Goal: Task Accomplishment & Management: Complete application form

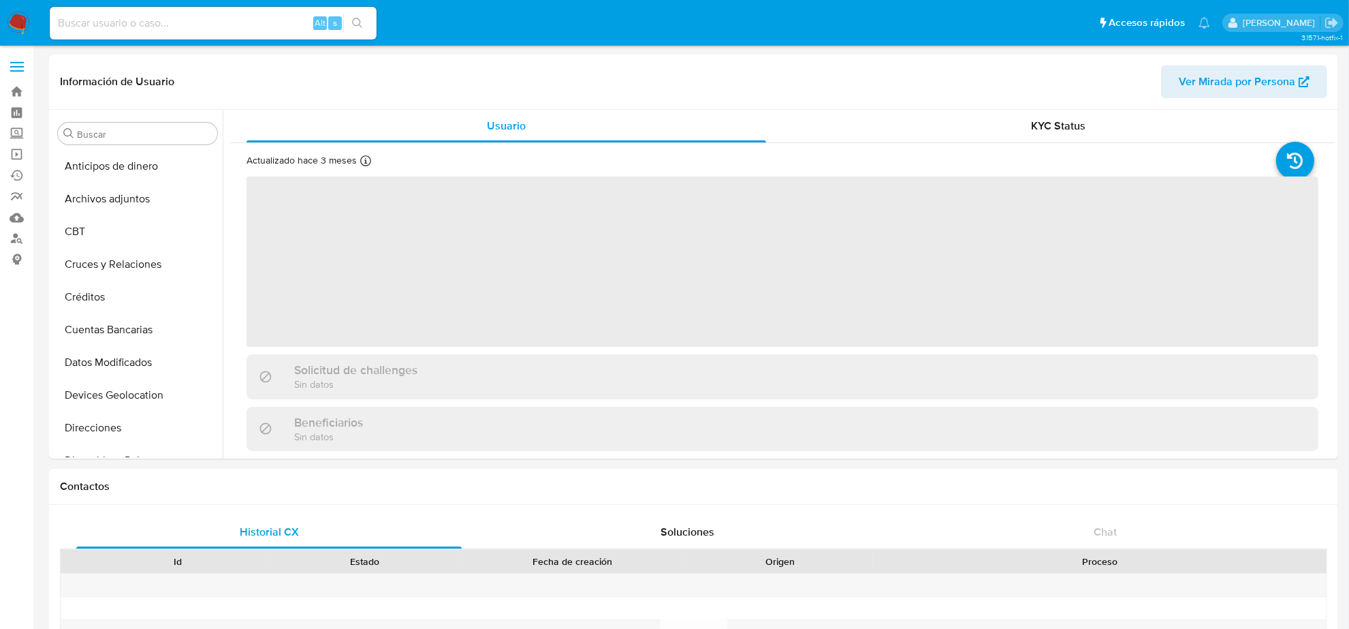
scroll to position [574, 0]
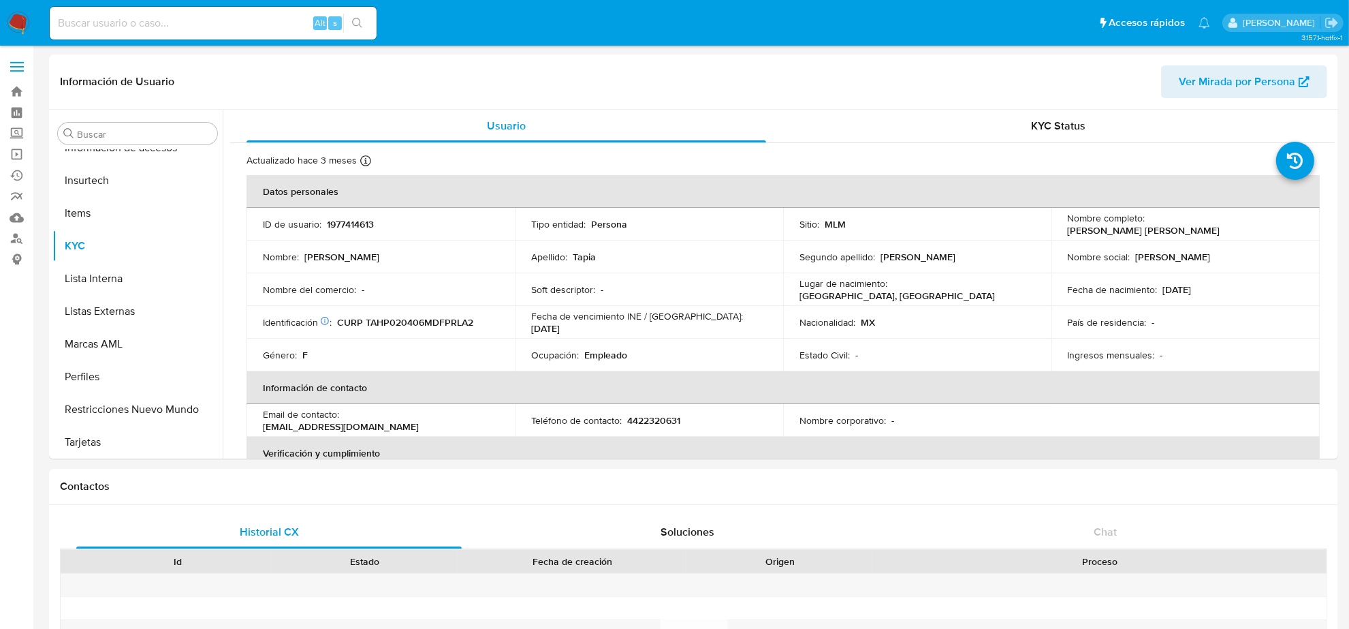
select select "10"
click at [12, 25] on img at bounding box center [18, 23] width 23 height 23
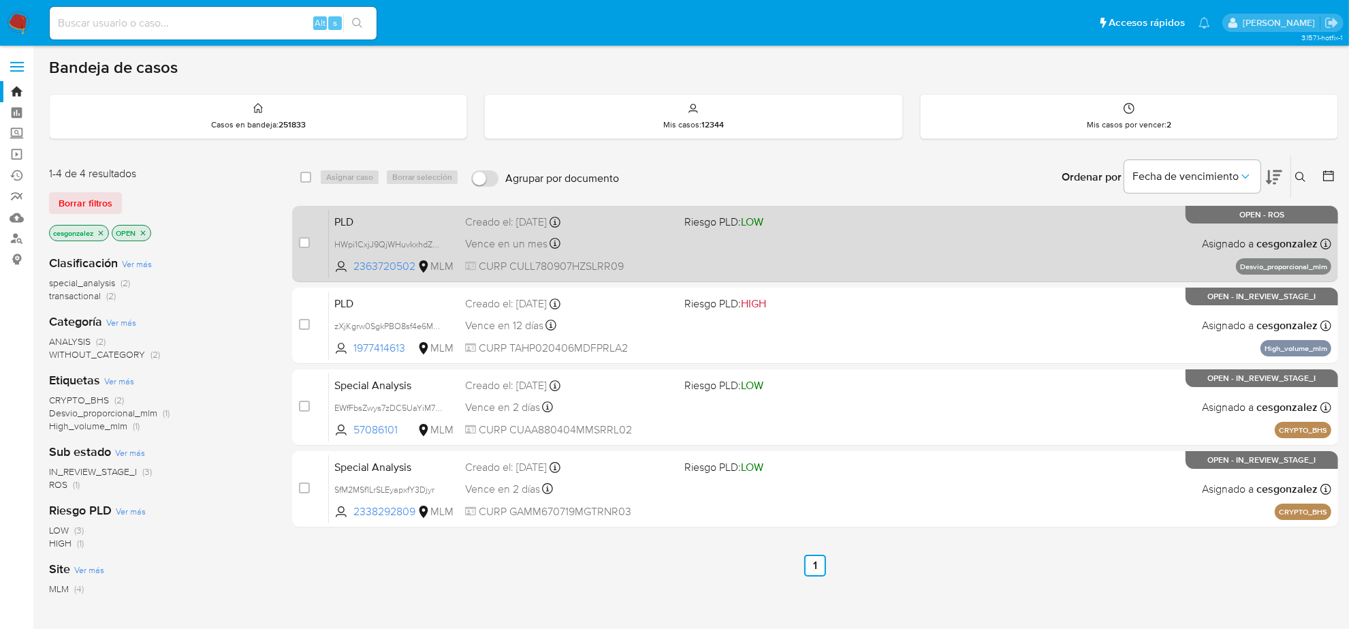
click at [672, 252] on div "Vence en un mes Vence el 11/10/2025 02:02:37" at bounding box center [569, 243] width 208 height 18
click at [669, 230] on div "PLD HWpi1CxjJ9QjWHuvkxhdZvAe 2363720502 MLM Riesgo PLD: LOW Creado el: 12/08/20…" at bounding box center [830, 243] width 1003 height 69
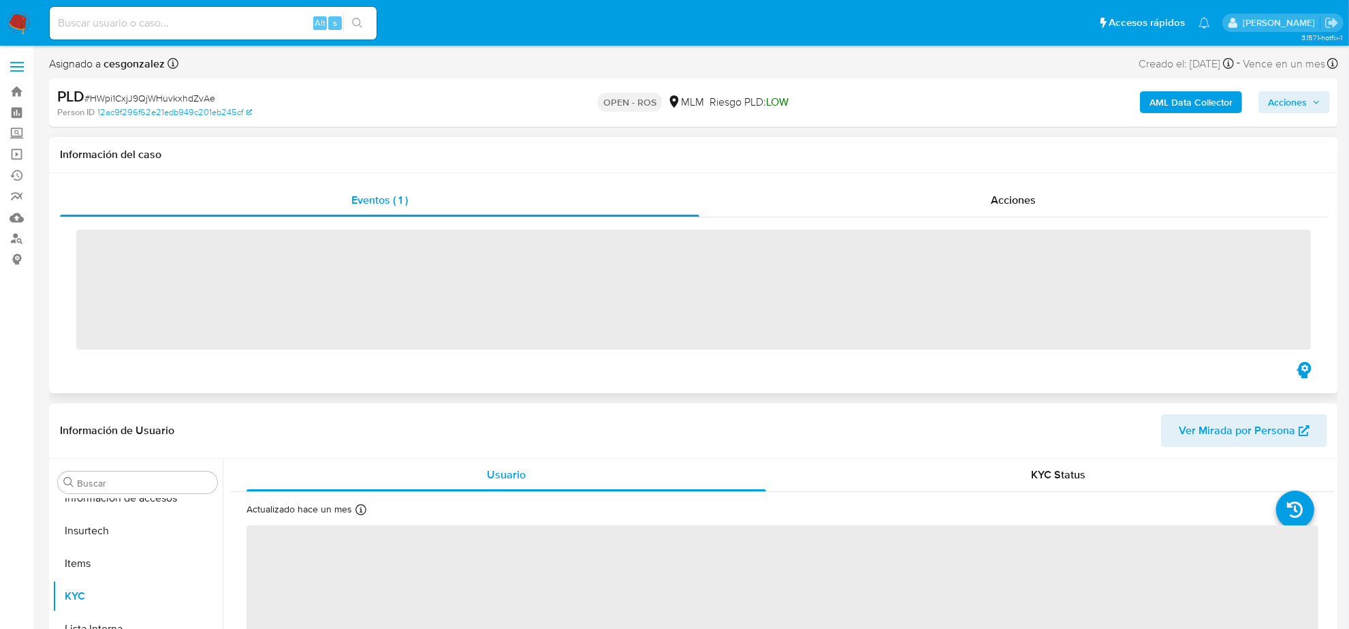
scroll to position [574, 0]
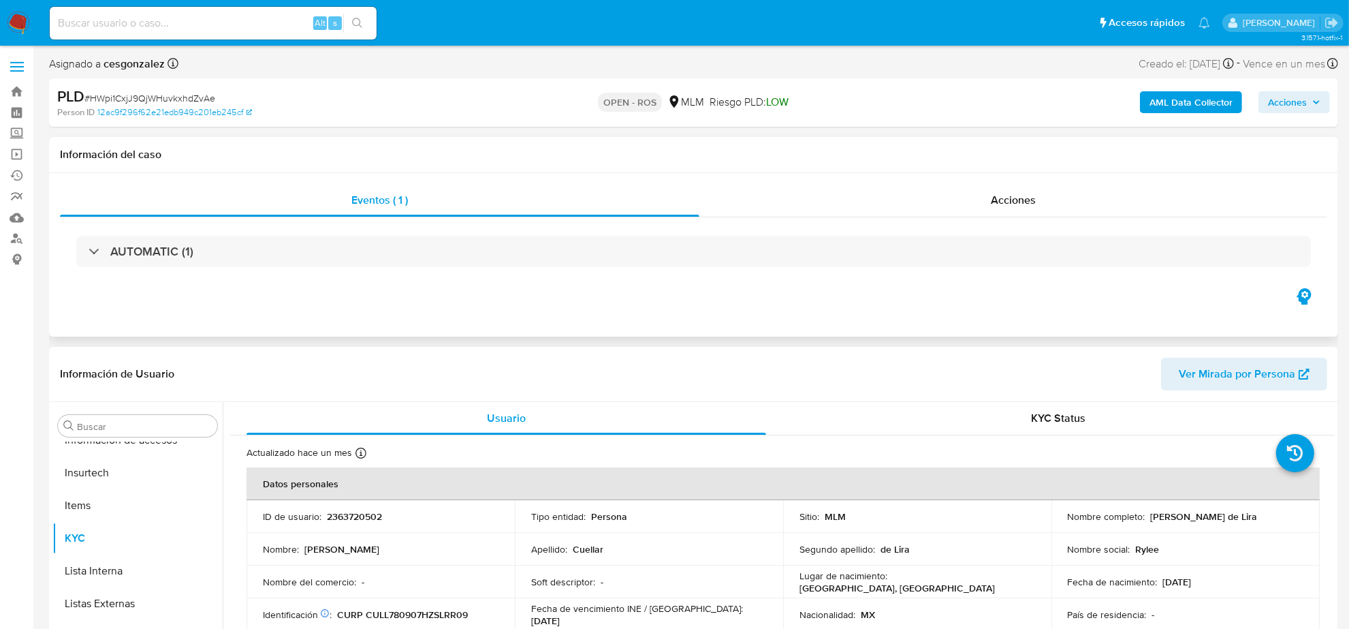
select select "10"
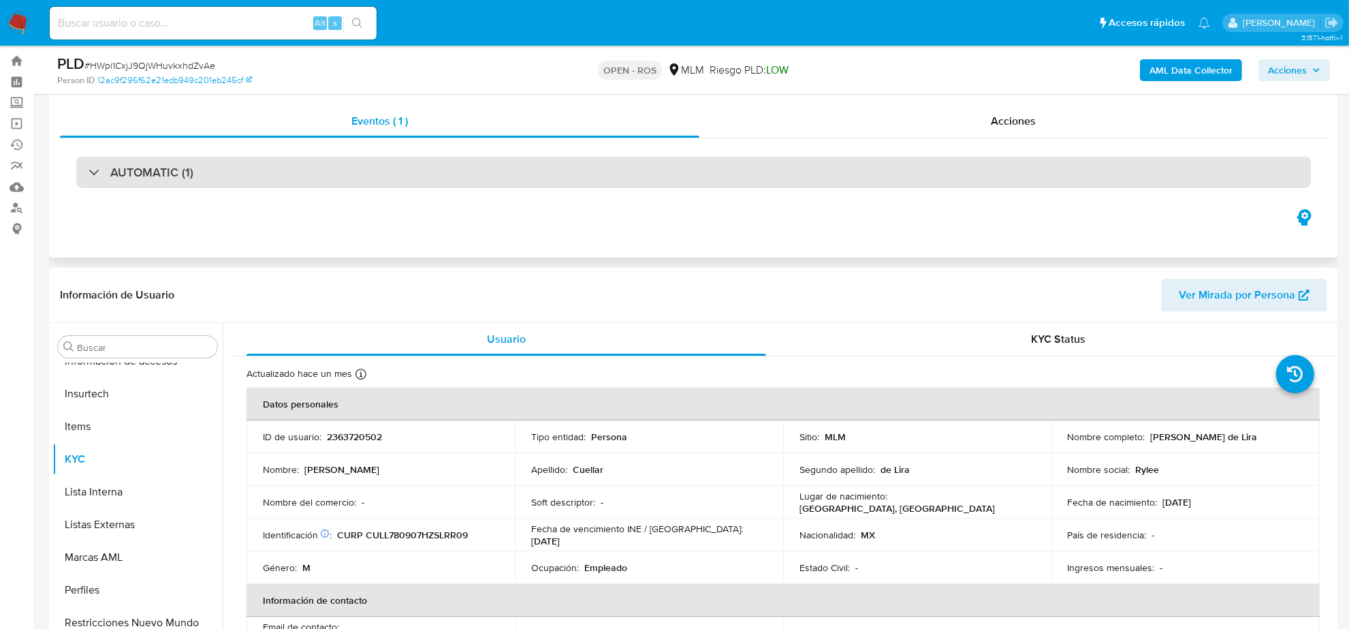
scroll to position [0, 0]
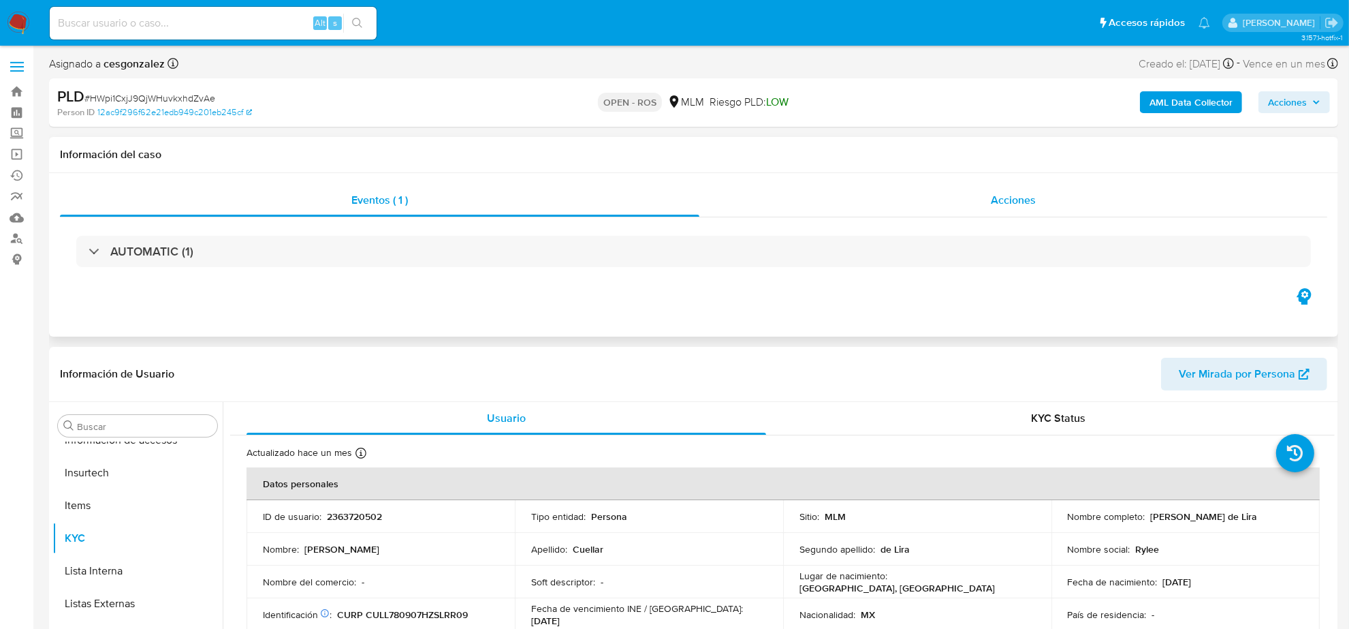
click at [1036, 206] on span "Acciones" at bounding box center [1013, 200] width 45 height 16
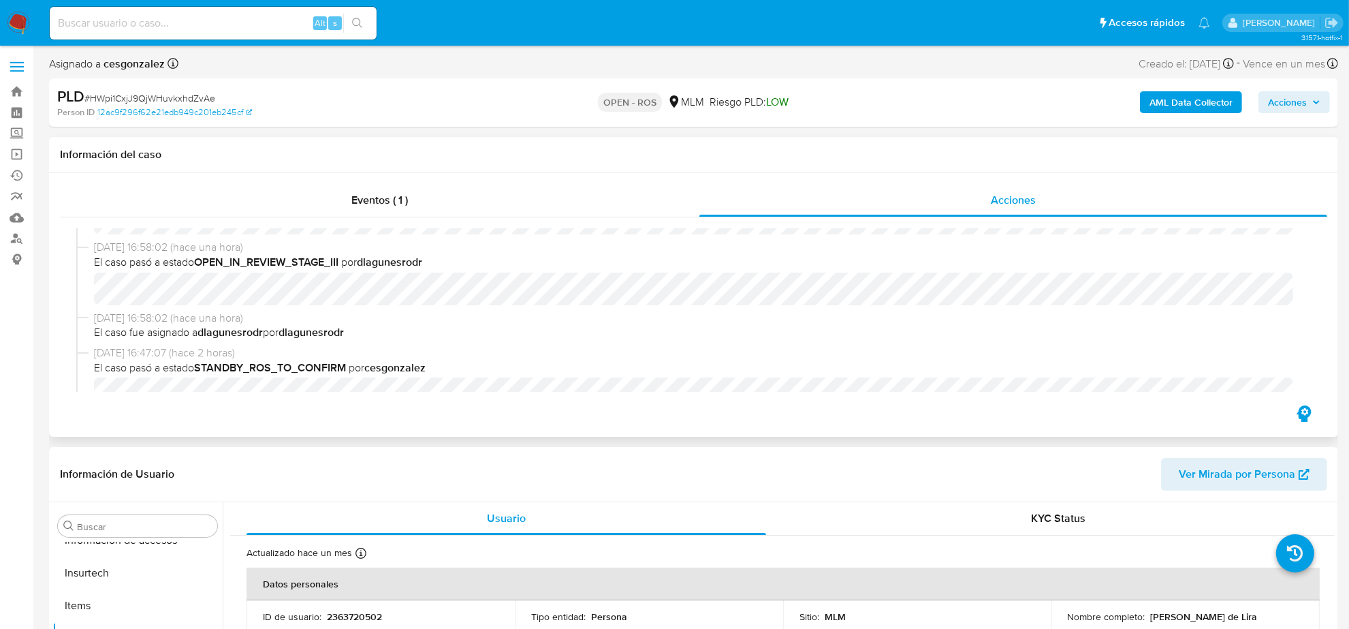
scroll to position [85, 0]
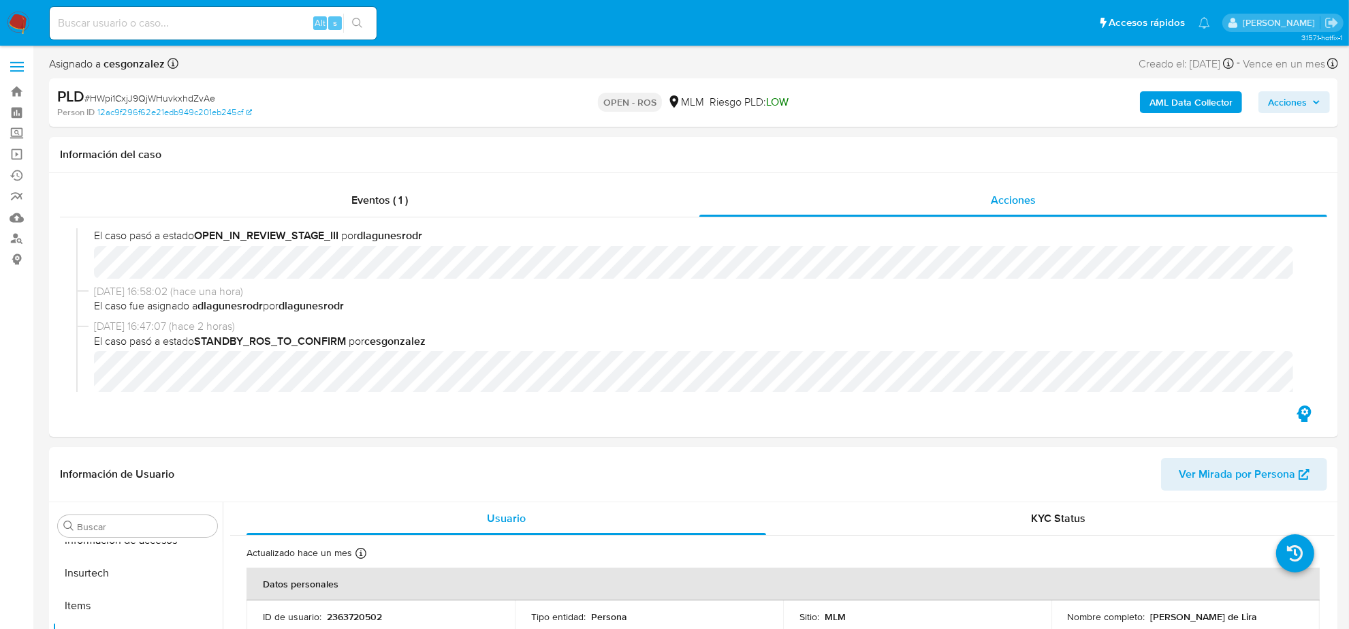
click at [196, 100] on span "# HWpi1CxjJ9QjWHuvkxhdZvAe" at bounding box center [149, 98] width 131 height 14
copy span "HWpi1CxjJ9QjWHuvkxhdZvAe"
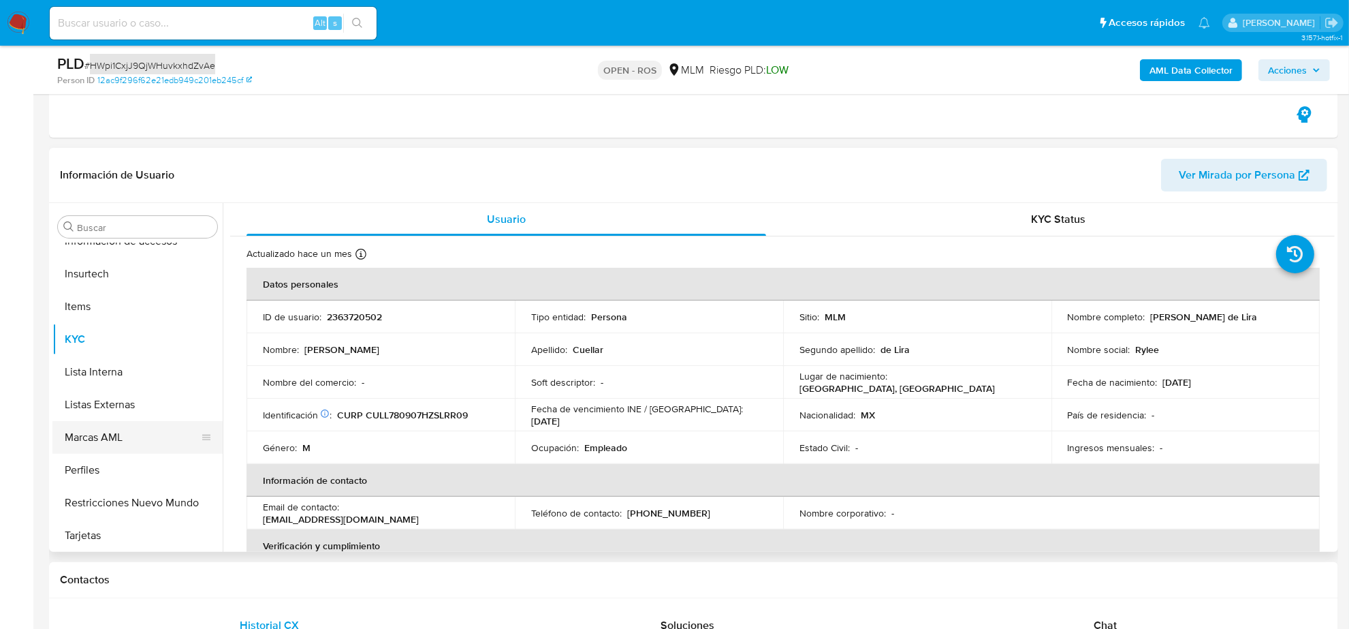
scroll to position [341, 0]
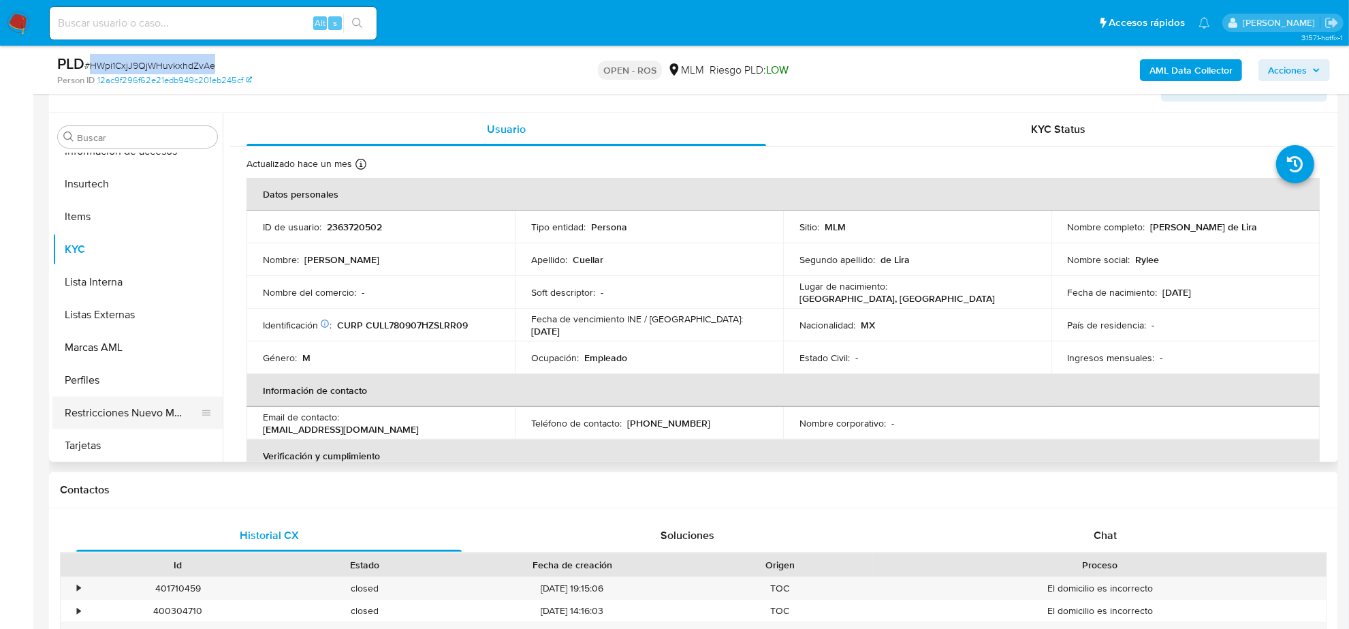
click at [145, 416] on button "Restricciones Nuevo Mundo" at bounding box center [131, 412] width 159 height 33
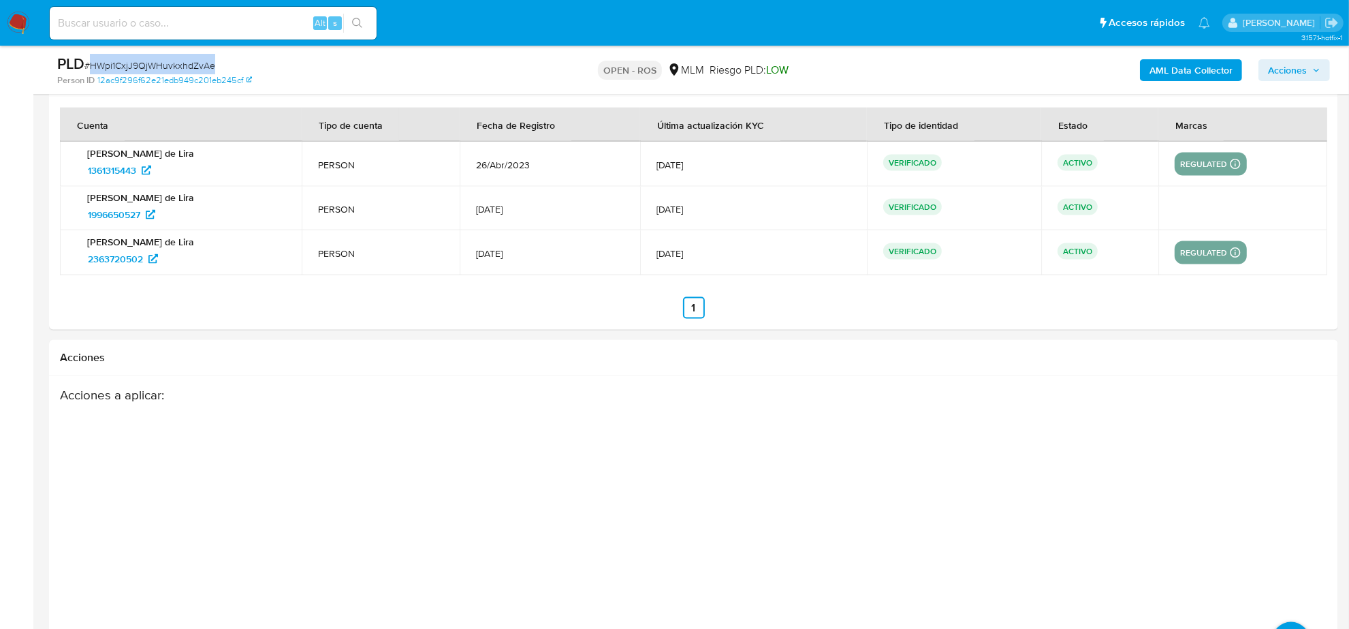
scroll to position [2093, 0]
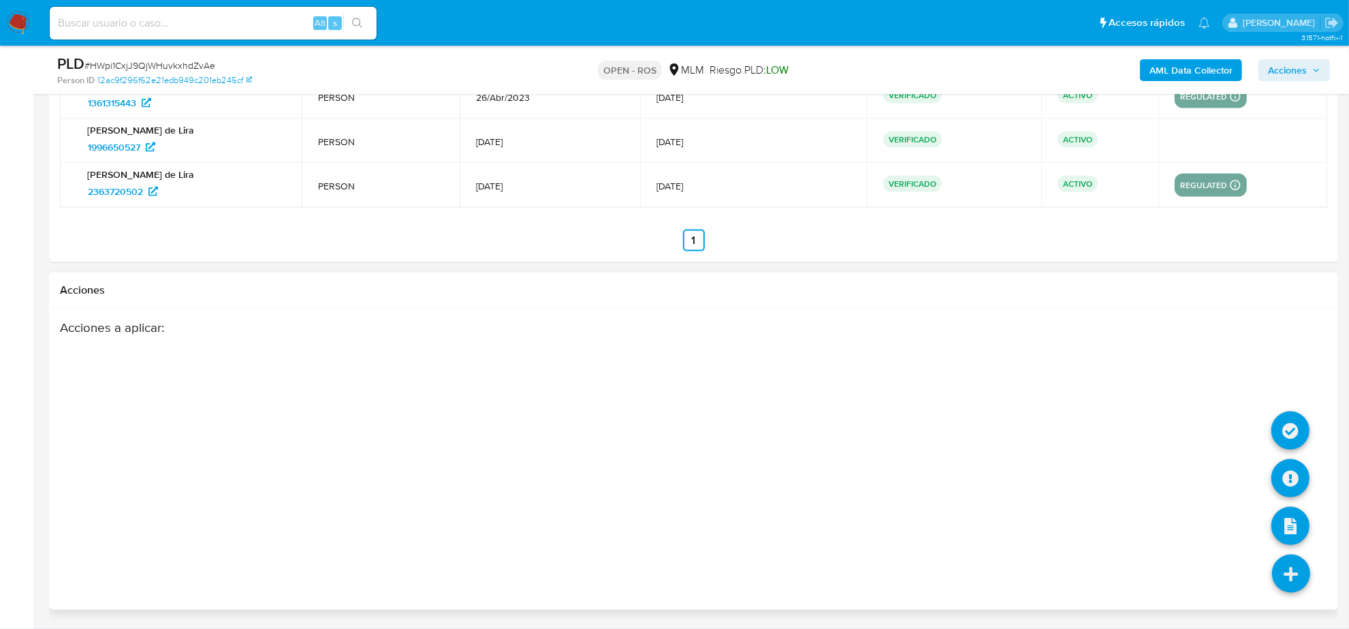
drag, startPoint x: 1289, startPoint y: 582, endPoint x: 1279, endPoint y: 559, distance: 25.3
click at [1289, 582] on icon at bounding box center [1291, 573] width 38 height 38
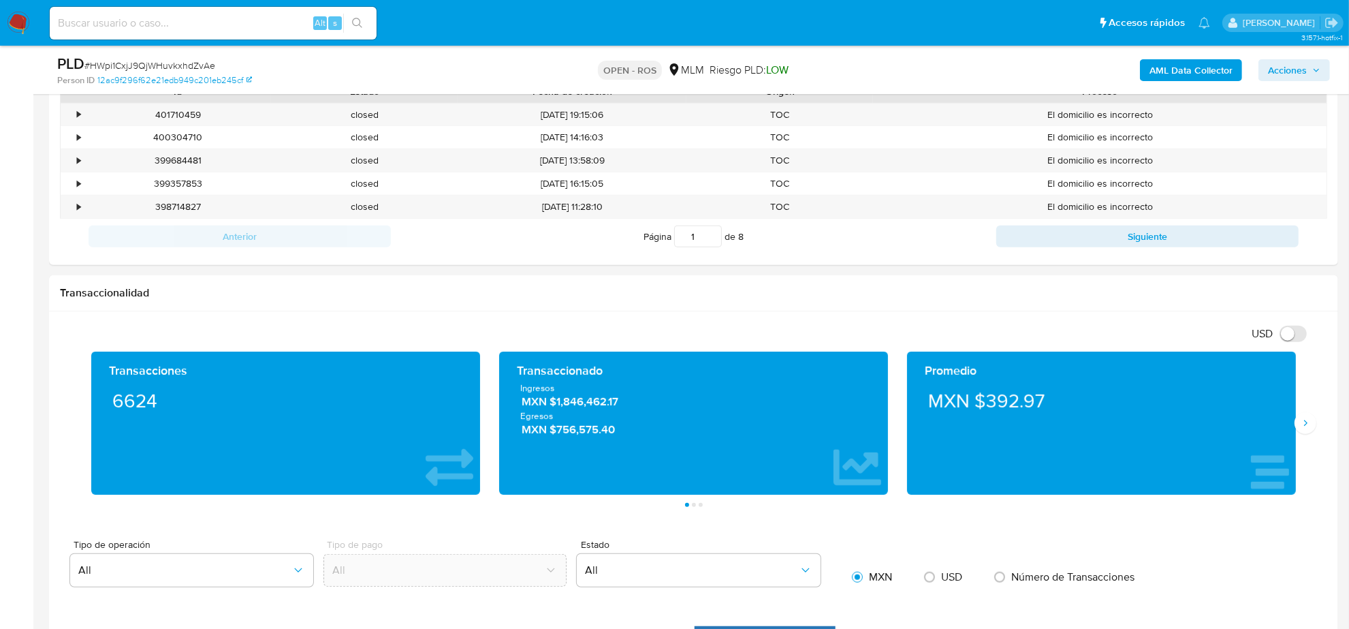
scroll to position [816, 0]
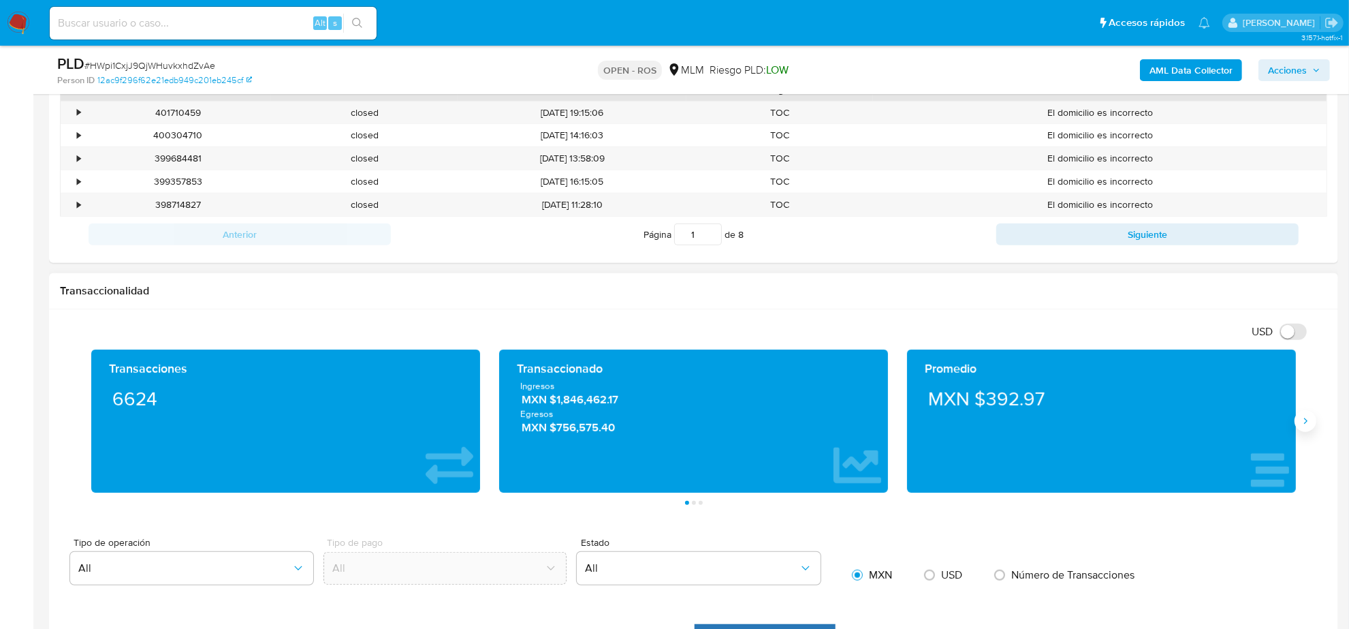
click at [1308, 424] on icon "Siguiente" at bounding box center [1305, 420] width 11 height 11
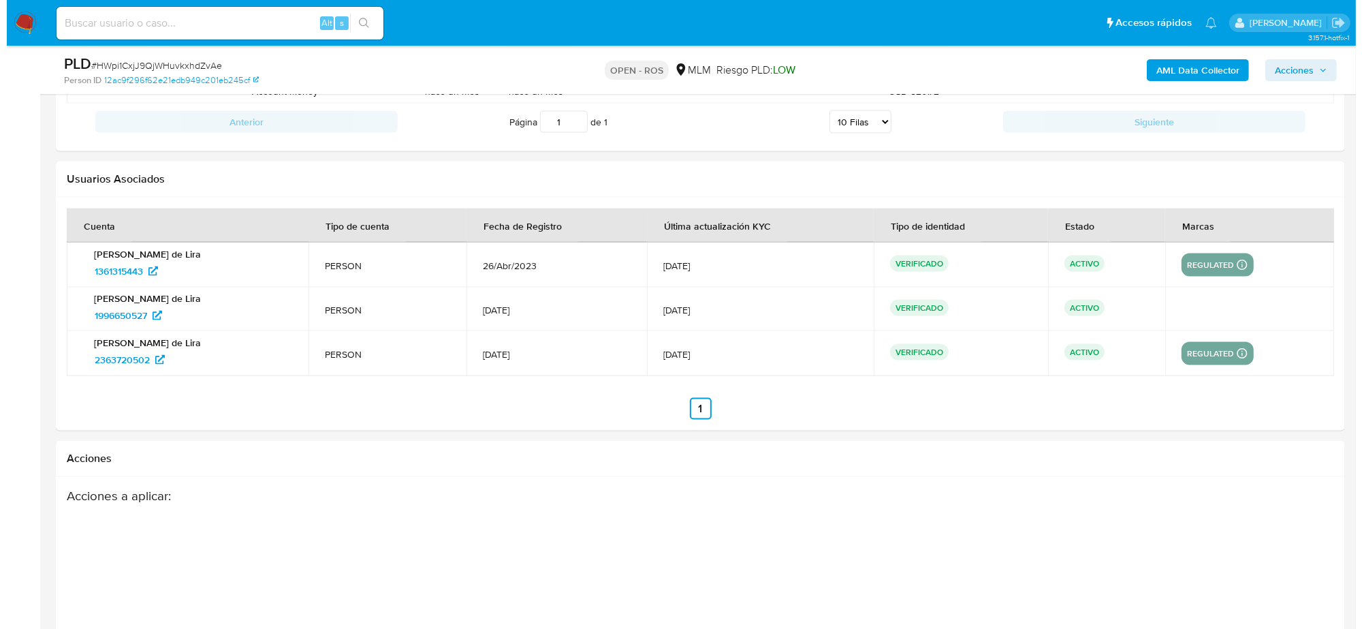
scroll to position [2093, 0]
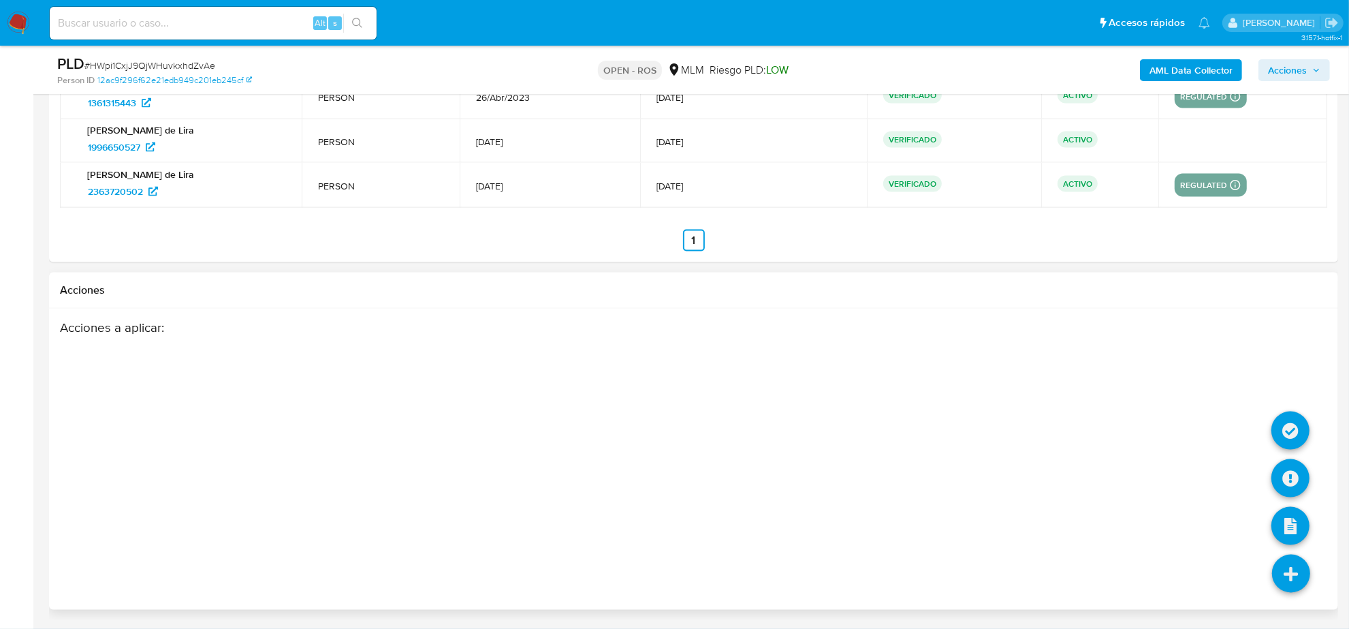
click at [1287, 567] on icon at bounding box center [1291, 573] width 38 height 38
click at [1287, 482] on icon at bounding box center [1291, 478] width 38 height 38
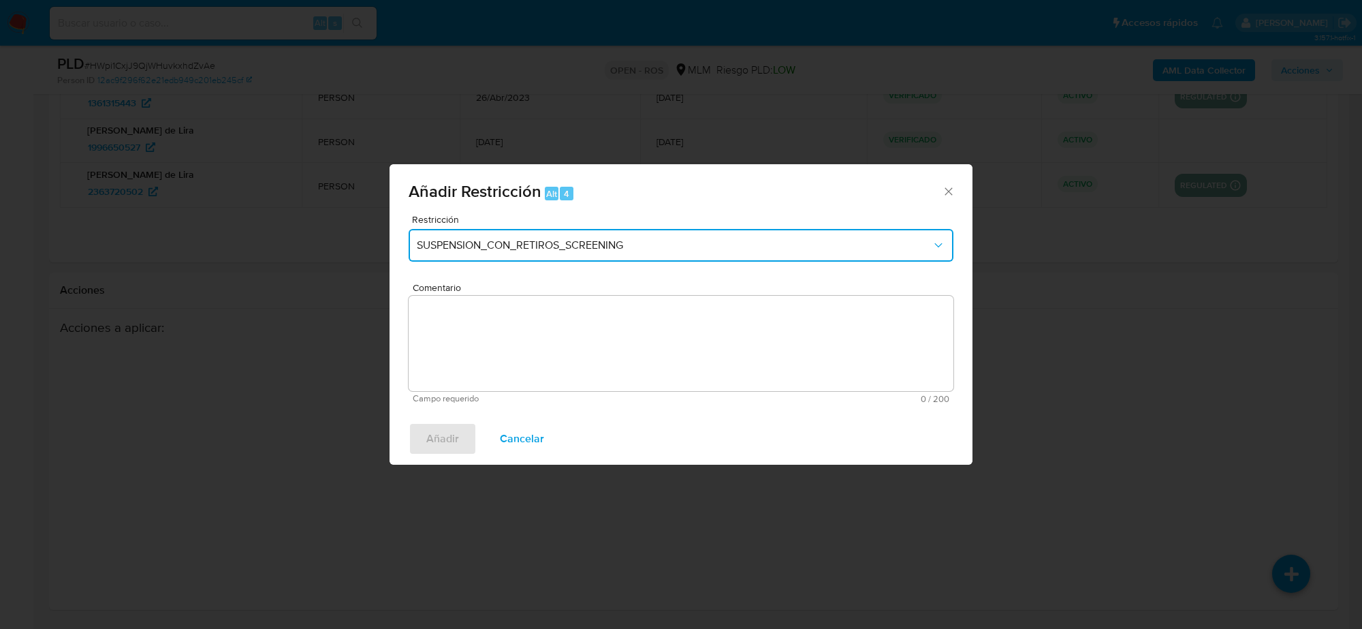
click at [652, 249] on span "SUSPENSION_CON_RETIROS_SCREENING" at bounding box center [674, 245] width 515 height 14
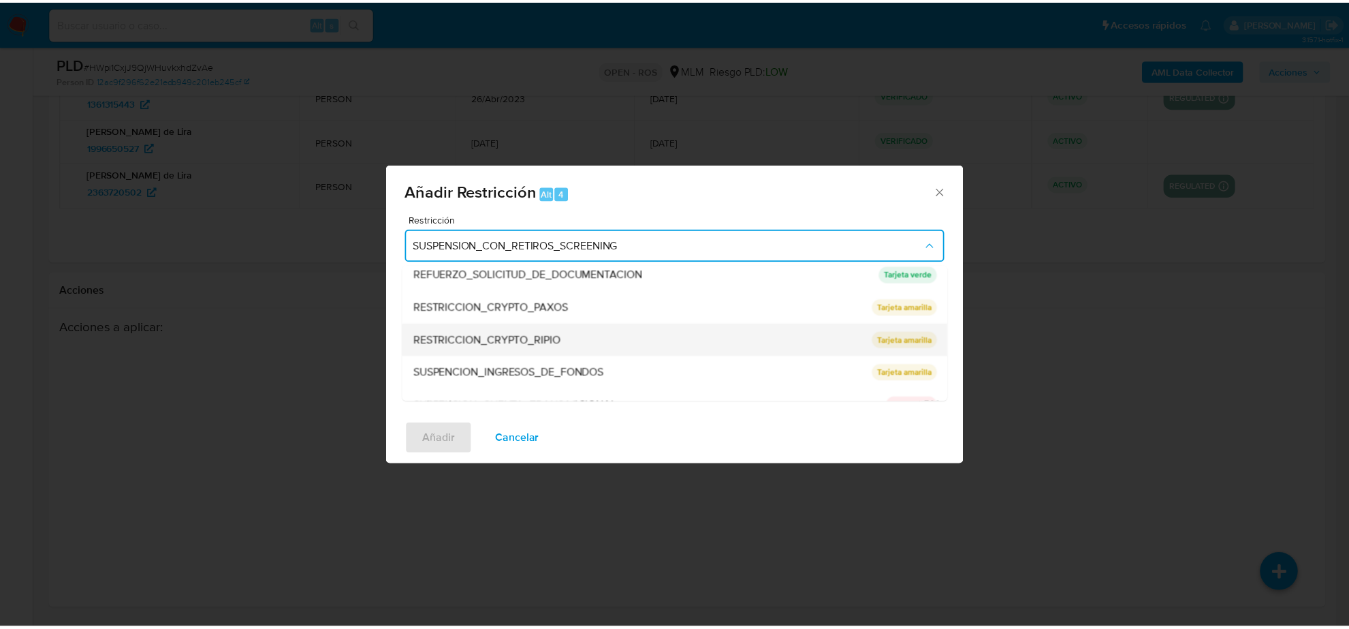
scroll to position [191, 0]
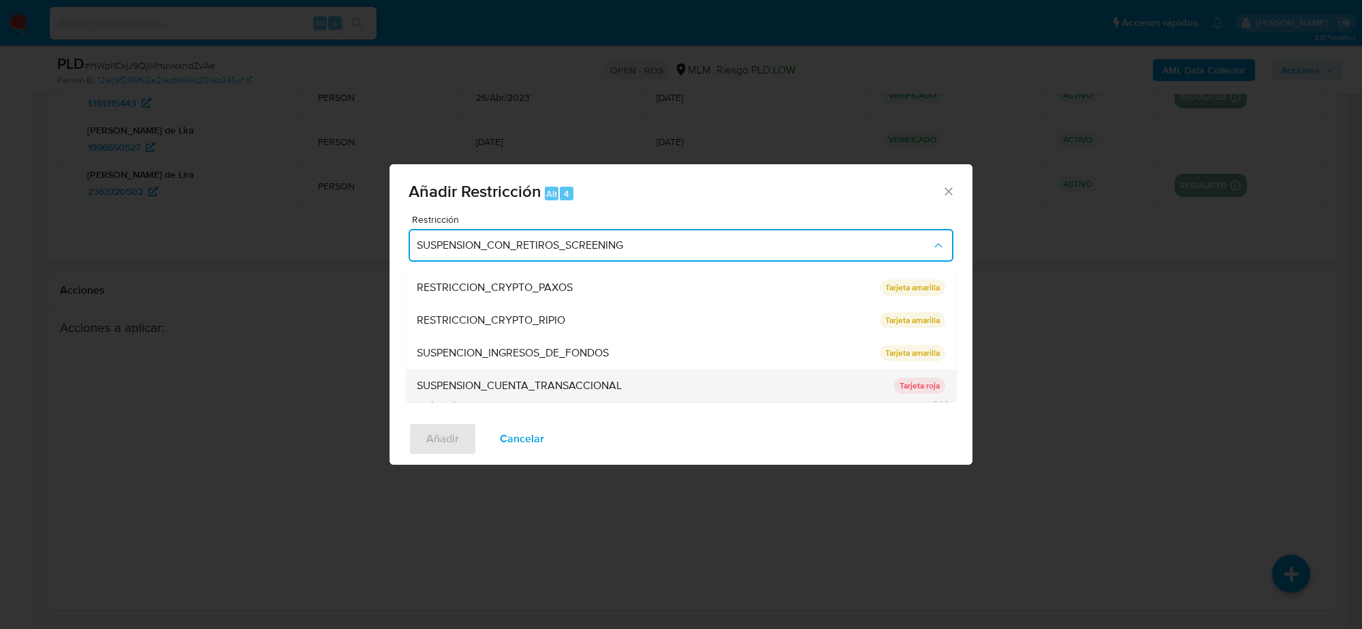
click at [636, 386] on div "SUSPENSION_CUENTA_TRANSACCIONAL" at bounding box center [651, 385] width 469 height 33
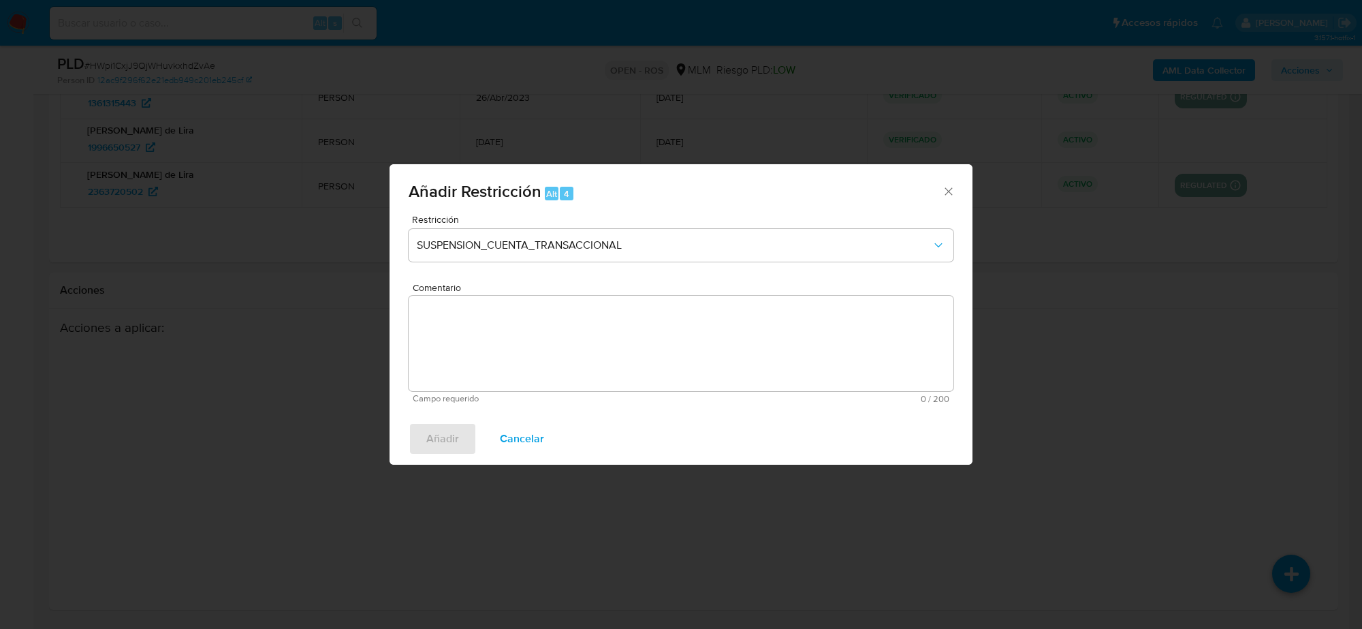
click at [477, 336] on textarea "Comentario" at bounding box center [681, 343] width 545 height 95
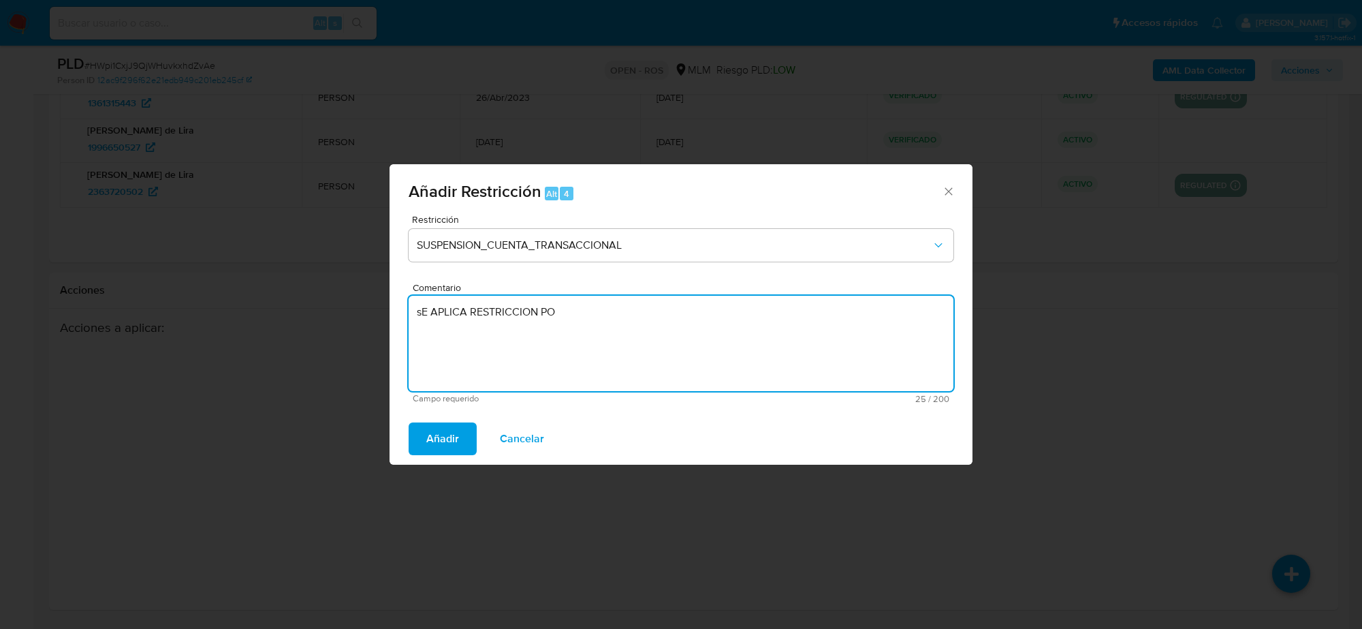
paste textarea "CESAR 24 HRS MATCH CONFIRMADO FFMS y RUSCRF / EMPRESAS FACHADA"
type textarea "sE APLICA RESTRICCION POR NOTA NEGATIVA RELACIONADA A TRAFICO DE PERSONAS"
click at [446, 438] on span "Añadir" at bounding box center [442, 439] width 33 height 30
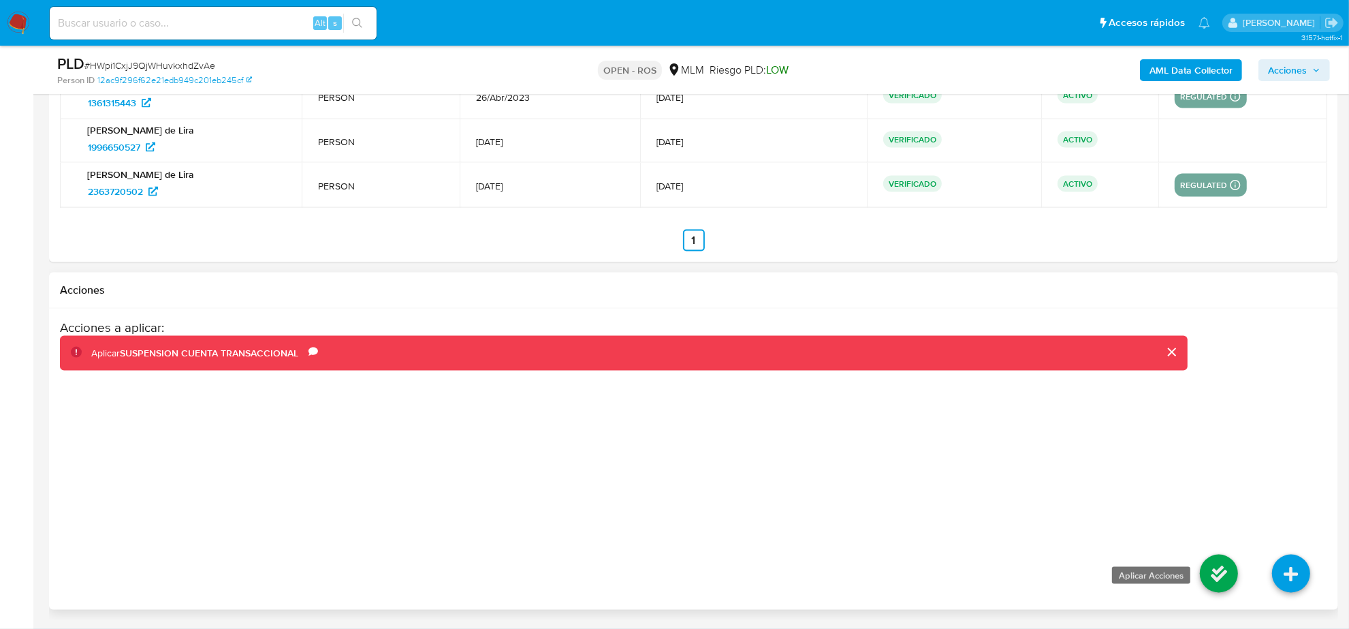
click at [1207, 577] on icon at bounding box center [1219, 573] width 38 height 38
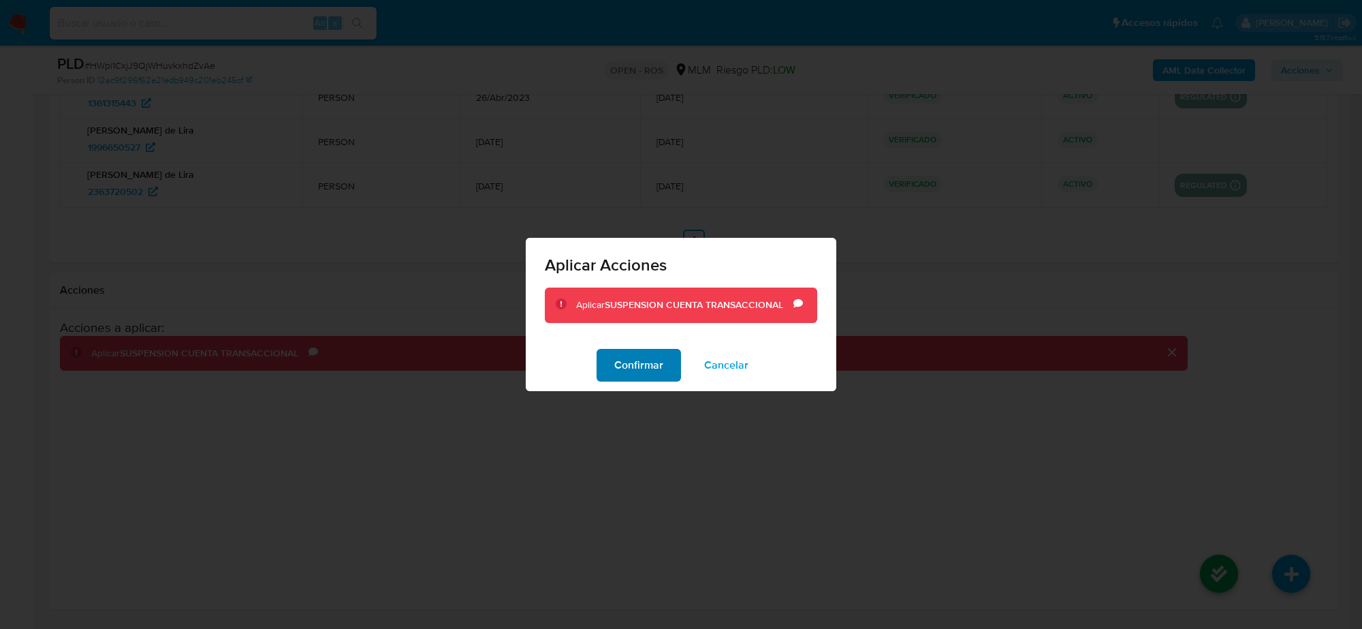
click at [625, 360] on span "Confirmar" at bounding box center [638, 365] width 49 height 30
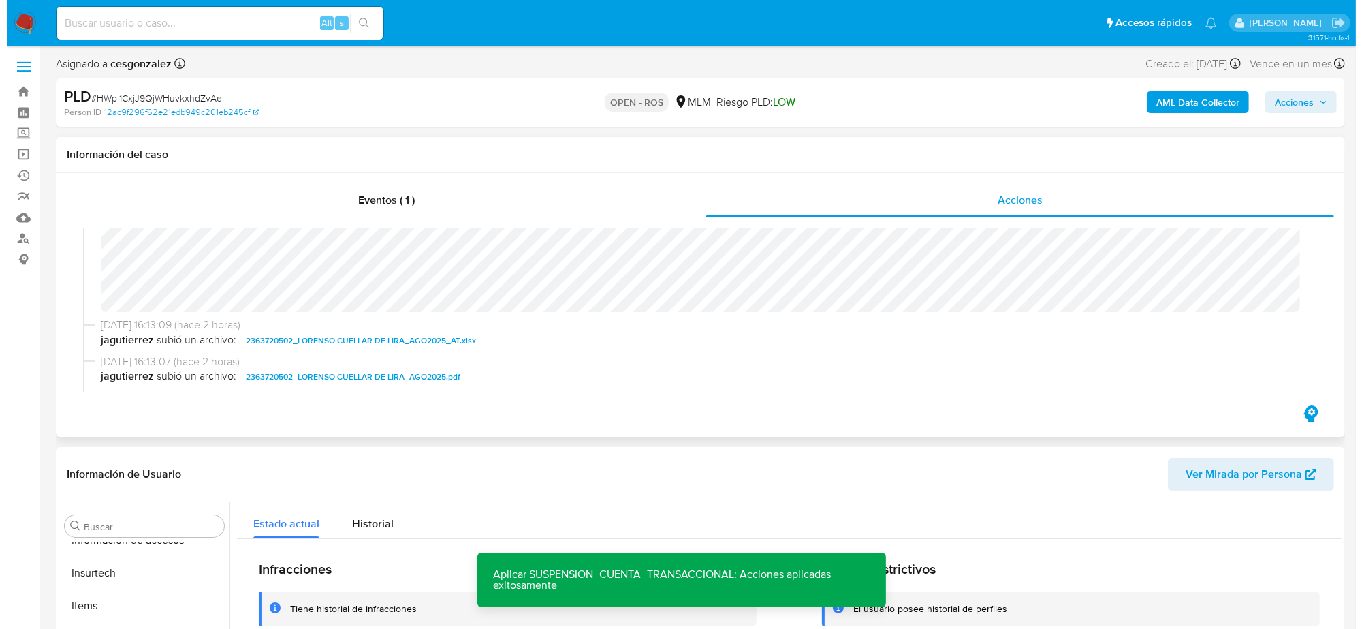
scroll to position [428, 0]
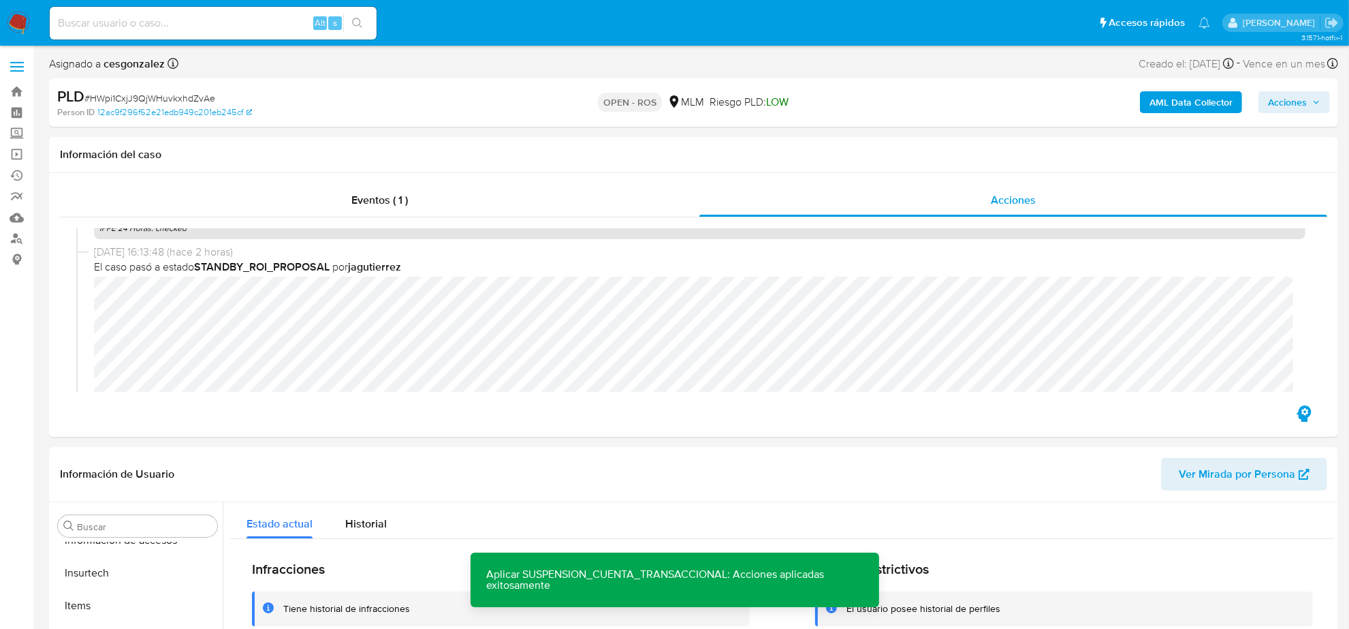
drag, startPoint x: 1289, startPoint y: 108, endPoint x: 1279, endPoint y: 114, distance: 12.9
click at [1288, 108] on span "Acciones" at bounding box center [1287, 102] width 39 height 22
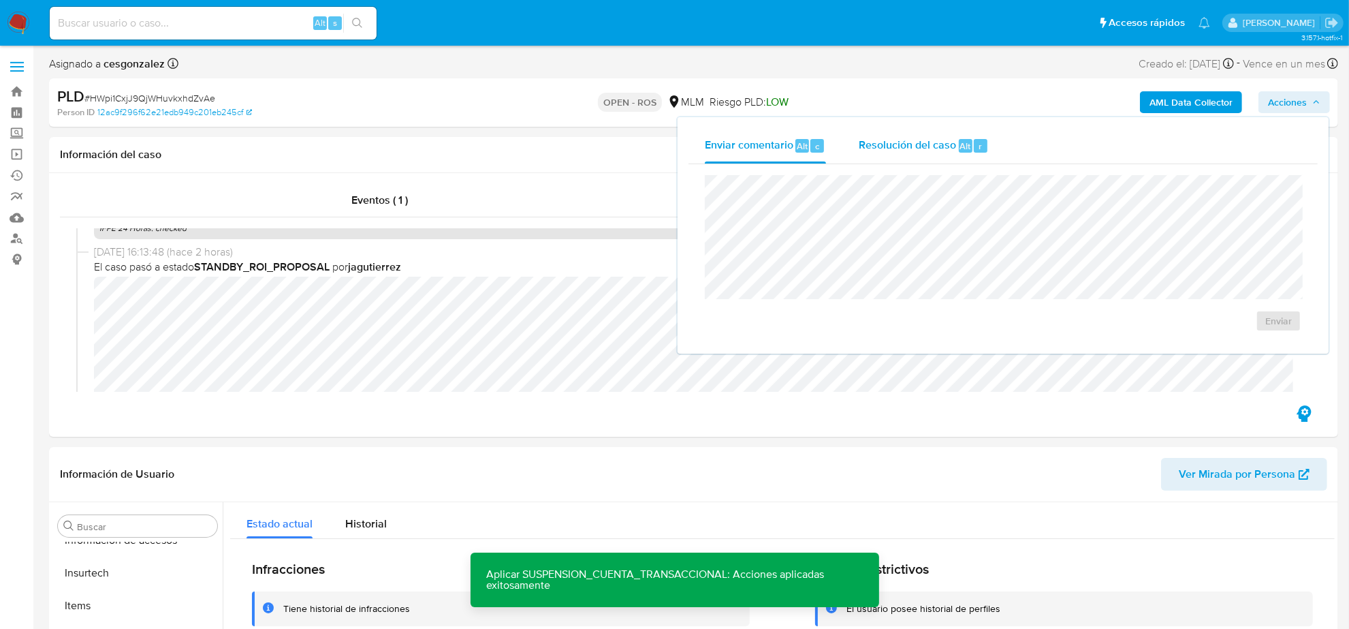
click at [896, 143] on span "Resolución del caso" at bounding box center [907, 146] width 97 height 16
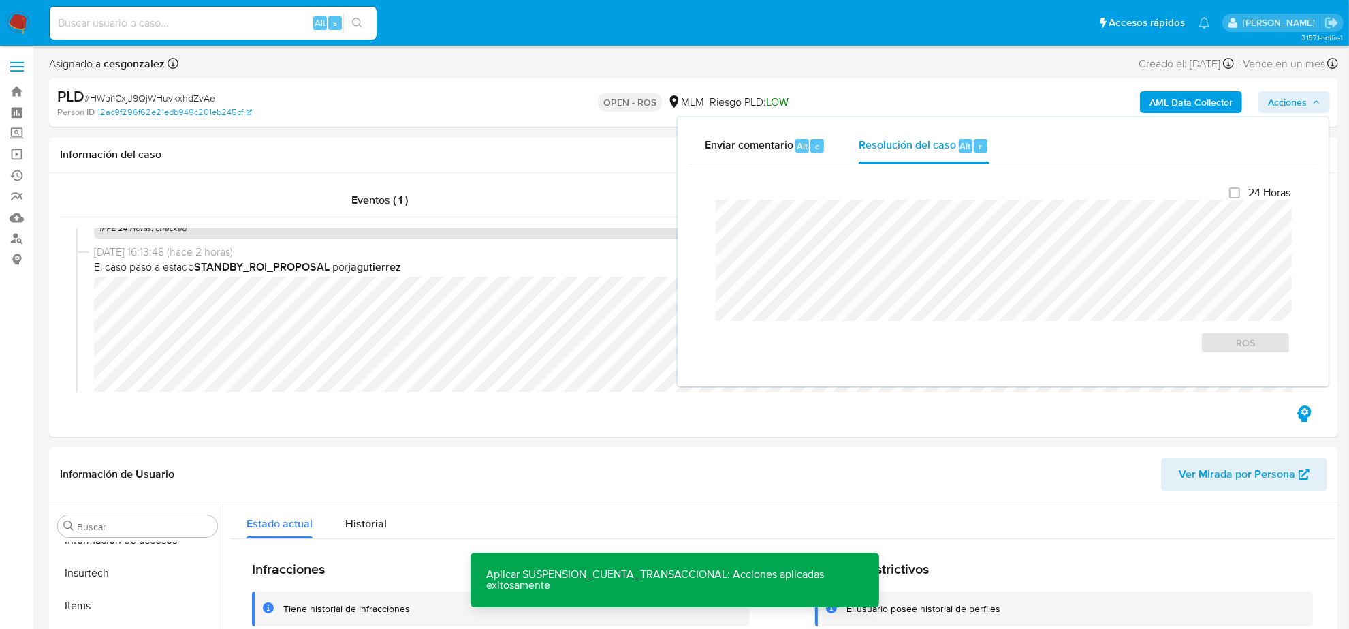
checkbox input "true"
click at [1226, 336] on span "ROS" at bounding box center [1245, 342] width 71 height 19
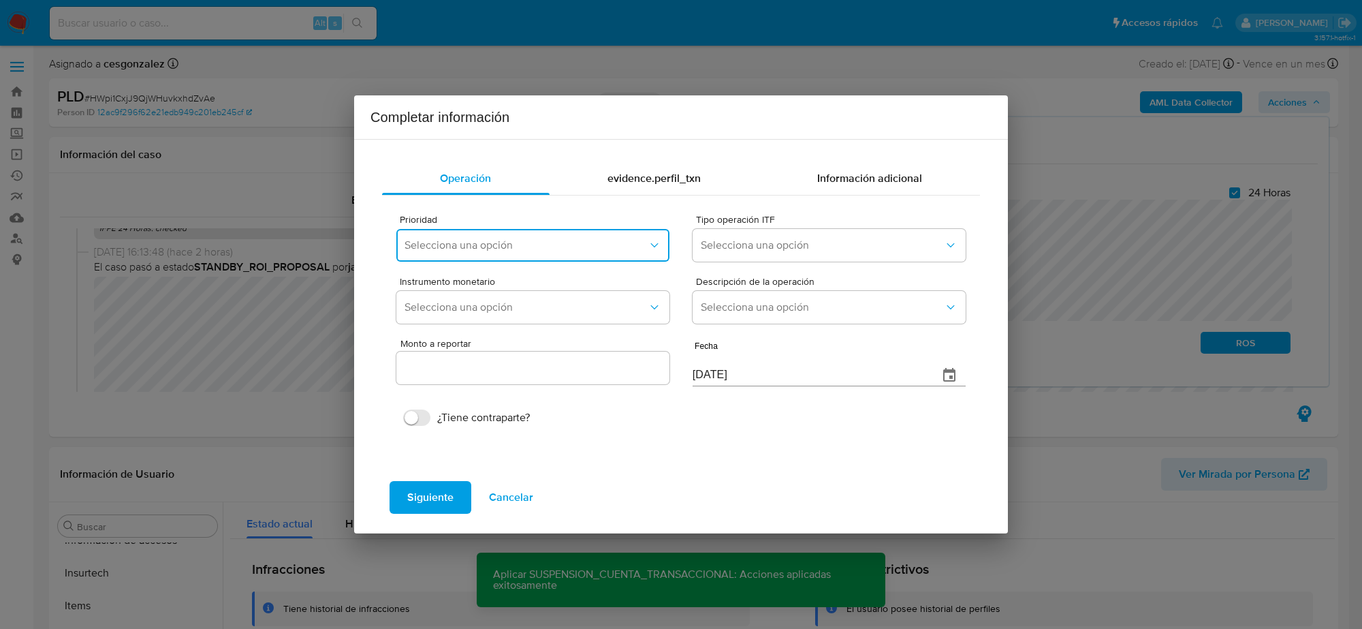
click at [593, 236] on button "Selecciona una opción" at bounding box center [532, 245] width 273 height 33
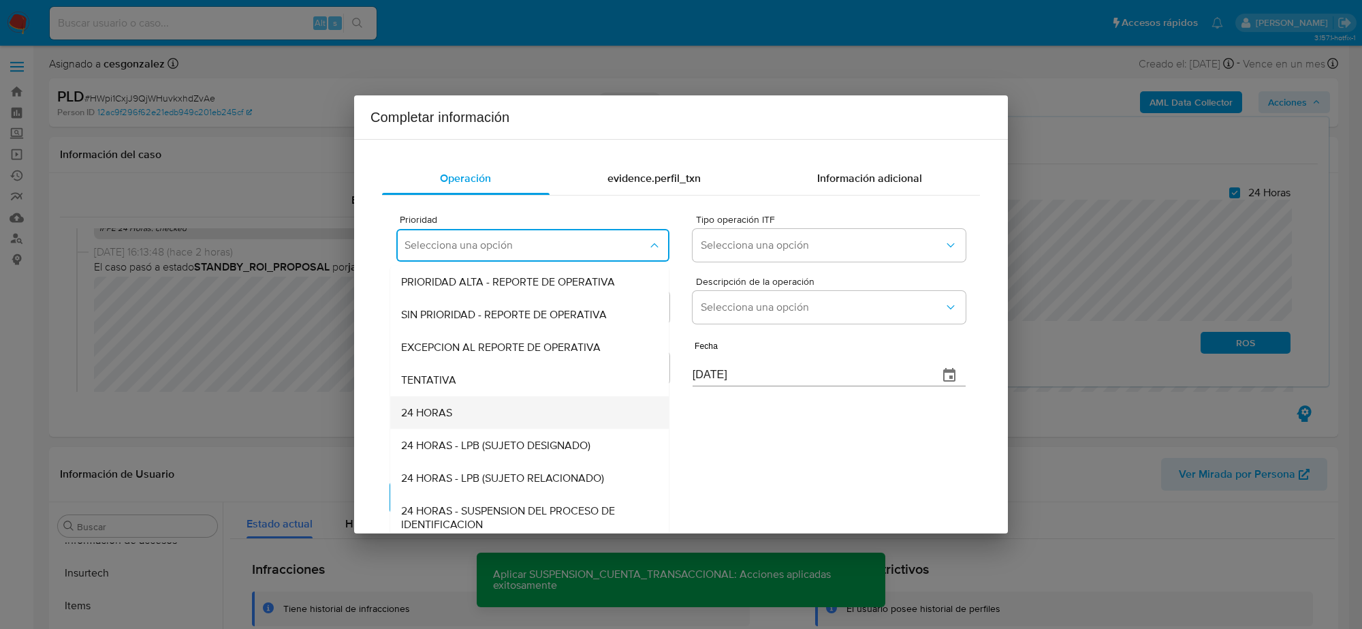
click at [484, 417] on div "24 HORAS" at bounding box center [525, 412] width 249 height 33
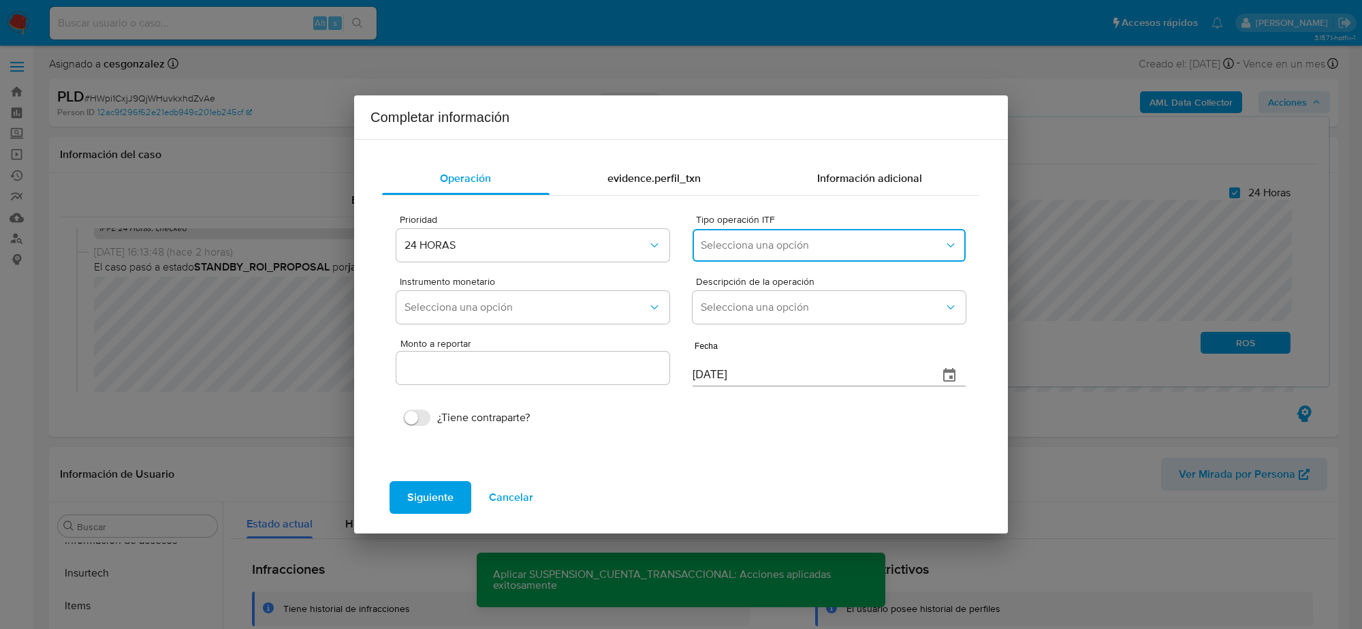
click at [804, 247] on span "Selecciona una opción" at bounding box center [822, 245] width 243 height 14
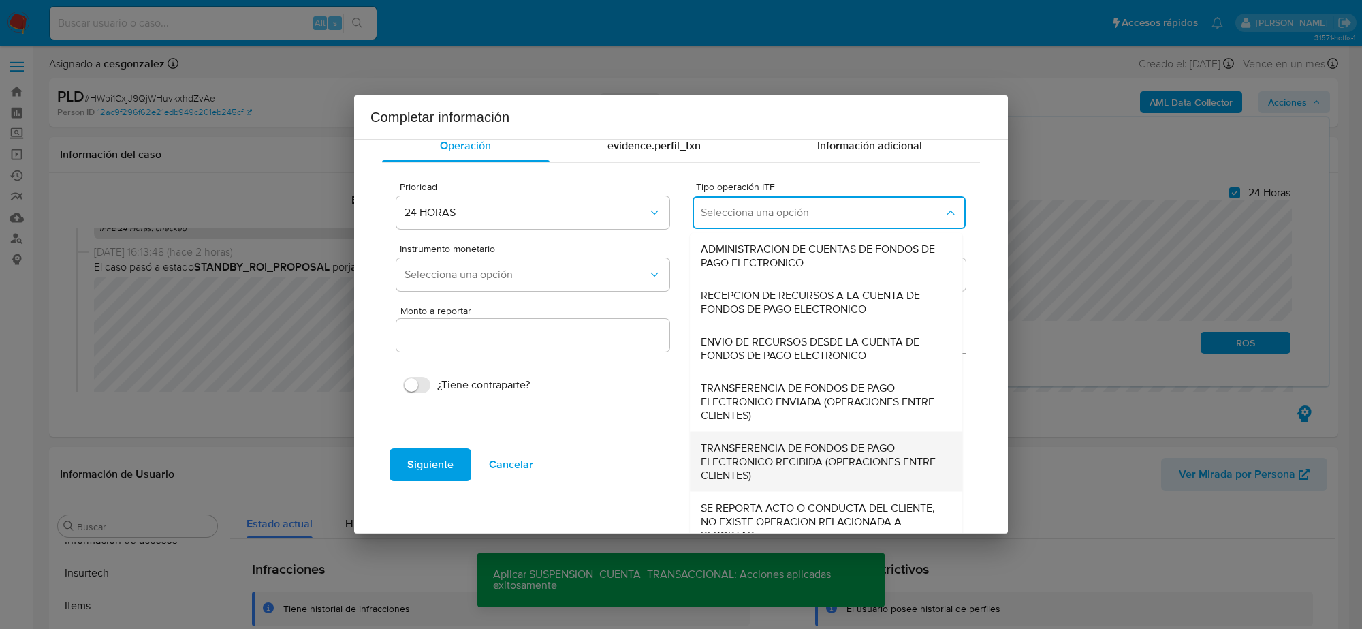
scroll to position [51, 0]
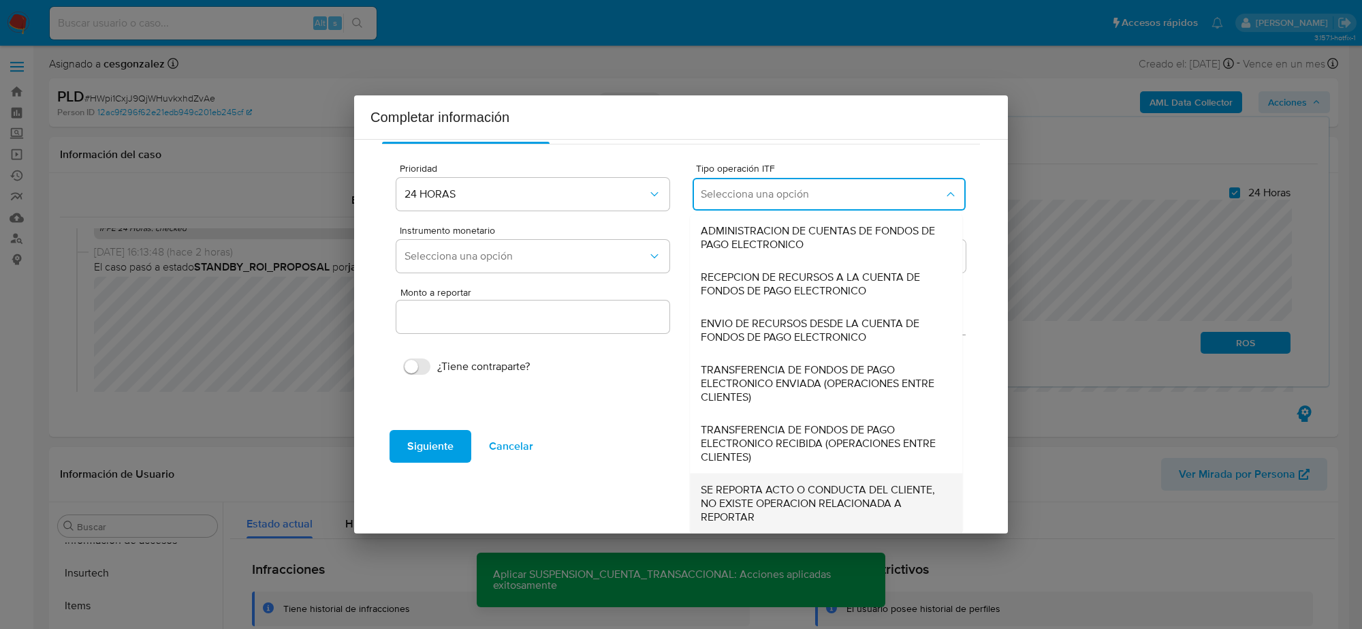
click at [760, 491] on span "SE REPORTA ACTO O CONDUCTA DEL CLIENTE, NO EXISTE OPERACION RELACIONADA A REPOR…" at bounding box center [822, 503] width 242 height 41
type input "0.00"
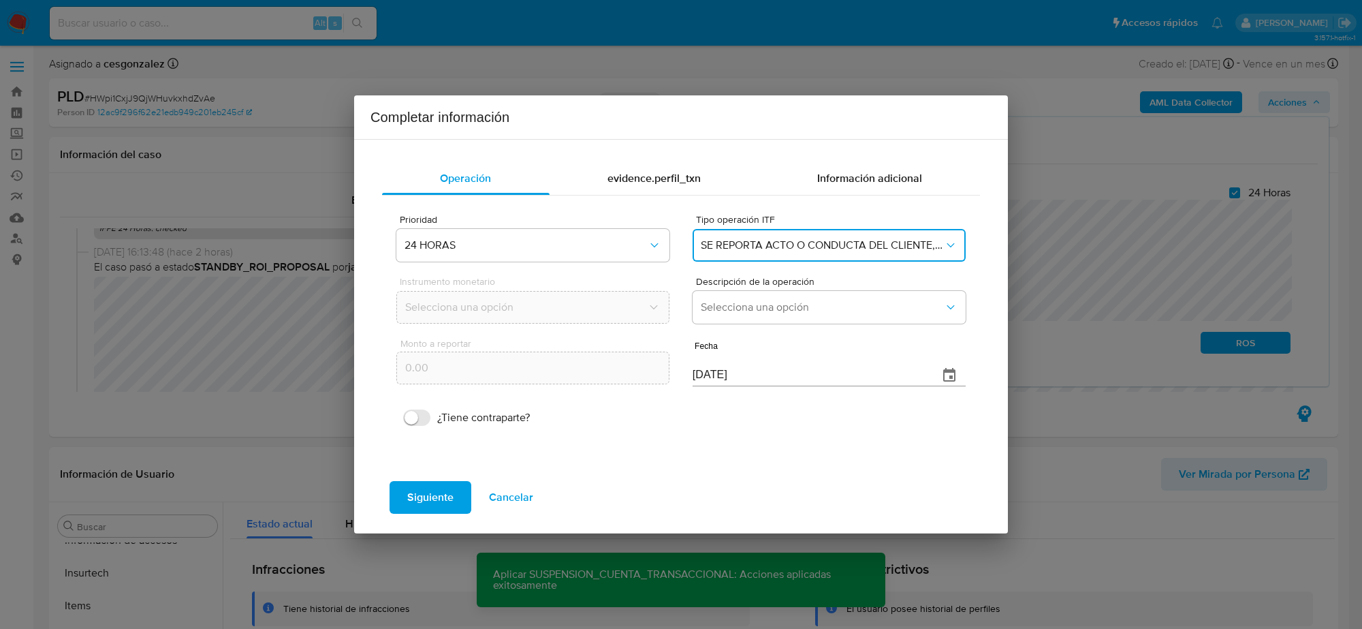
scroll to position [0, 0]
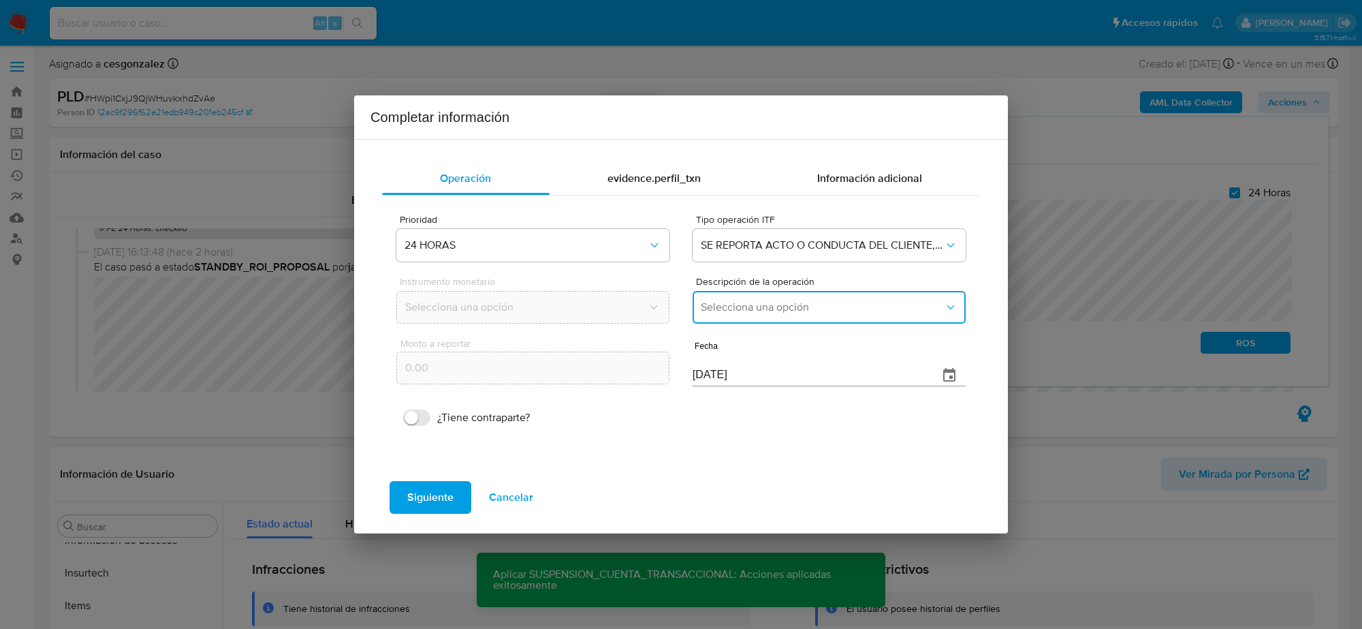
click at [770, 300] on span "Selecciona una opción" at bounding box center [822, 307] width 243 height 14
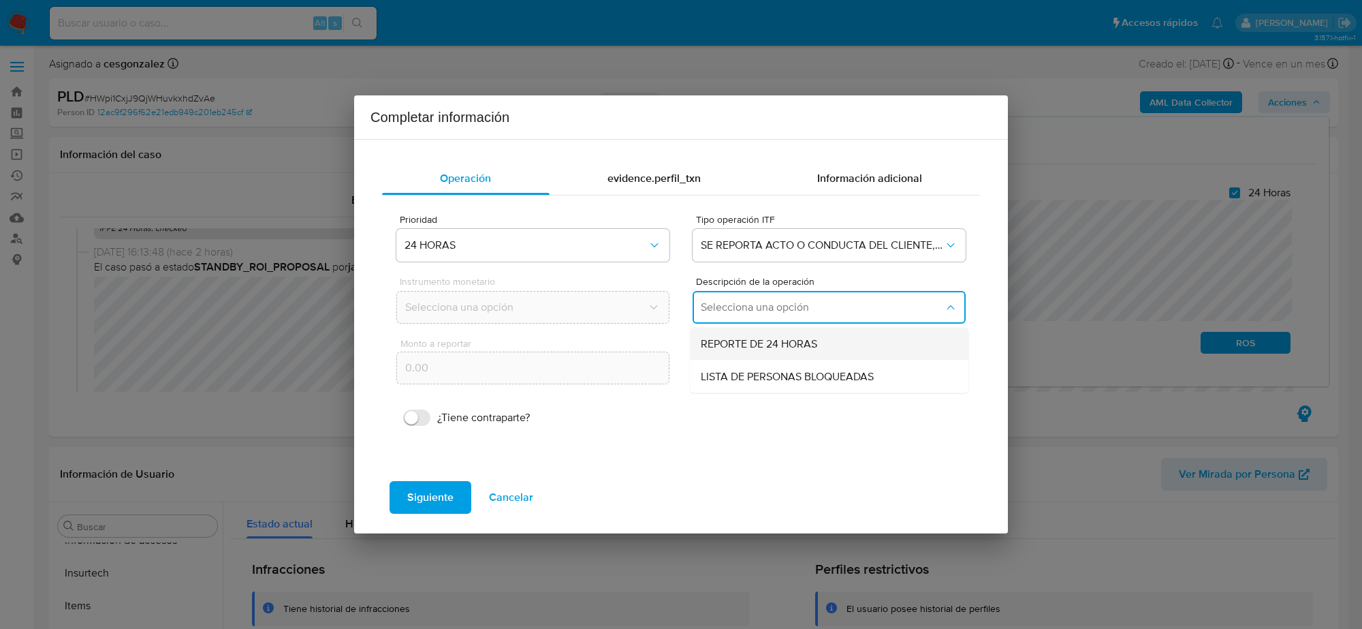
click at [777, 347] on span "REPORTE DE 24 HORAS" at bounding box center [759, 344] width 116 height 14
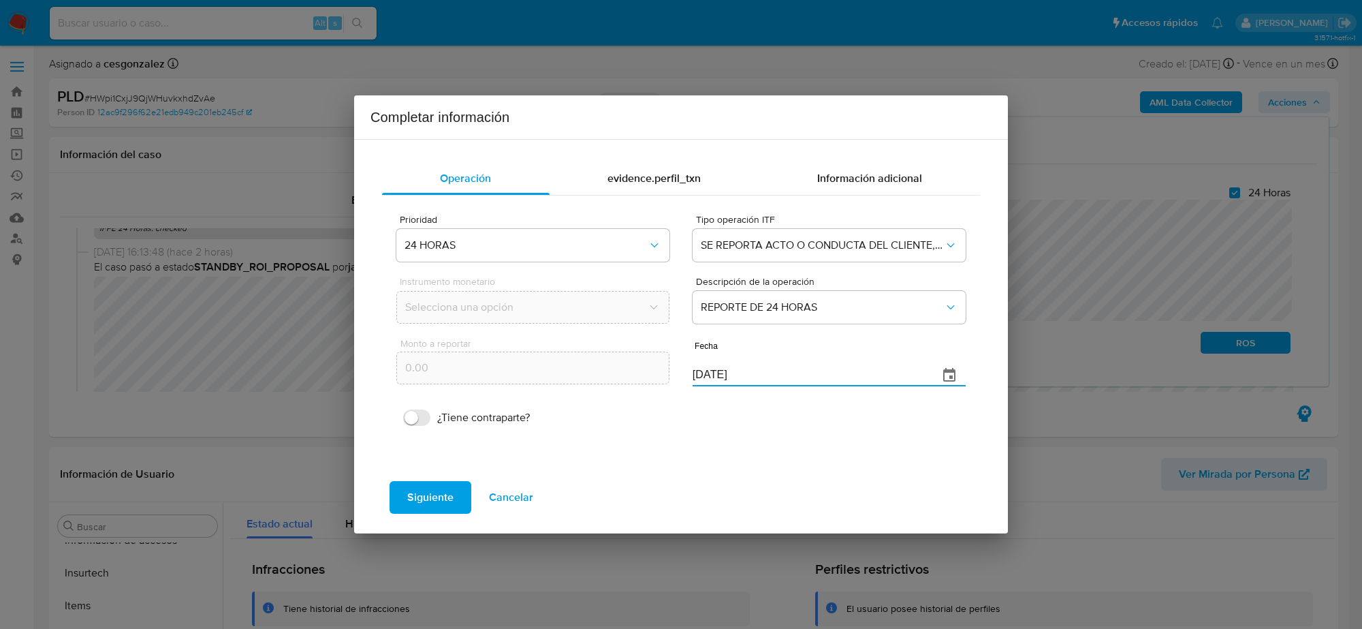
click at [705, 383] on input "28/08/2025" at bounding box center [810, 375] width 235 height 22
type input "31/07/2025"
click at [433, 518] on div "Siguiente Cancelar" at bounding box center [681, 497] width 621 height 49
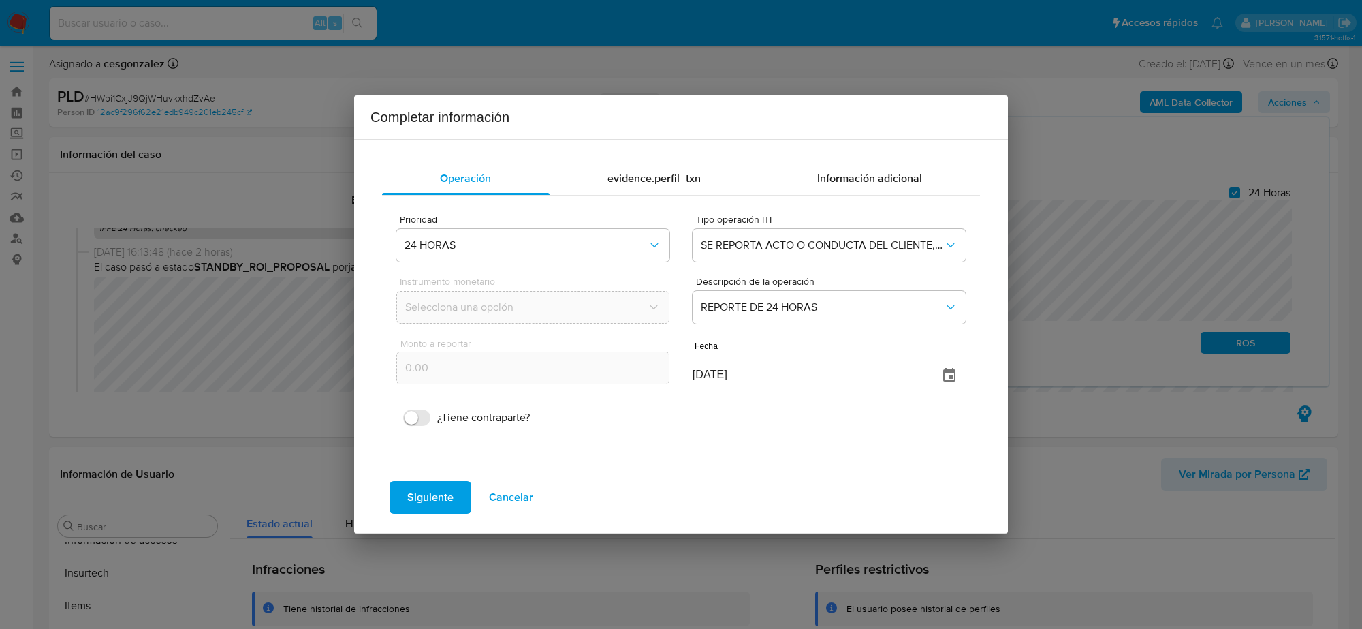
click at [434, 502] on span "Siguiente" at bounding box center [430, 497] width 46 height 30
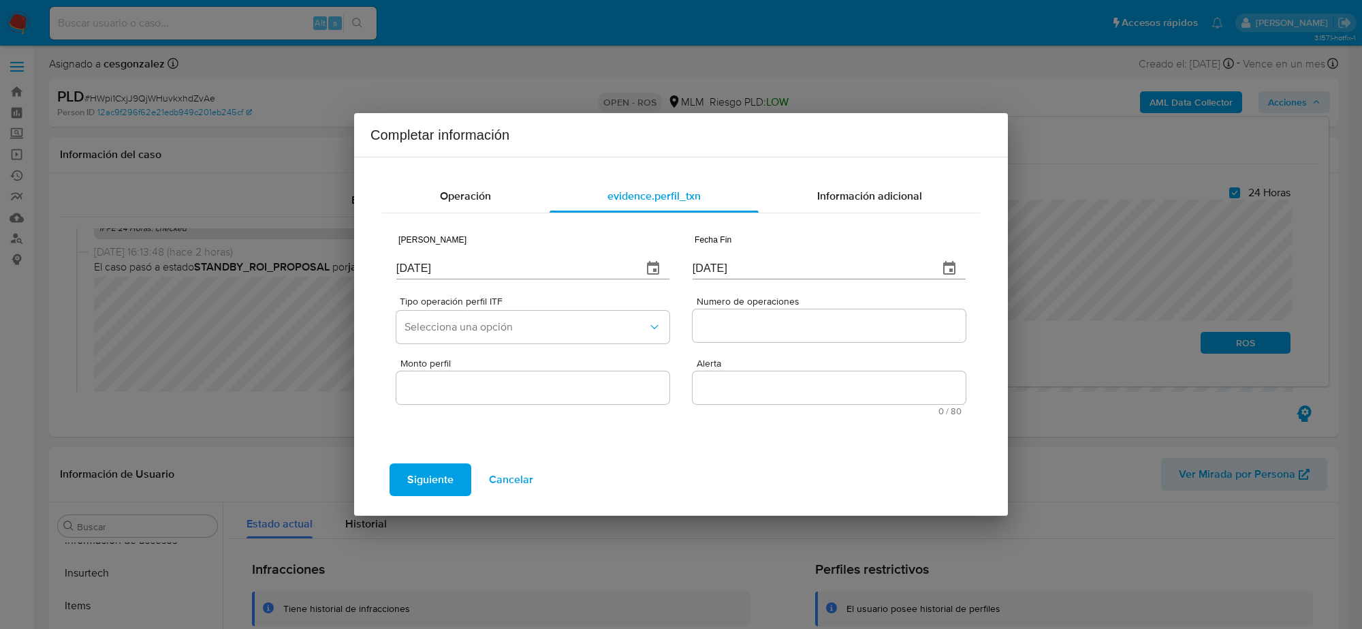
click at [398, 264] on input "28/08/2025" at bounding box center [513, 268] width 235 height 22
type input "03/04/205_"
type input "31/07/2025"
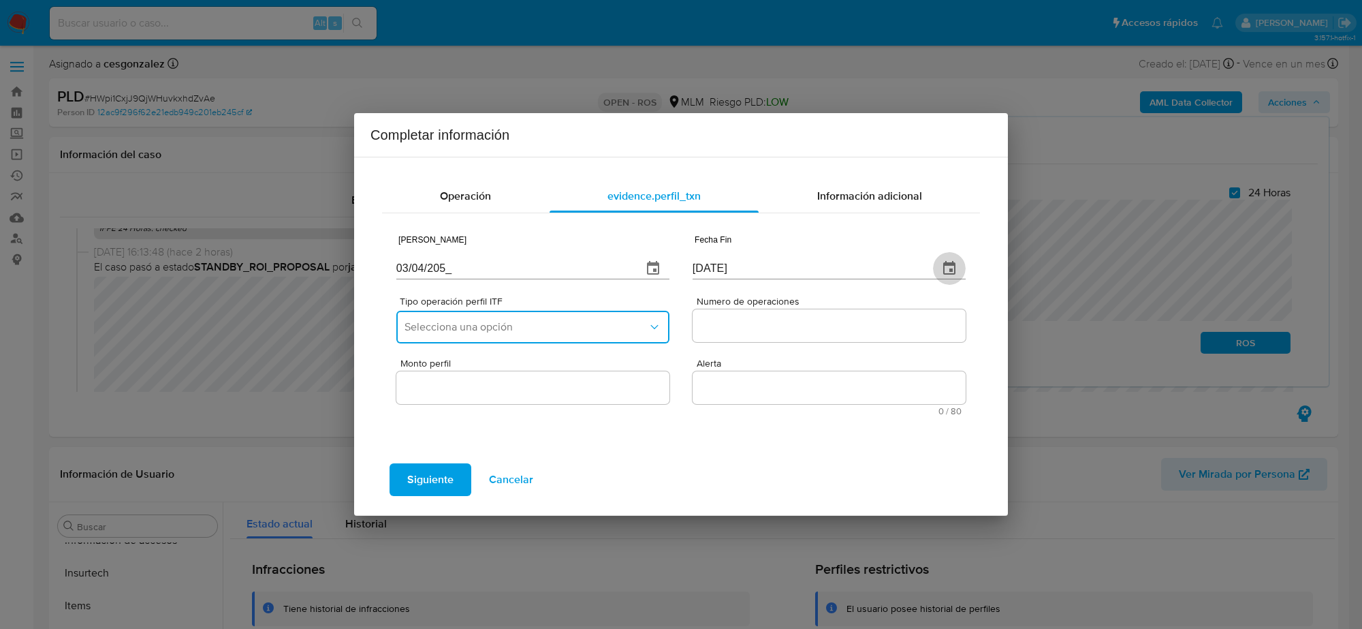
click at [543, 334] on button "Selecciona una opción" at bounding box center [532, 327] width 273 height 33
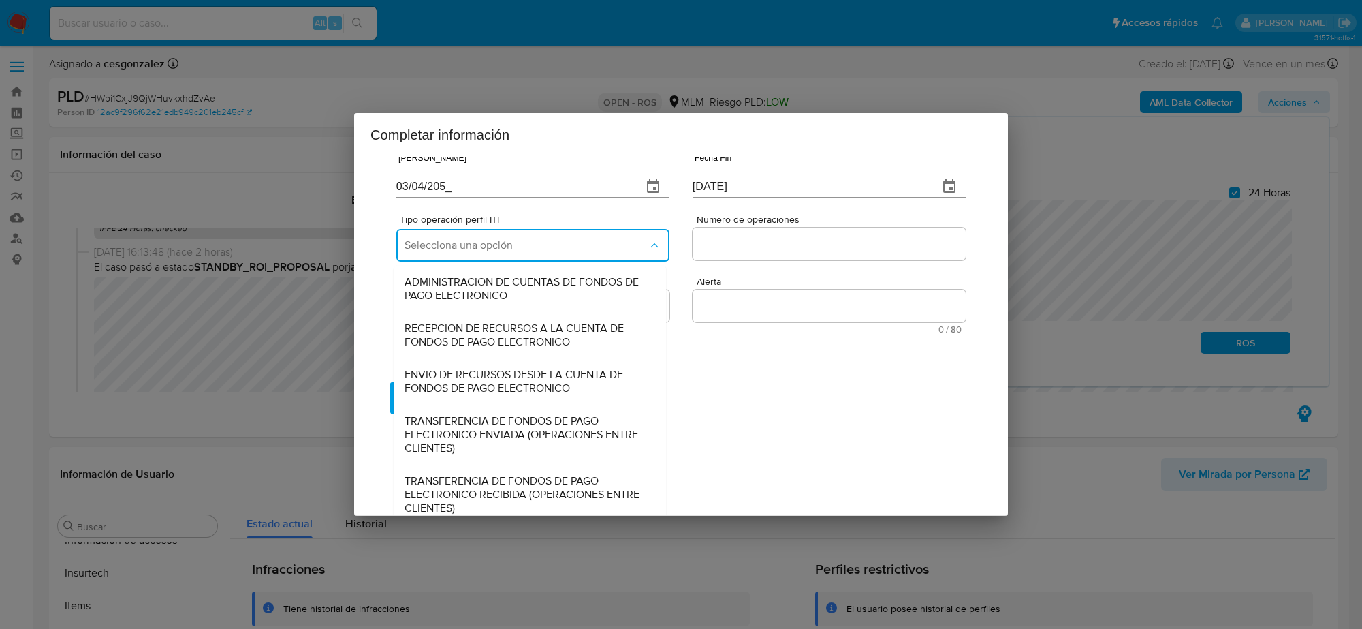
scroll to position [151, 0]
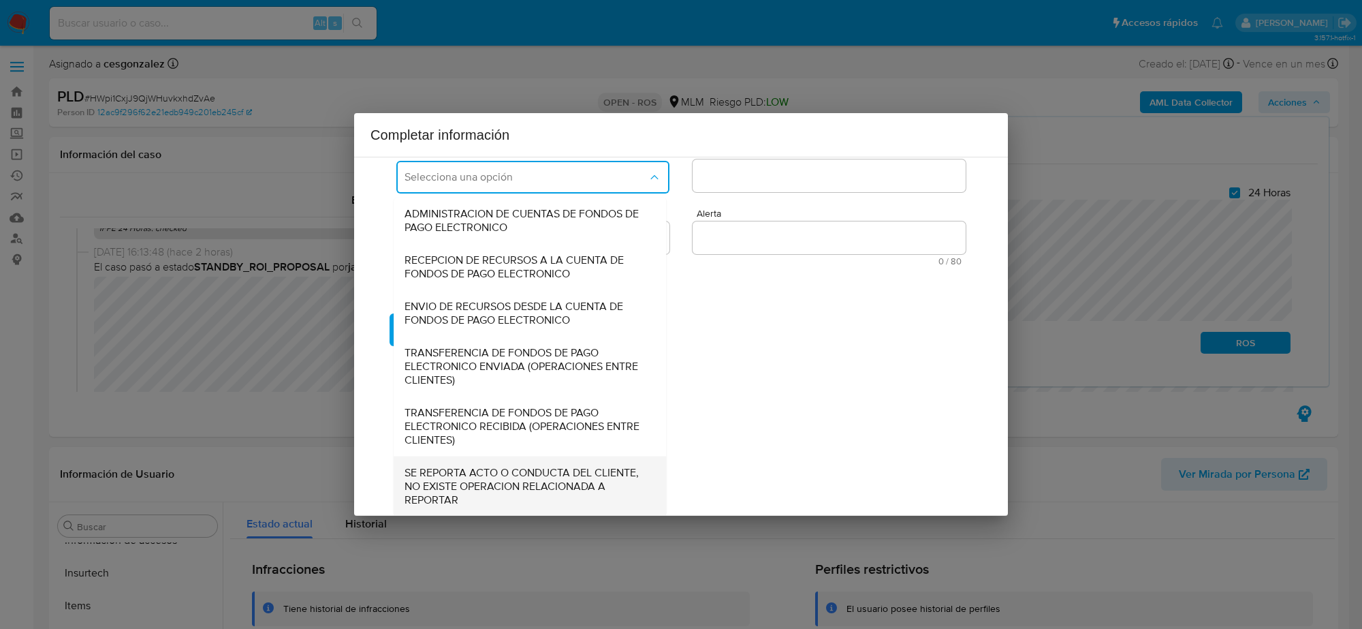
click at [533, 487] on span "SE REPORTA ACTO O CONDUCTA DEL CLIENTE, NO EXISTE OPERACION RELACIONADA A REPOR…" at bounding box center [526, 485] width 242 height 41
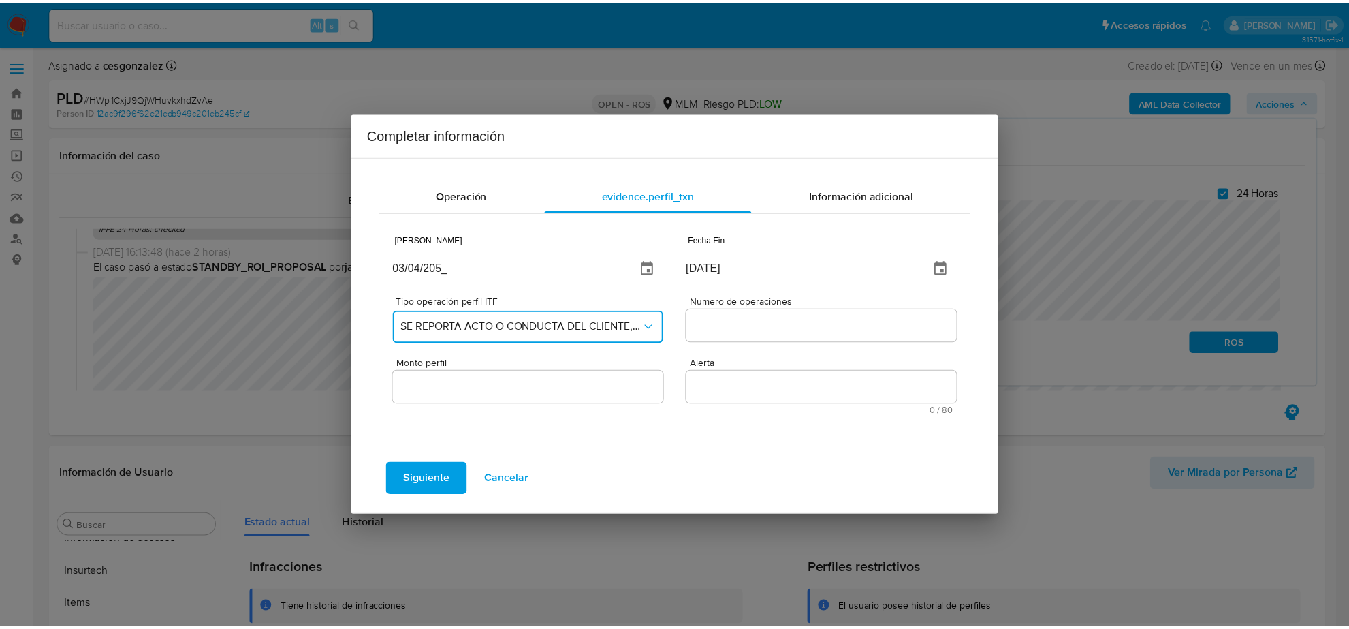
scroll to position [0, 0]
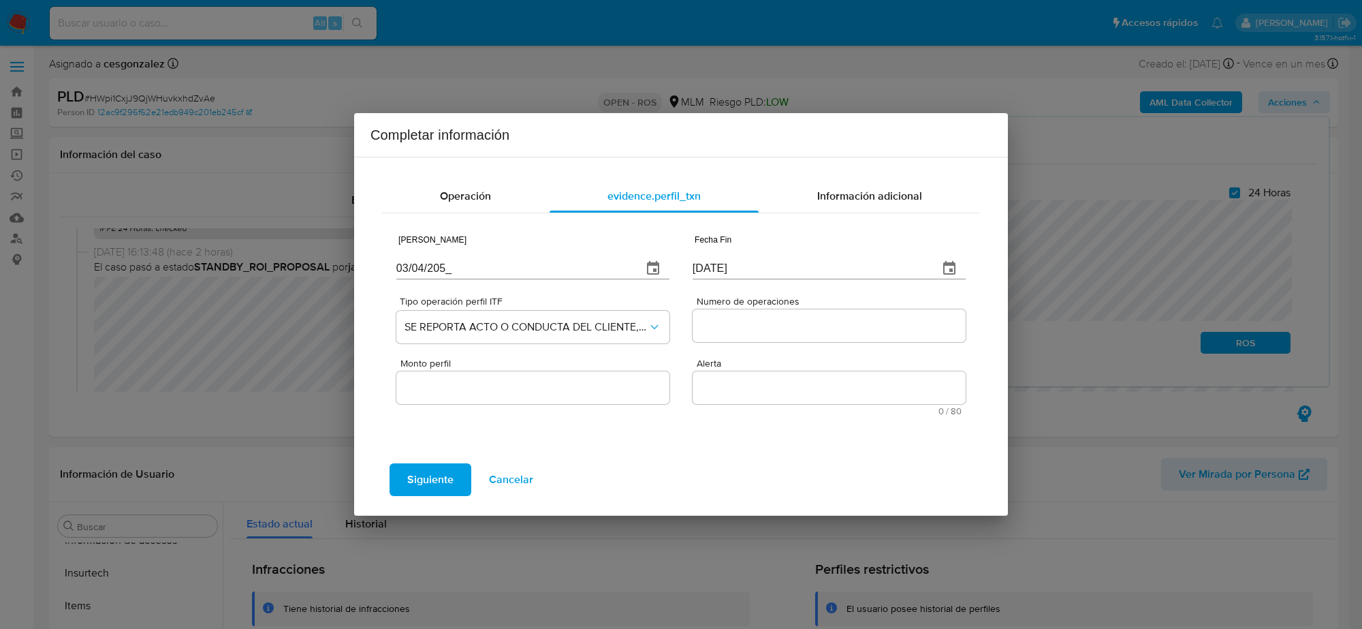
click at [725, 328] on input "Numero de operaciones" at bounding box center [829, 326] width 273 height 18
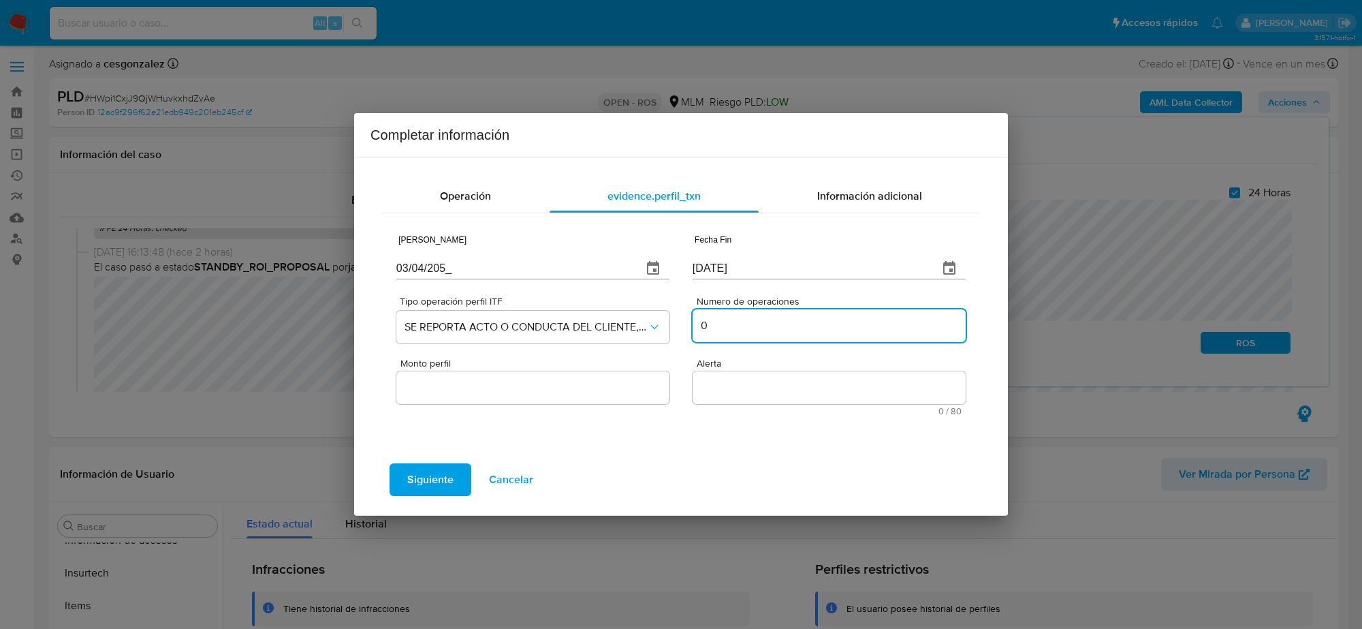
type input "0"
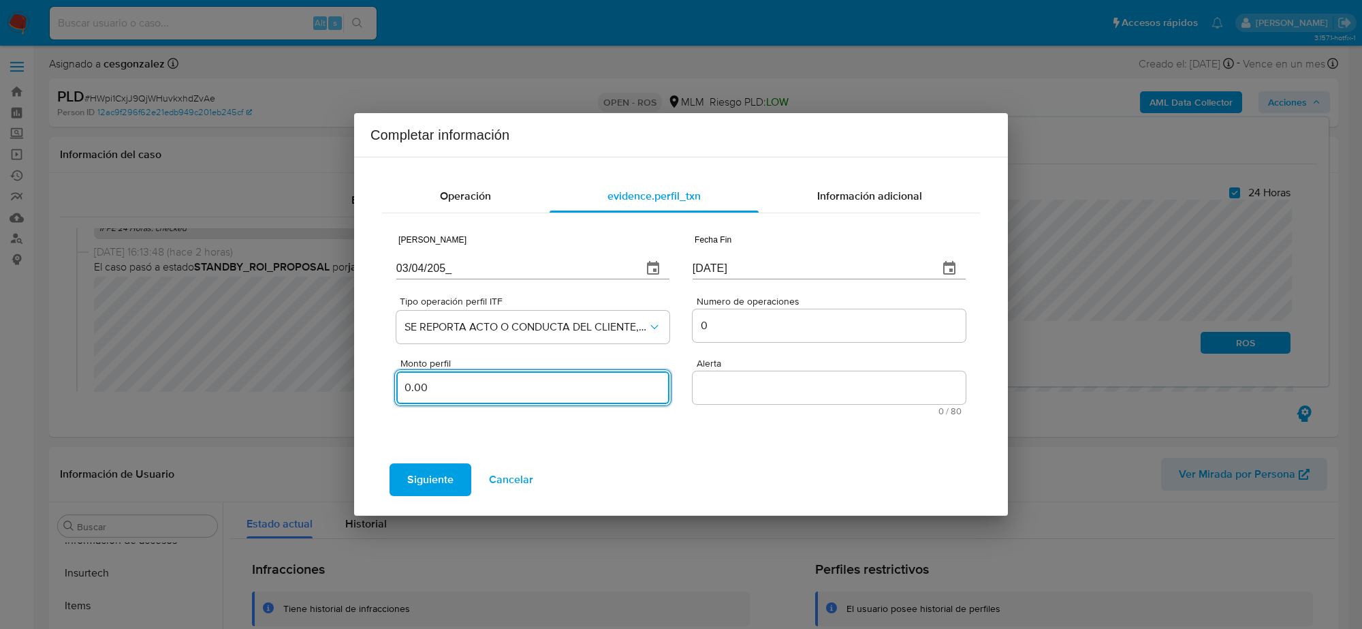
type input "0.00"
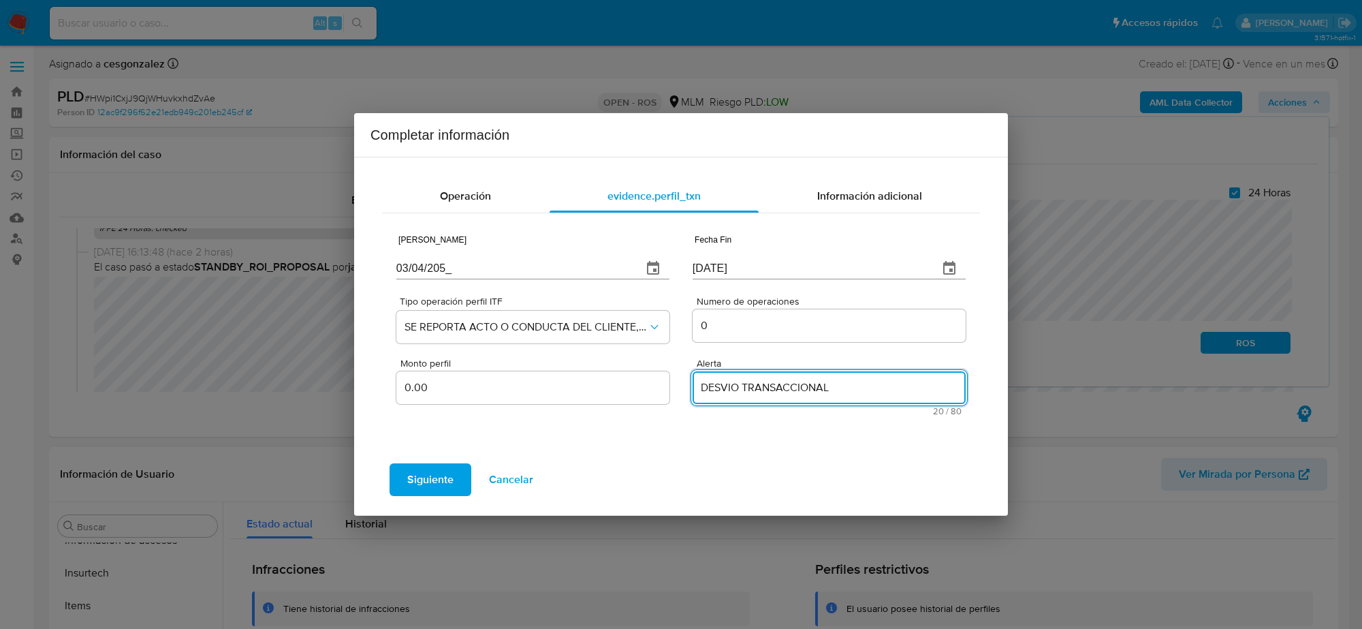
type textarea "DESVIO TRANSACCIONAL"
click at [444, 477] on span "Siguiente" at bounding box center [430, 480] width 46 height 30
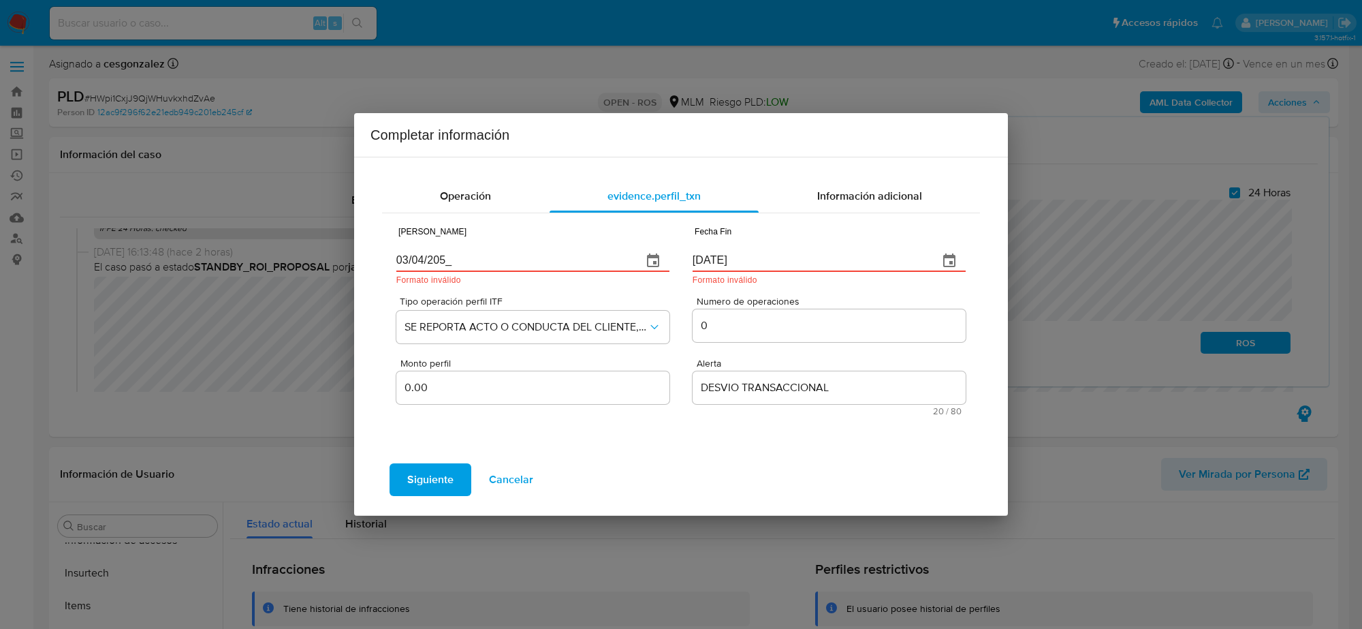
click at [705, 261] on input "31/07/2025" at bounding box center [810, 261] width 235 height 22
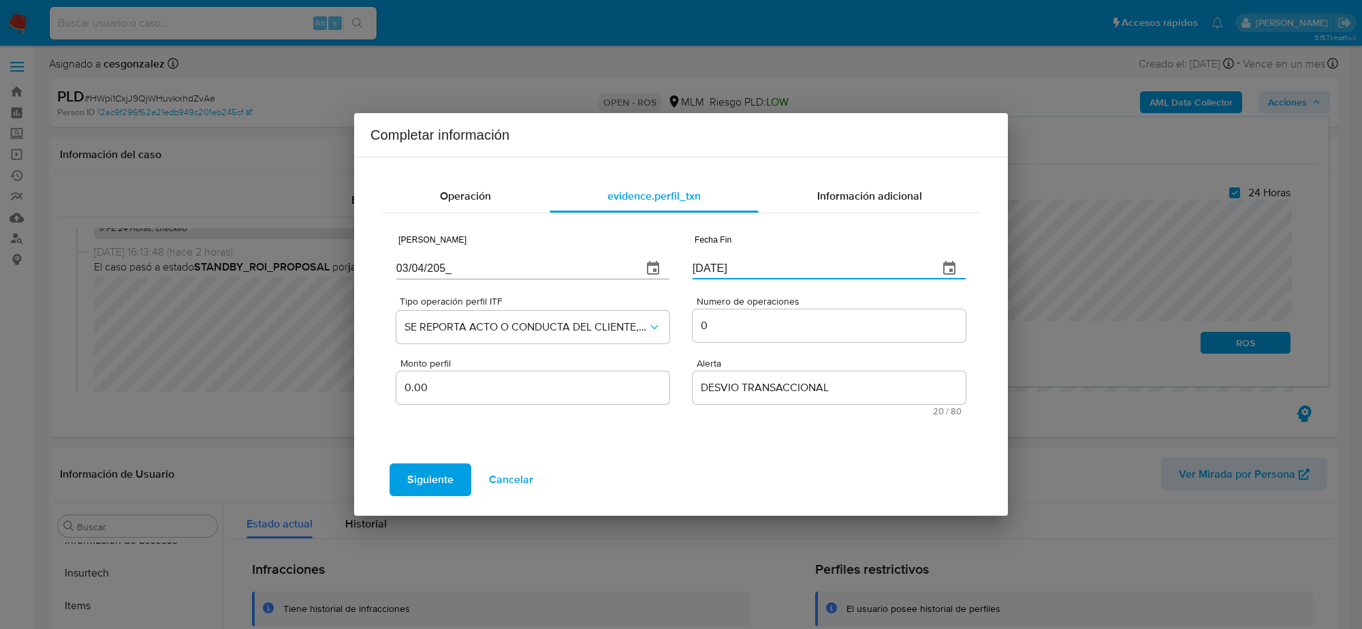
type input "30/07/2025"
click at [437, 269] on input "03/04/205_" at bounding box center [513, 268] width 235 height 22
type input "03/04/2025"
click at [706, 263] on input "30/07/2025" at bounding box center [810, 268] width 235 height 22
click at [758, 271] on input "31/07/202_" at bounding box center [810, 268] width 235 height 22
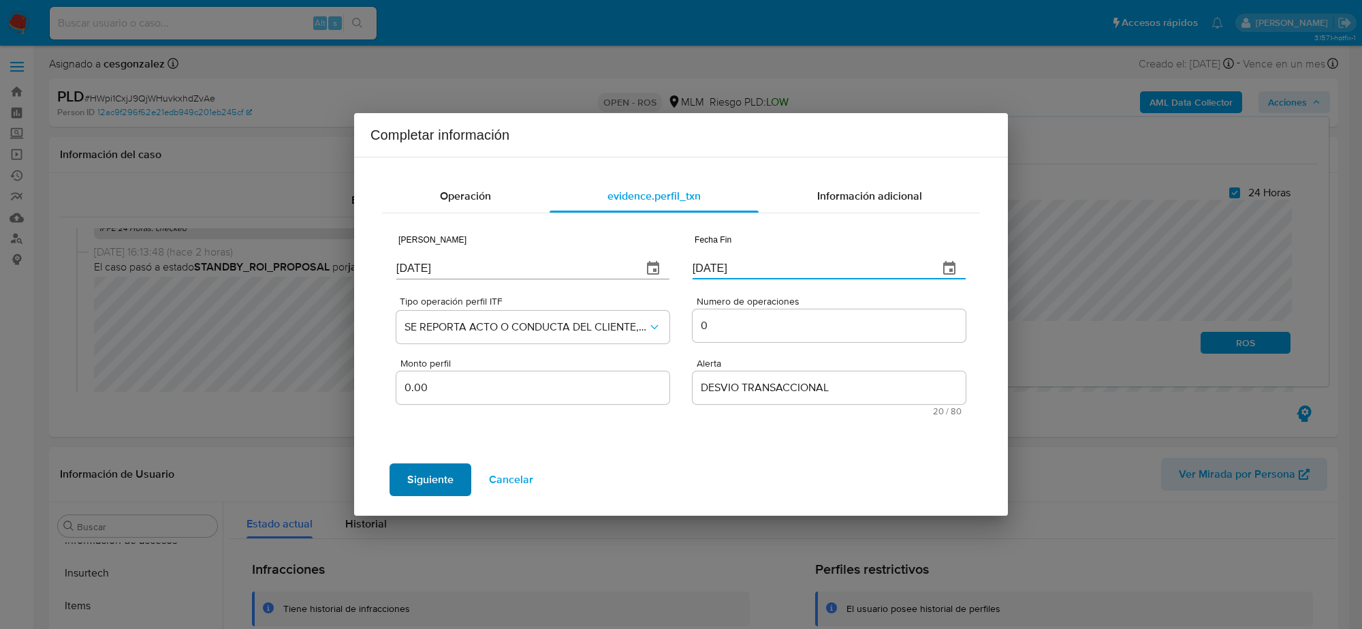
type input "31/07/2025"
click at [446, 482] on span "Siguiente" at bounding box center [430, 480] width 46 height 30
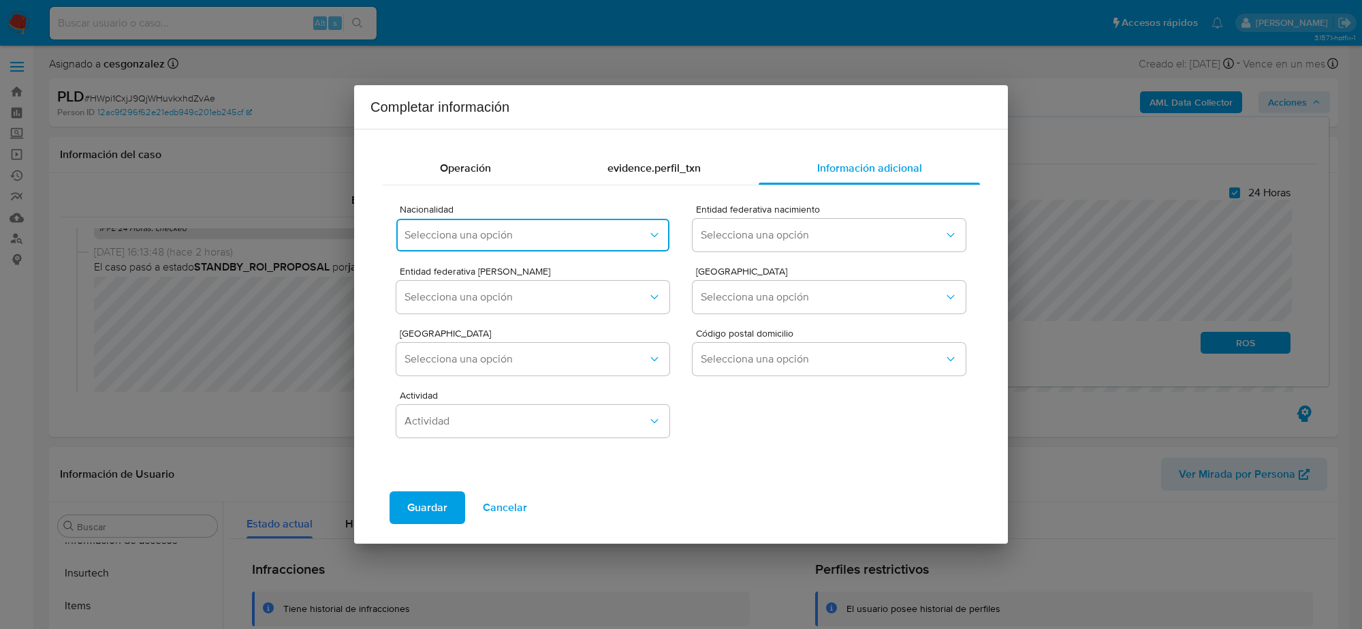
click at [496, 230] on span "Selecciona una opción" at bounding box center [526, 235] width 243 height 14
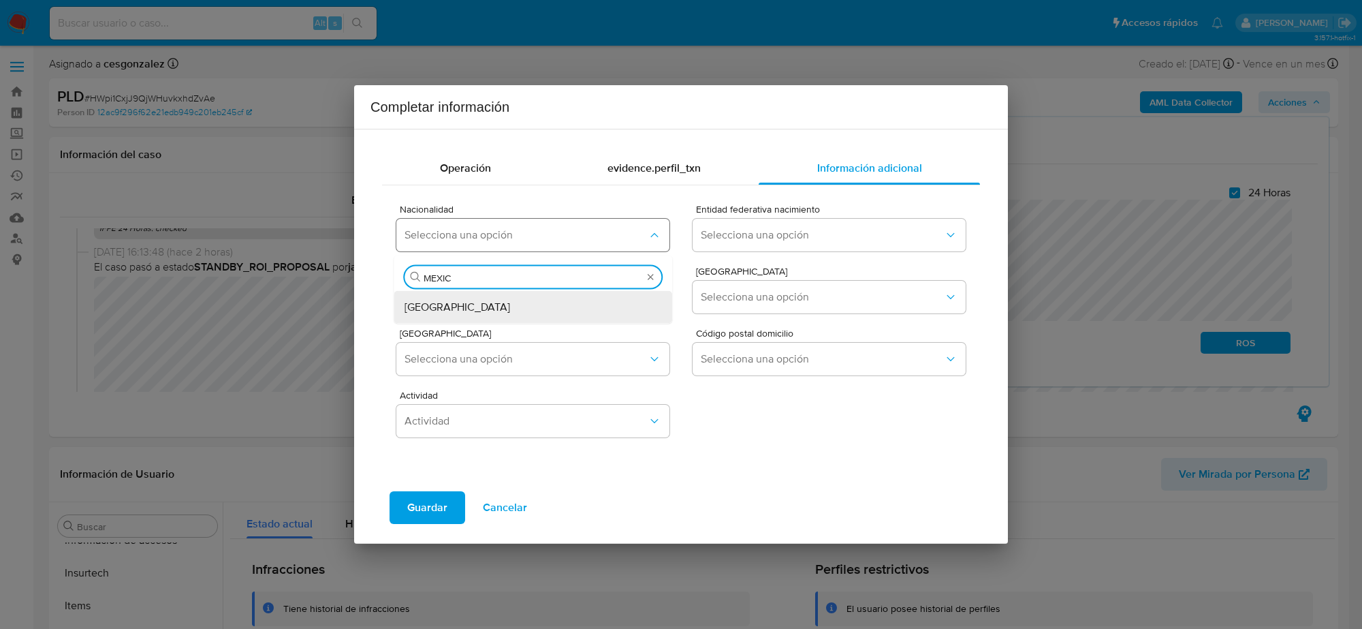
type input "MEXICO"
click at [529, 322] on div "MEXICO" at bounding box center [529, 307] width 249 height 33
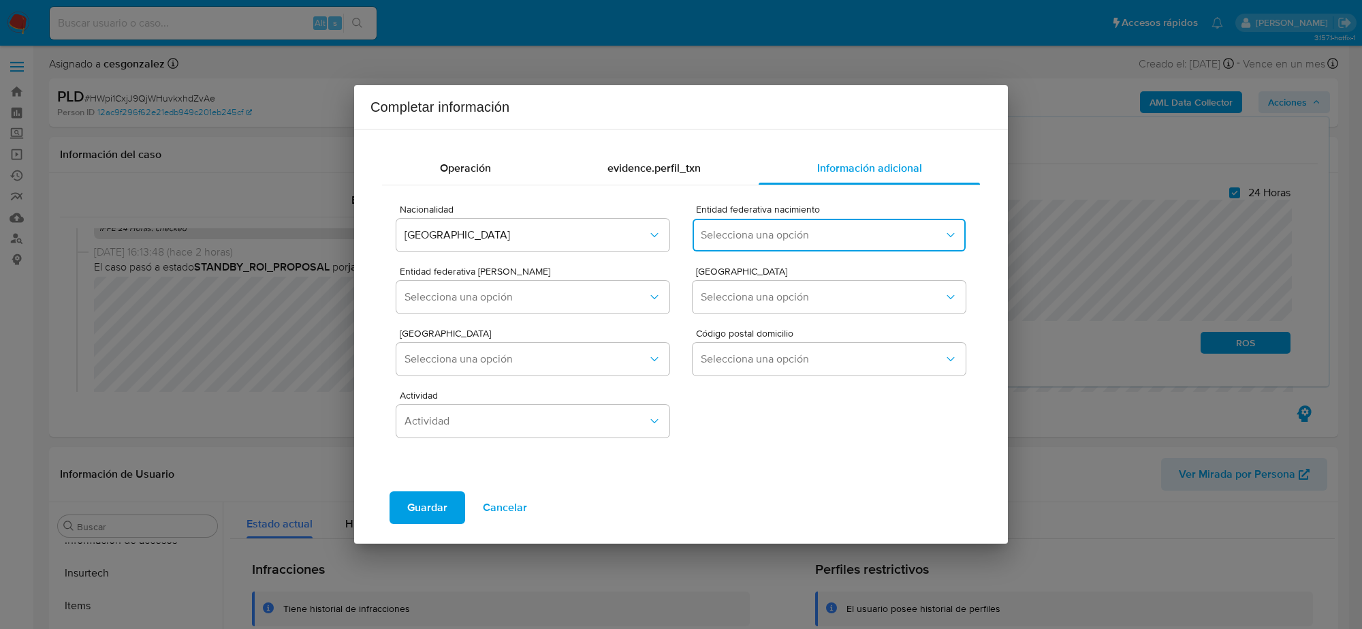
click at [819, 244] on button "Selecciona una opción" at bounding box center [829, 235] width 273 height 33
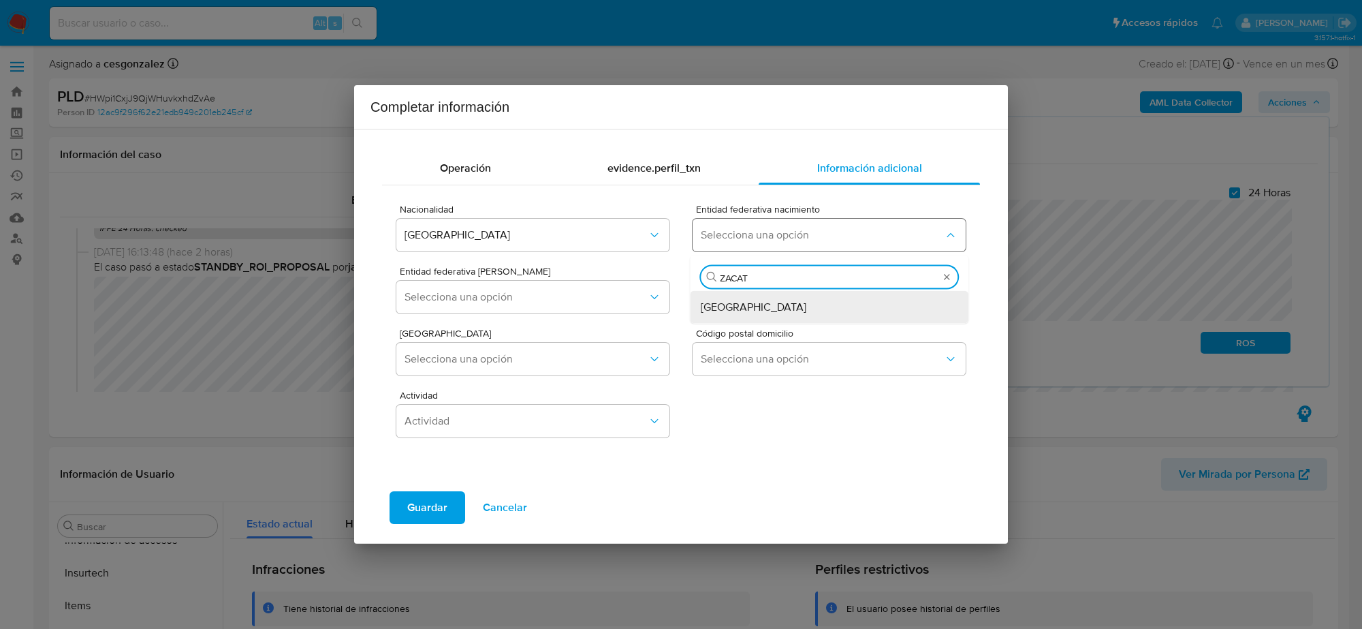
type input "ZACATE"
click at [798, 313] on div "Zacatecas" at bounding box center [825, 307] width 249 height 33
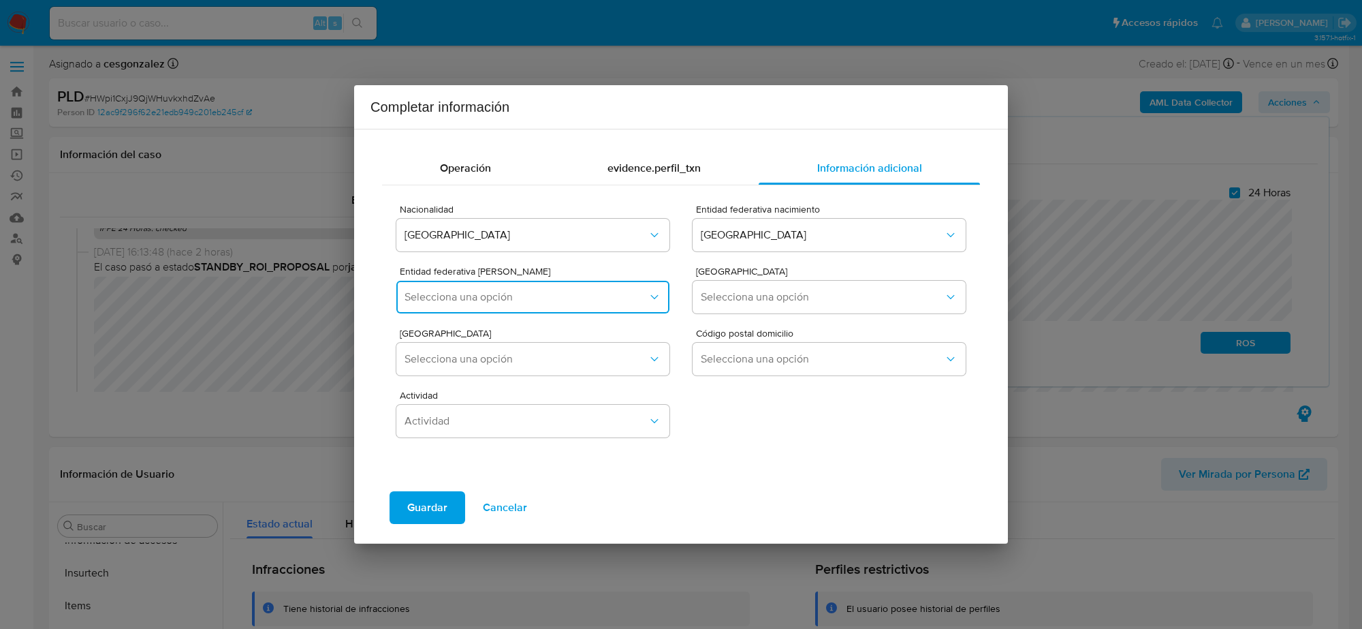
click at [618, 300] on span "Selecciona una opción" at bounding box center [526, 297] width 243 height 14
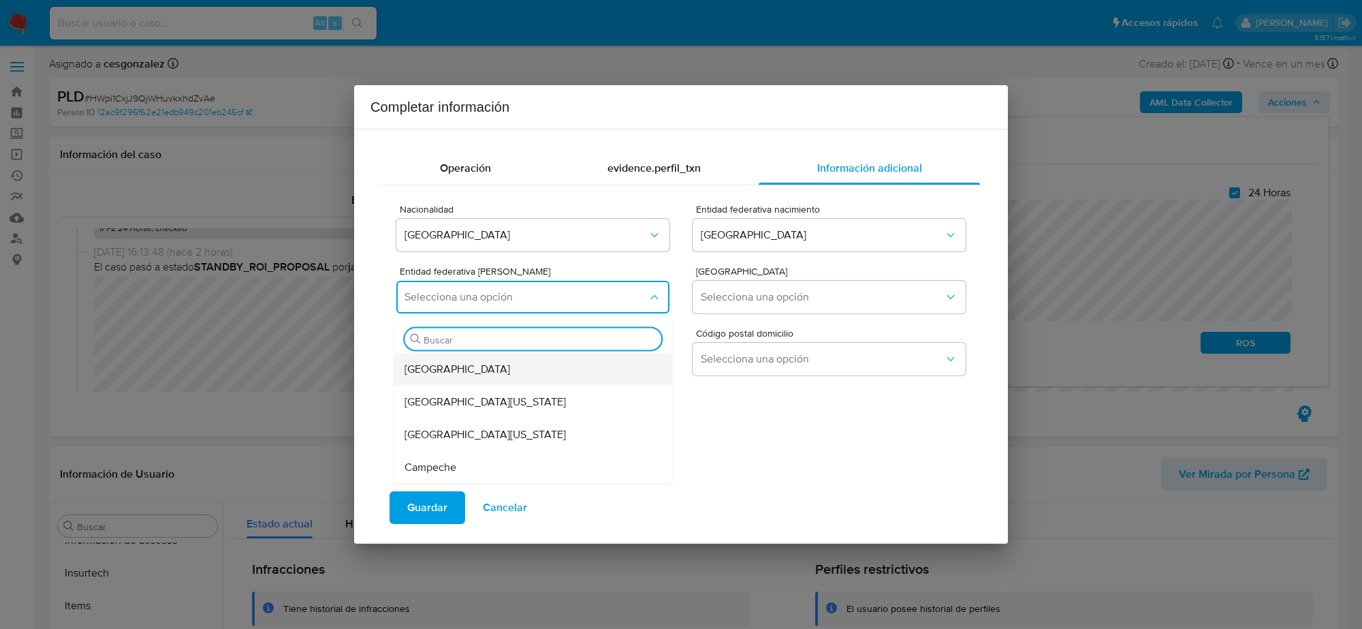
click at [554, 366] on div "Aguascalientes" at bounding box center [529, 369] width 249 height 33
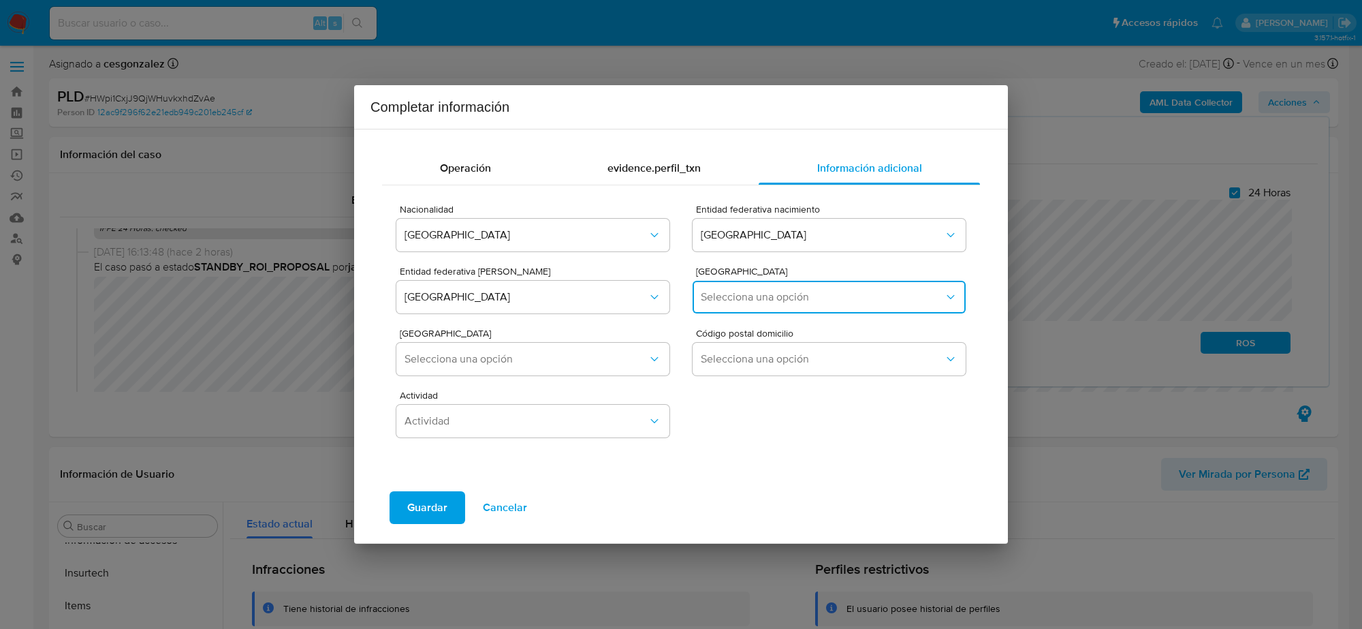
click at [743, 281] on button "Selecciona una opción" at bounding box center [829, 297] width 273 height 33
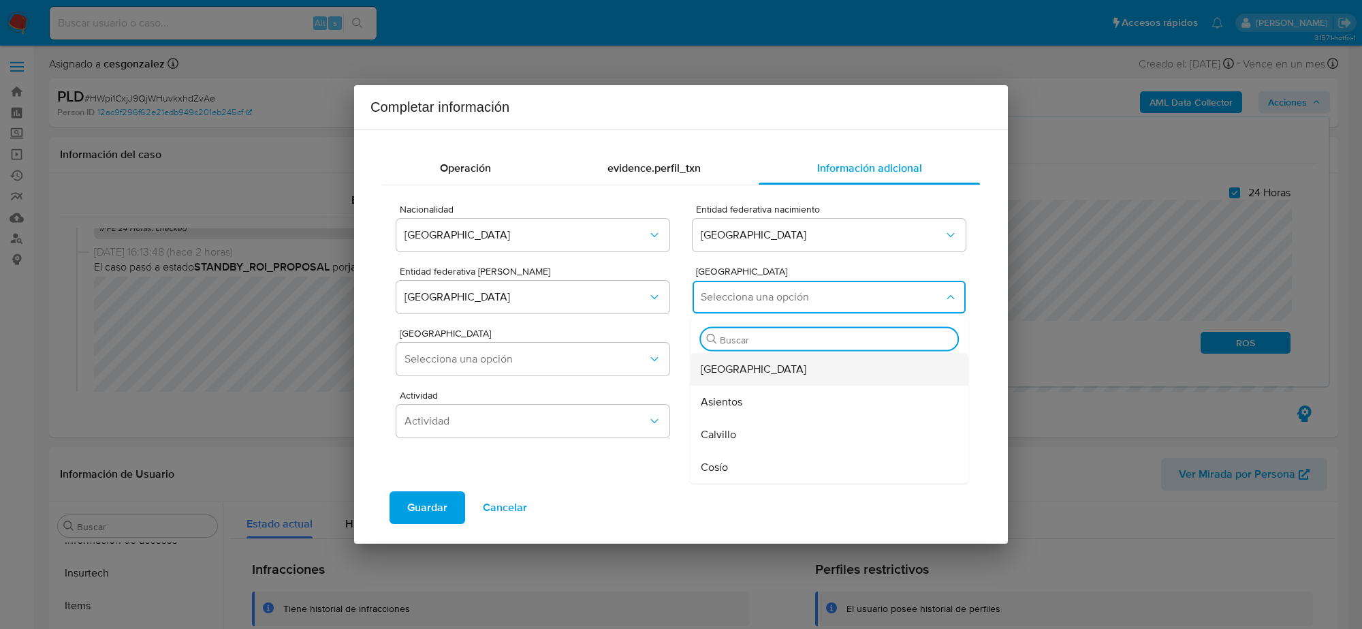
click at [717, 366] on span "Aguascalientes" at bounding box center [754, 369] width 106 height 14
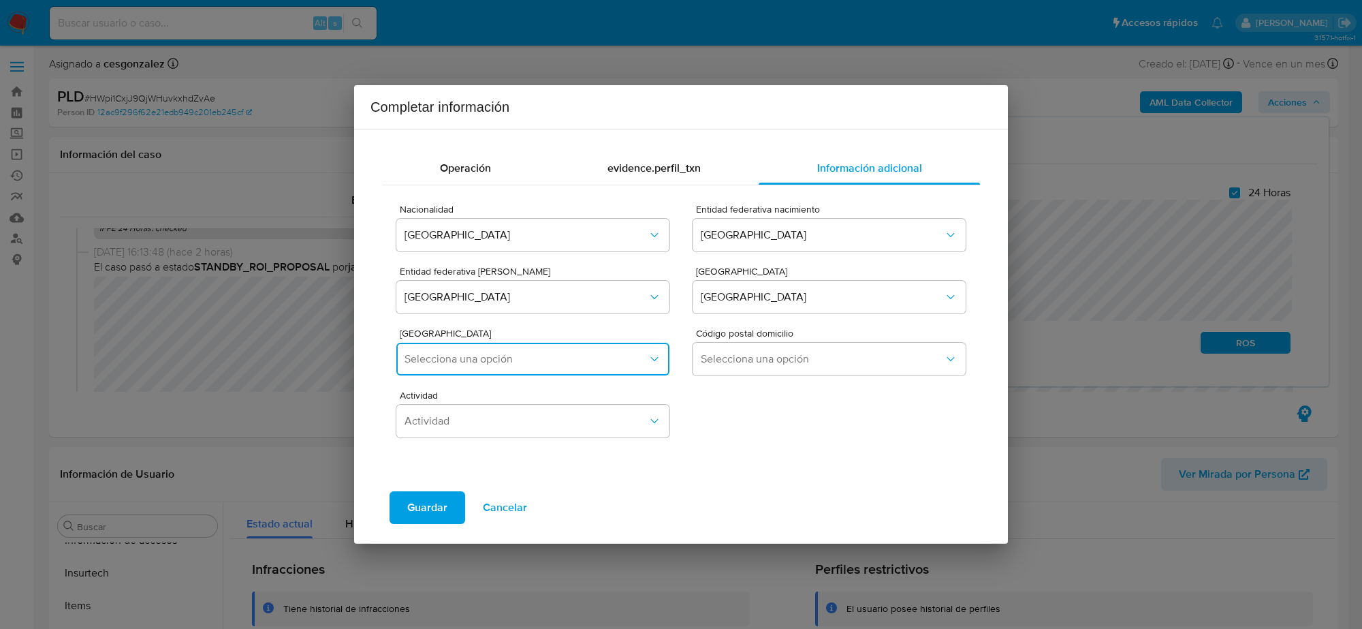
click at [638, 358] on span "Selecciona una opción" at bounding box center [526, 359] width 243 height 14
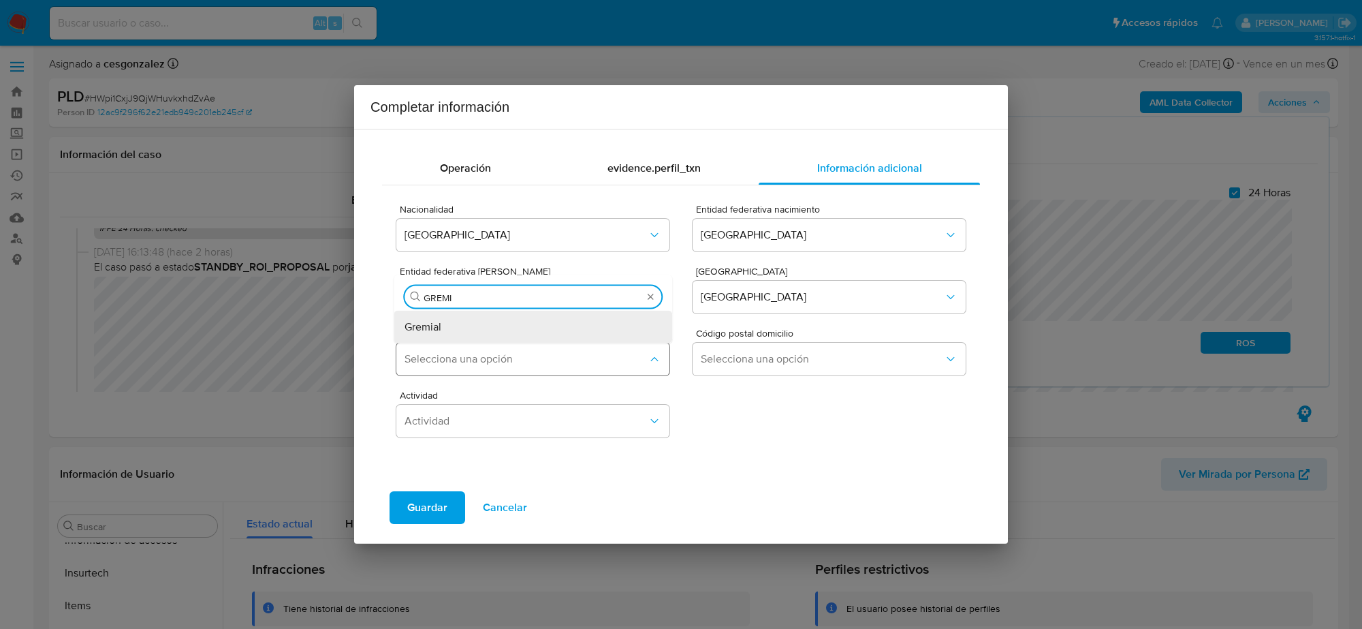
type input "GREMIA"
click at [608, 332] on div "Gremial" at bounding box center [529, 327] width 249 height 33
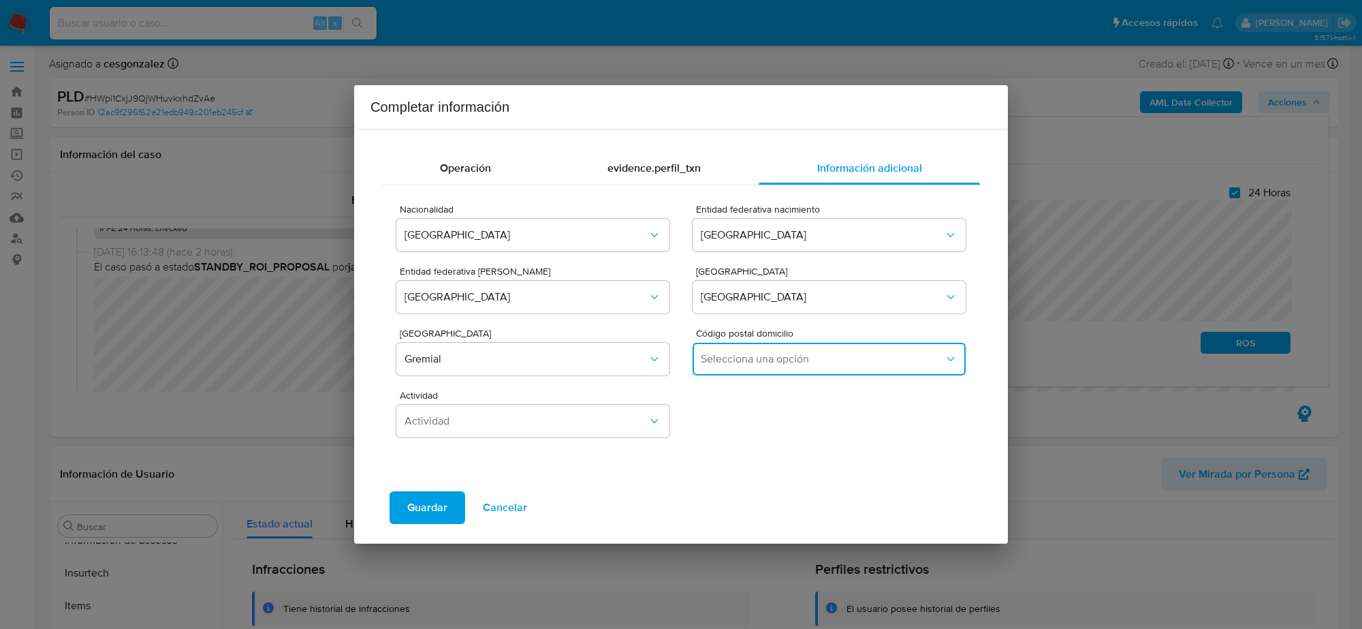
click at [838, 355] on span "Selecciona una opción" at bounding box center [822, 359] width 243 height 14
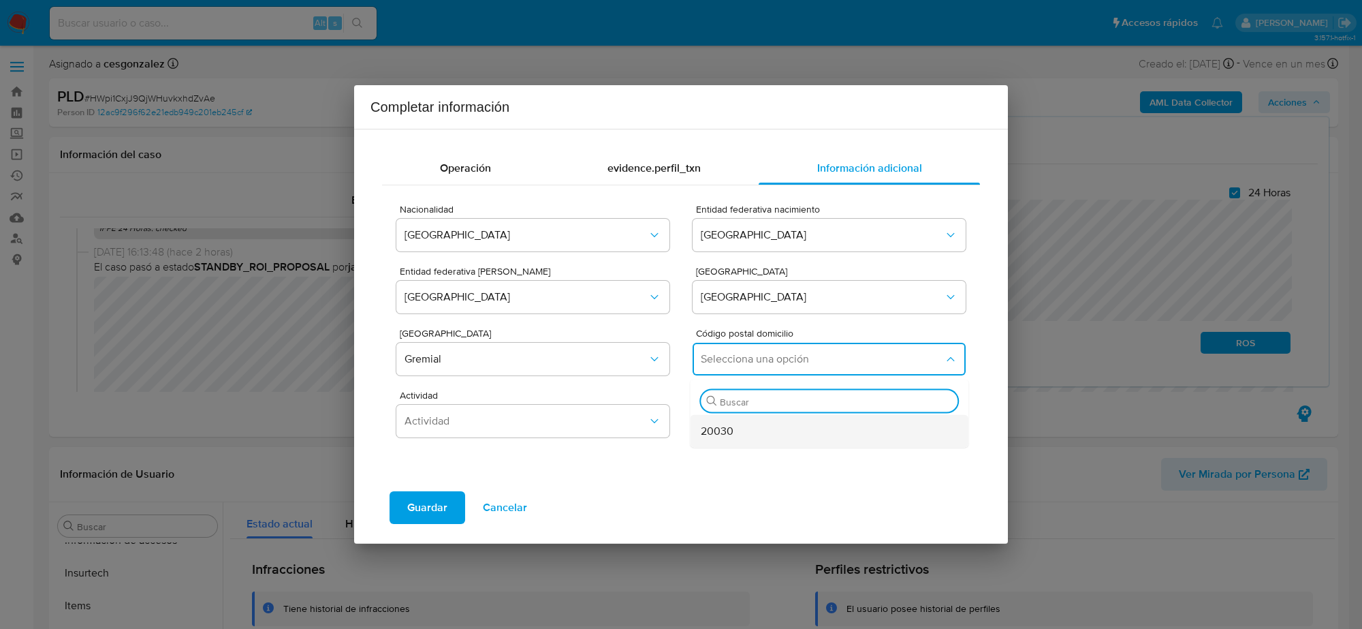
click at [762, 431] on div "20030" at bounding box center [825, 431] width 249 height 33
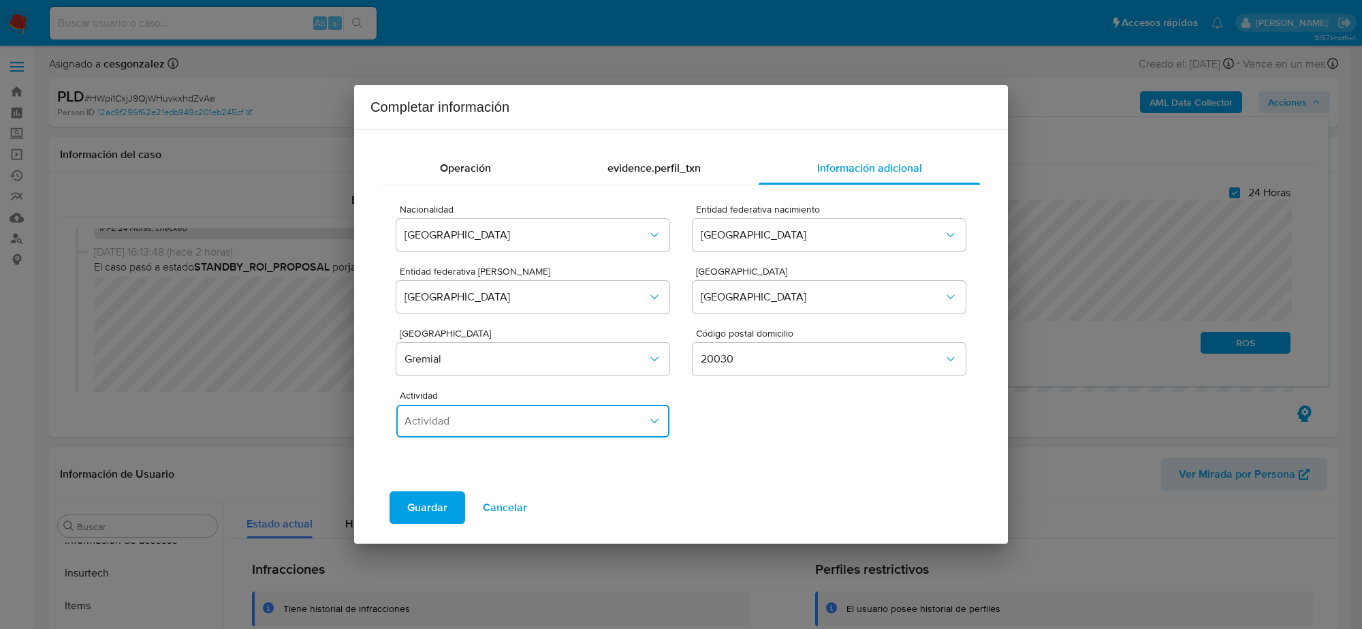
click at [630, 420] on span "Actividad" at bounding box center [526, 421] width 243 height 14
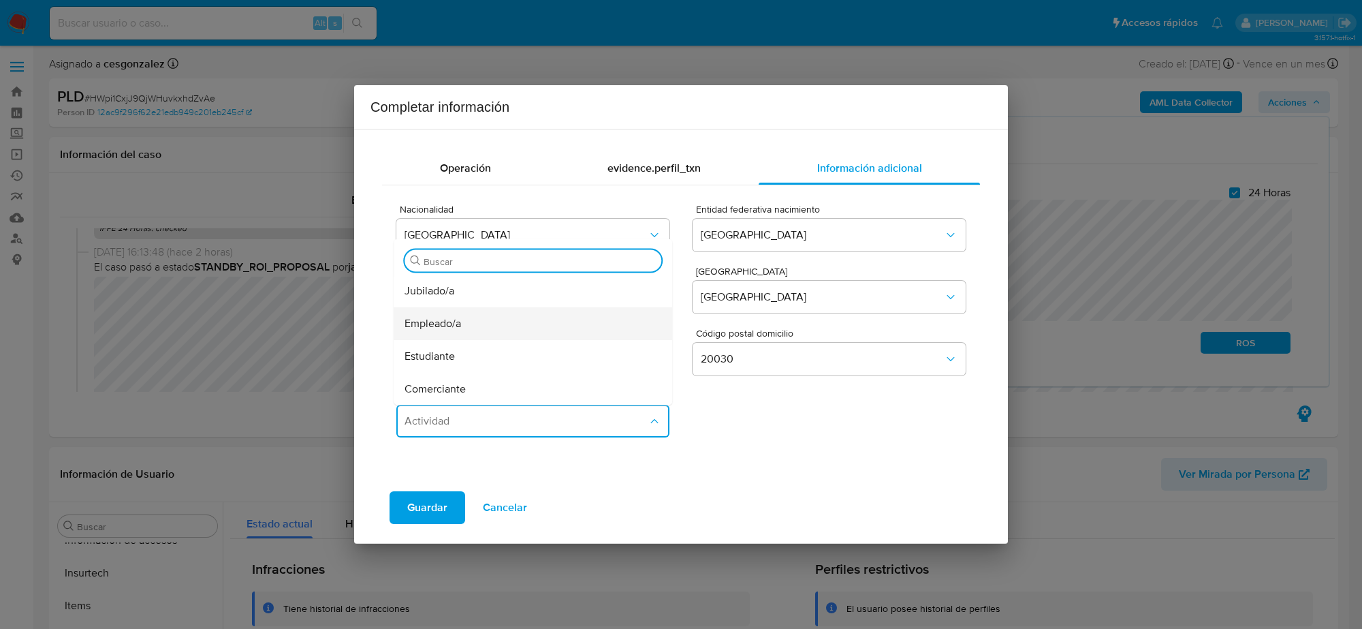
click at [499, 326] on div "Empleado/a" at bounding box center [529, 323] width 249 height 33
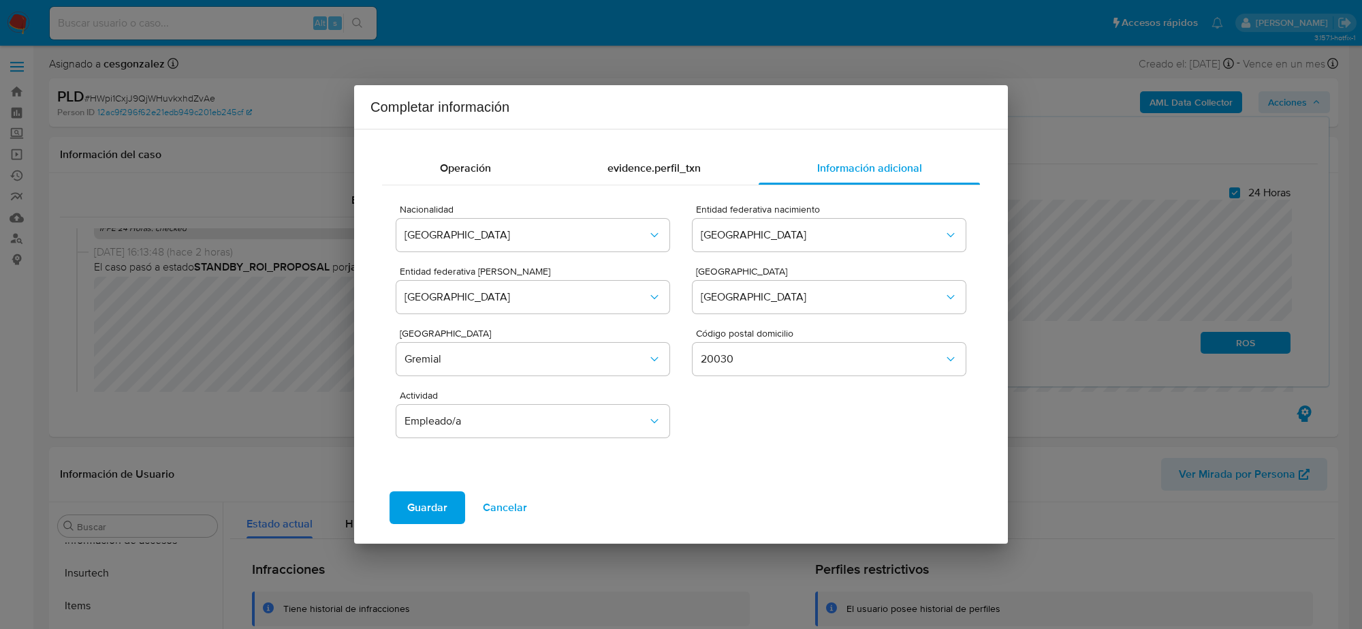
click at [433, 511] on span "Guardar" at bounding box center [427, 507] width 40 height 30
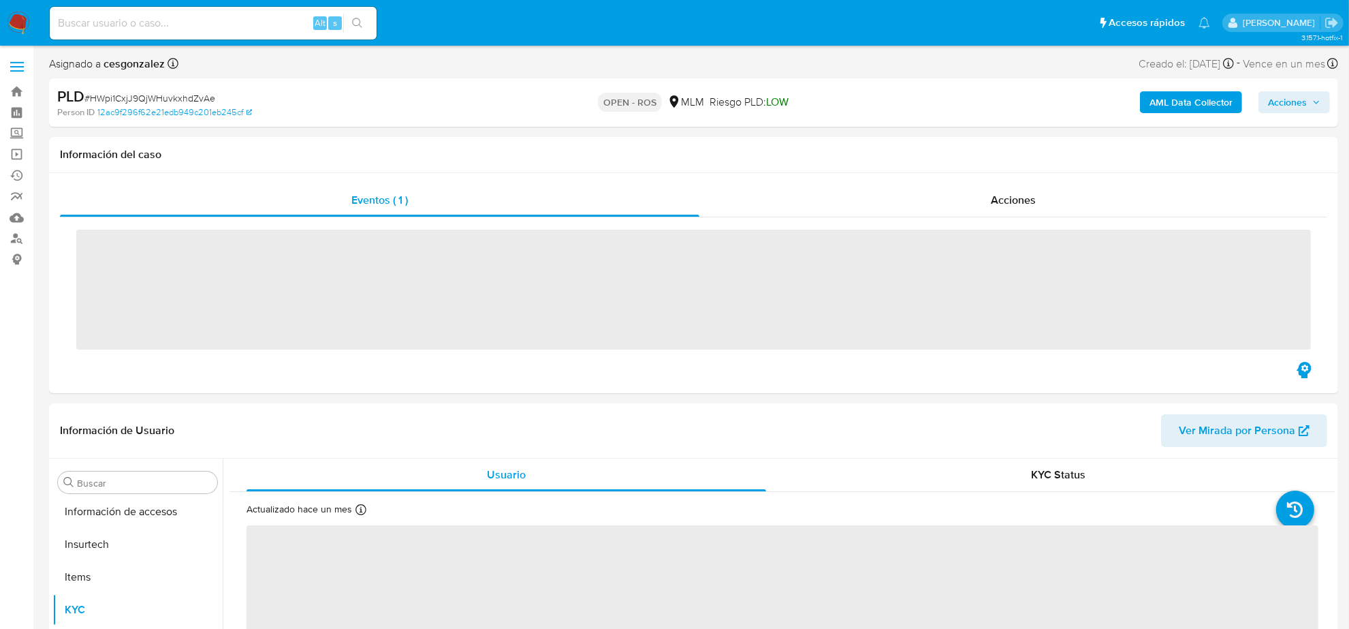
scroll to position [574, 0]
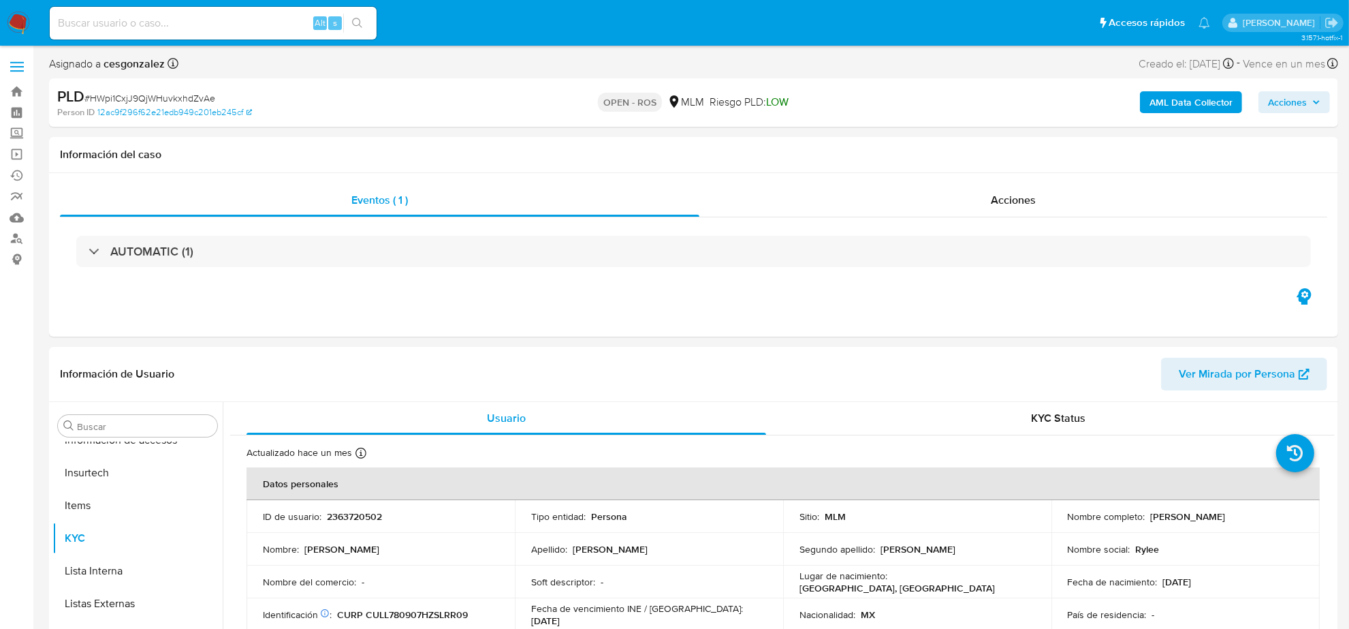
select select "10"
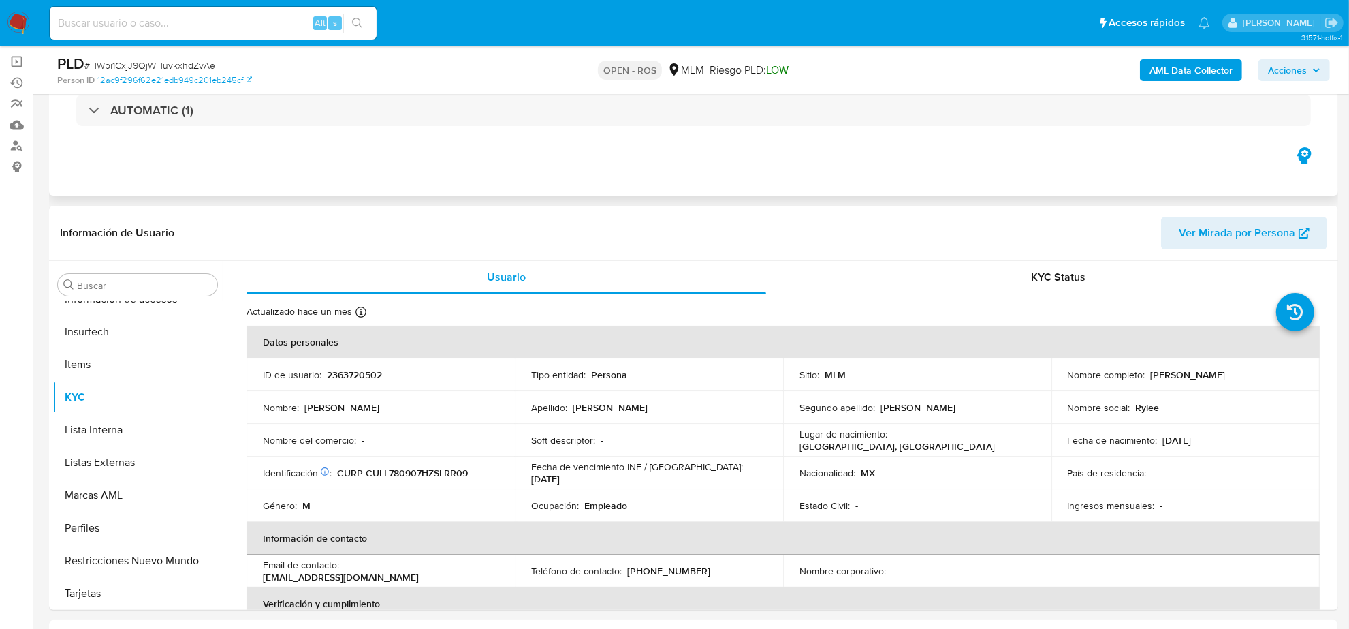
scroll to position [0, 0]
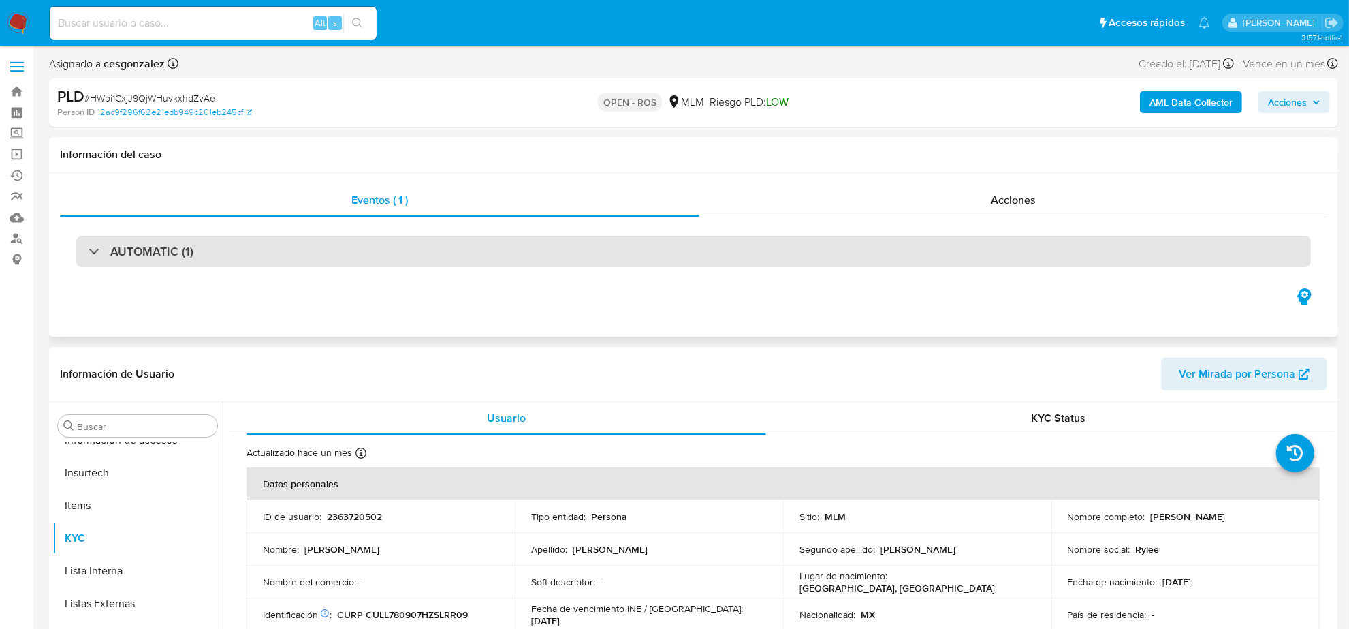
click at [317, 236] on div "AUTOMATIC (1)" at bounding box center [693, 251] width 1235 height 31
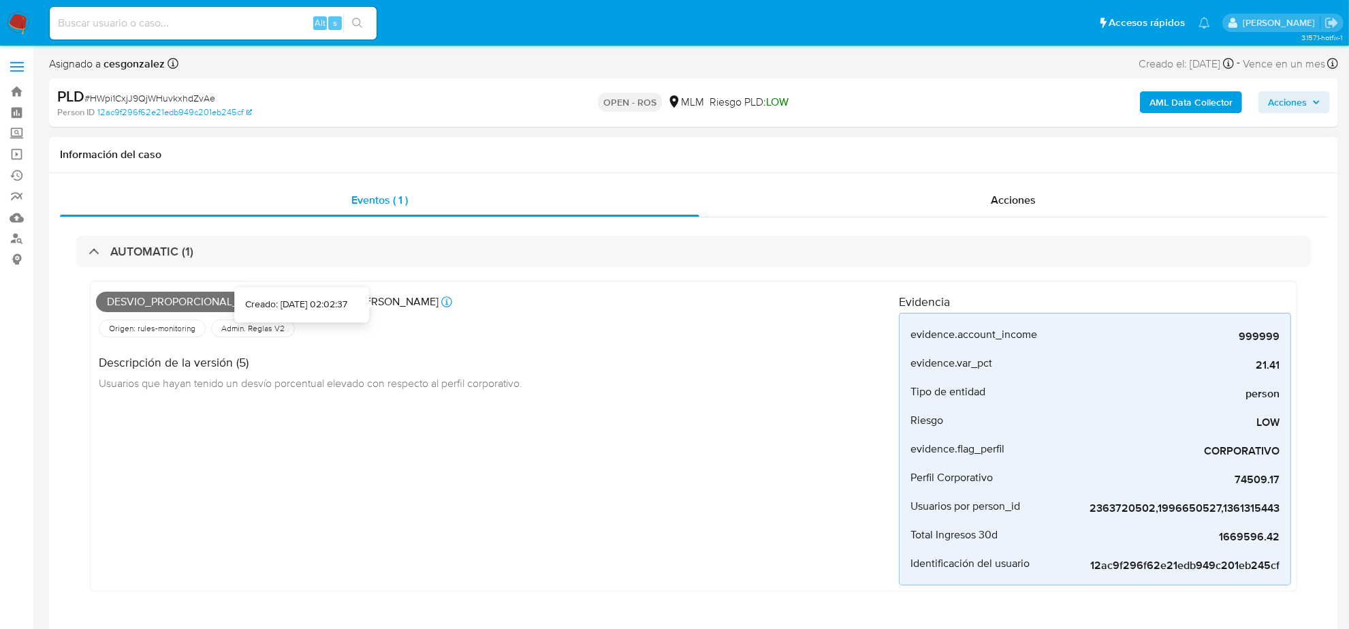
click at [441, 303] on icon at bounding box center [446, 301] width 11 height 11
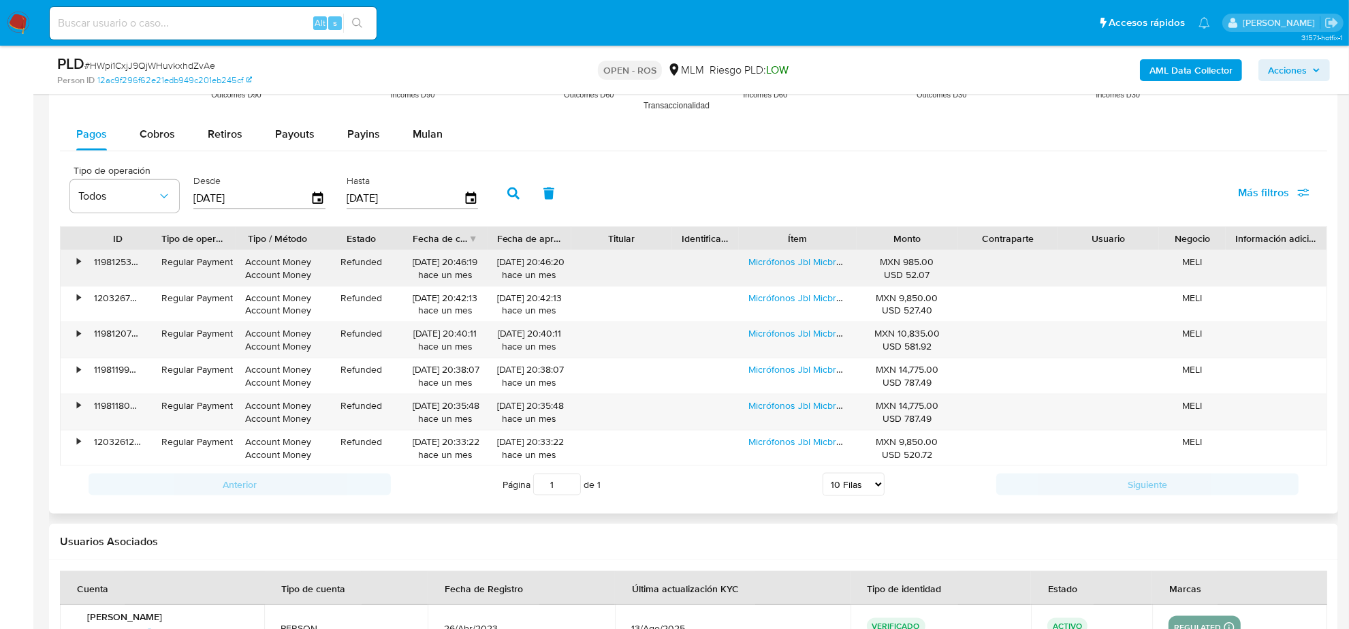
scroll to position [1703, 0]
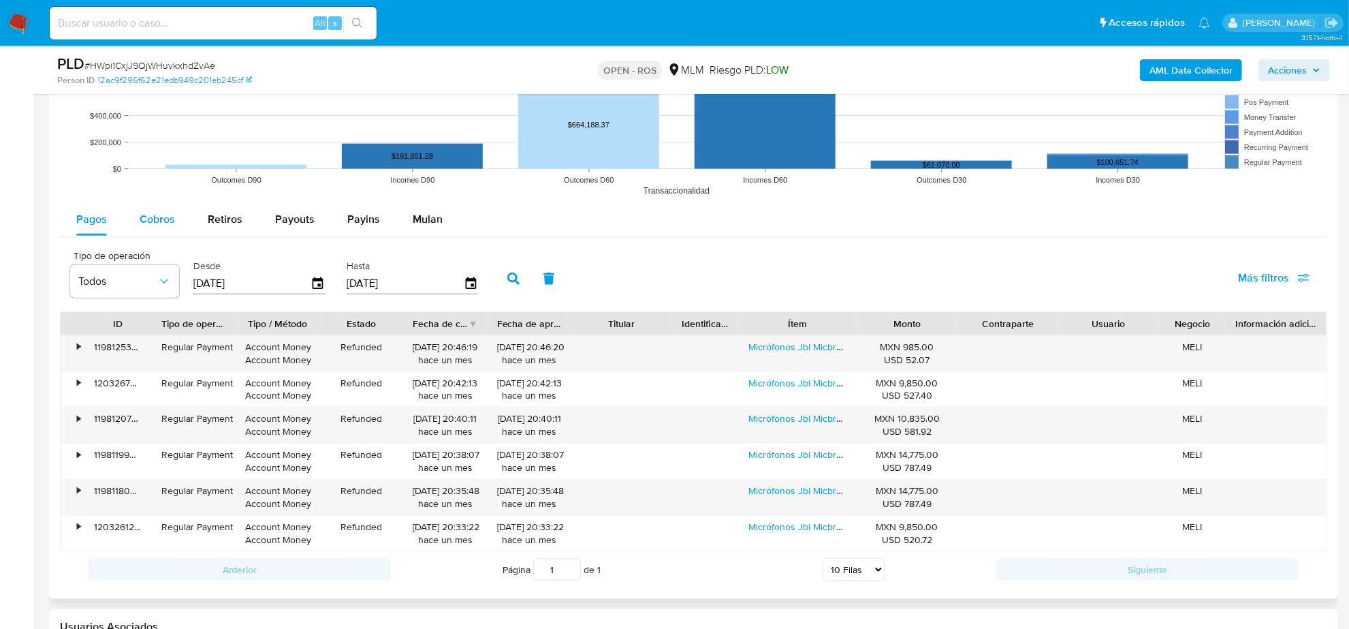
click at [165, 220] on span "Cobros" at bounding box center [157, 219] width 35 height 16
select select "10"
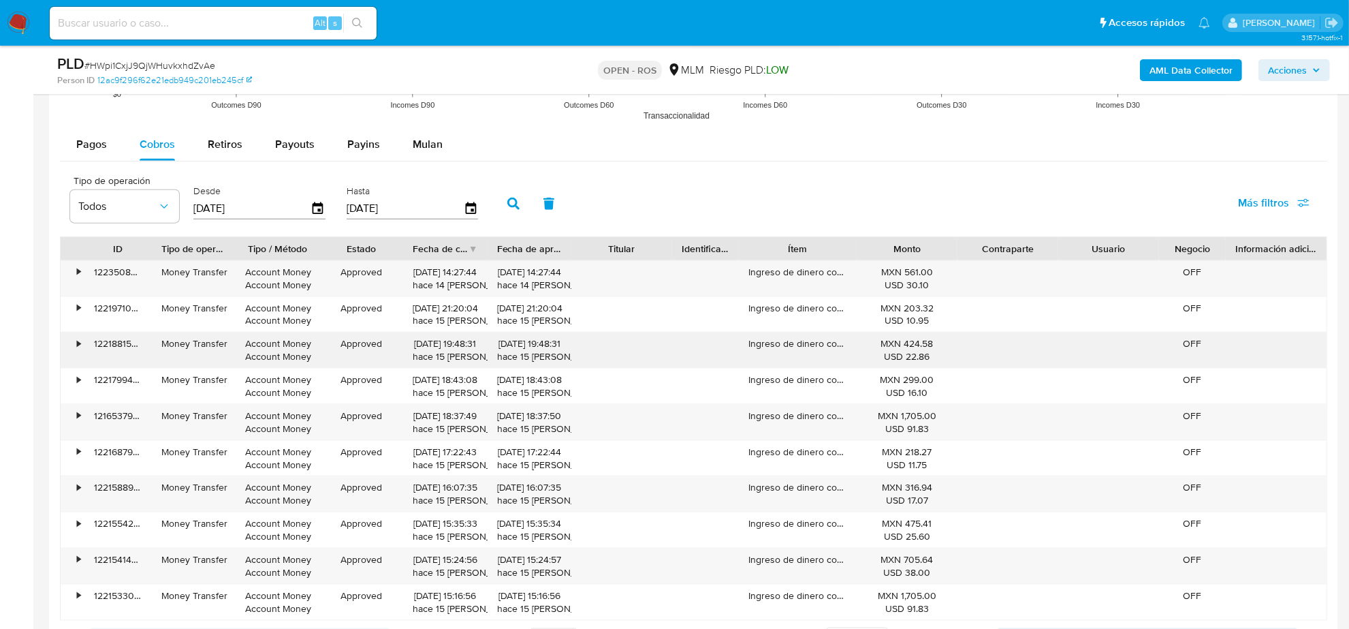
scroll to position [1873, 0]
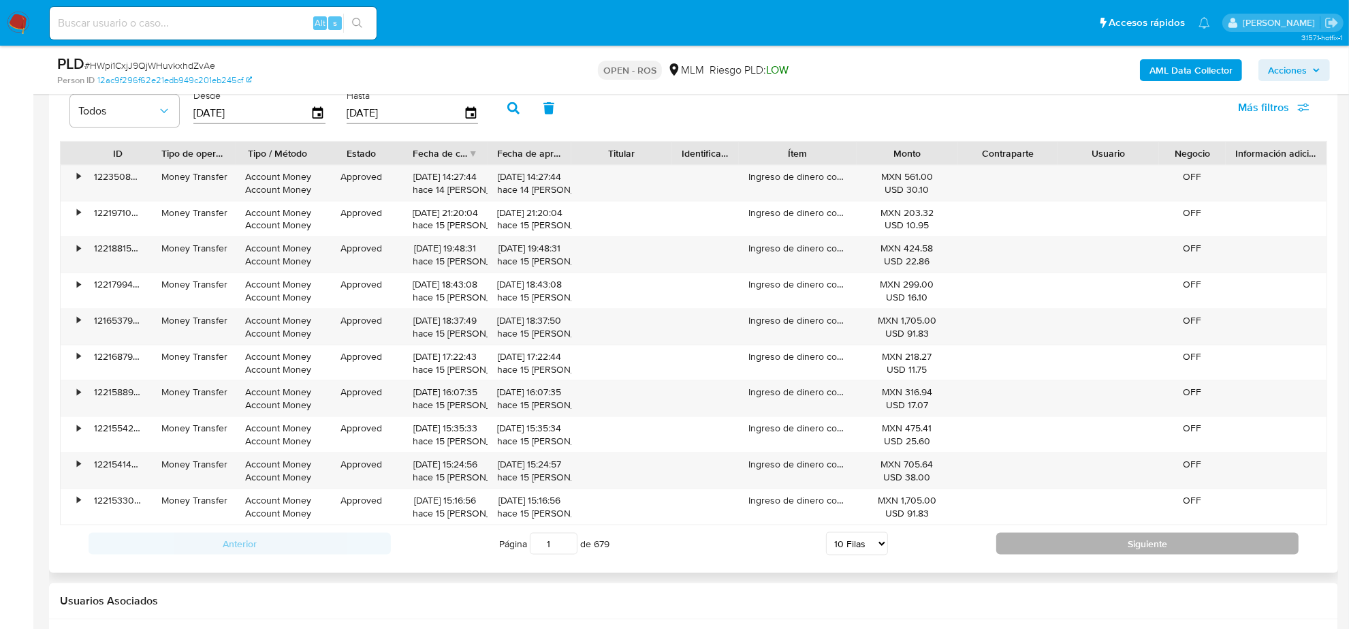
click at [1054, 538] on button "Siguiente" at bounding box center [1148, 544] width 302 height 22
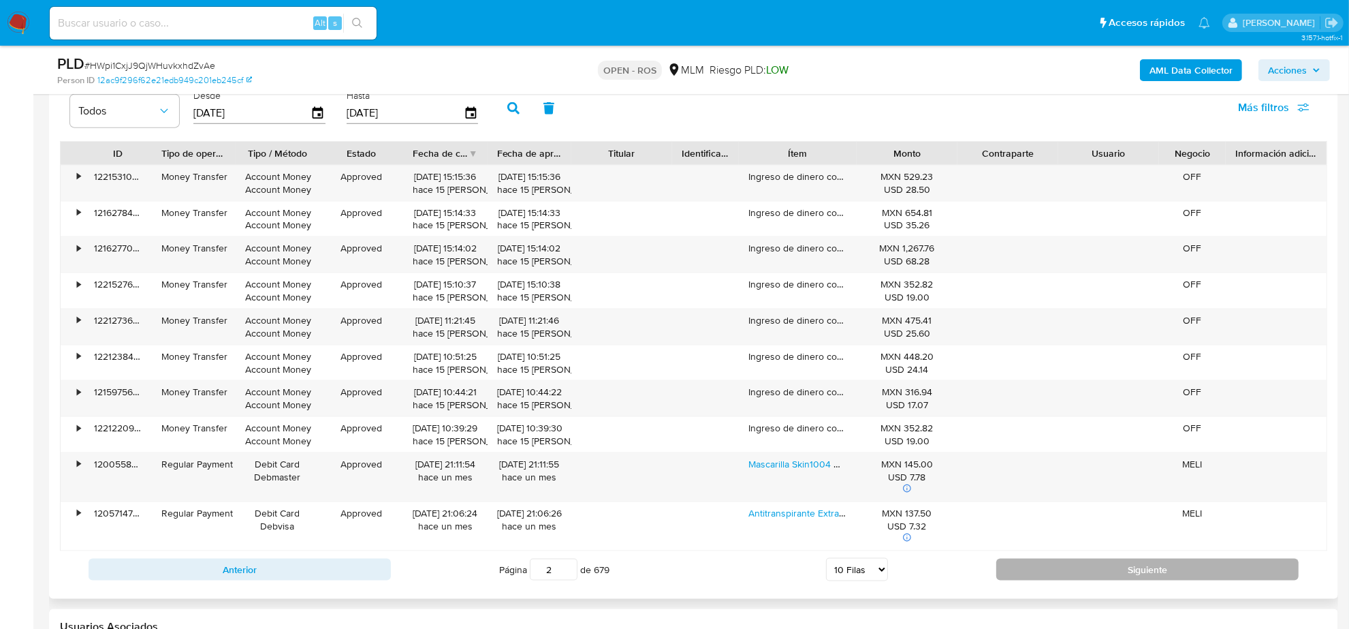
click at [1068, 566] on button "Siguiente" at bounding box center [1148, 570] width 302 height 22
type input "3"
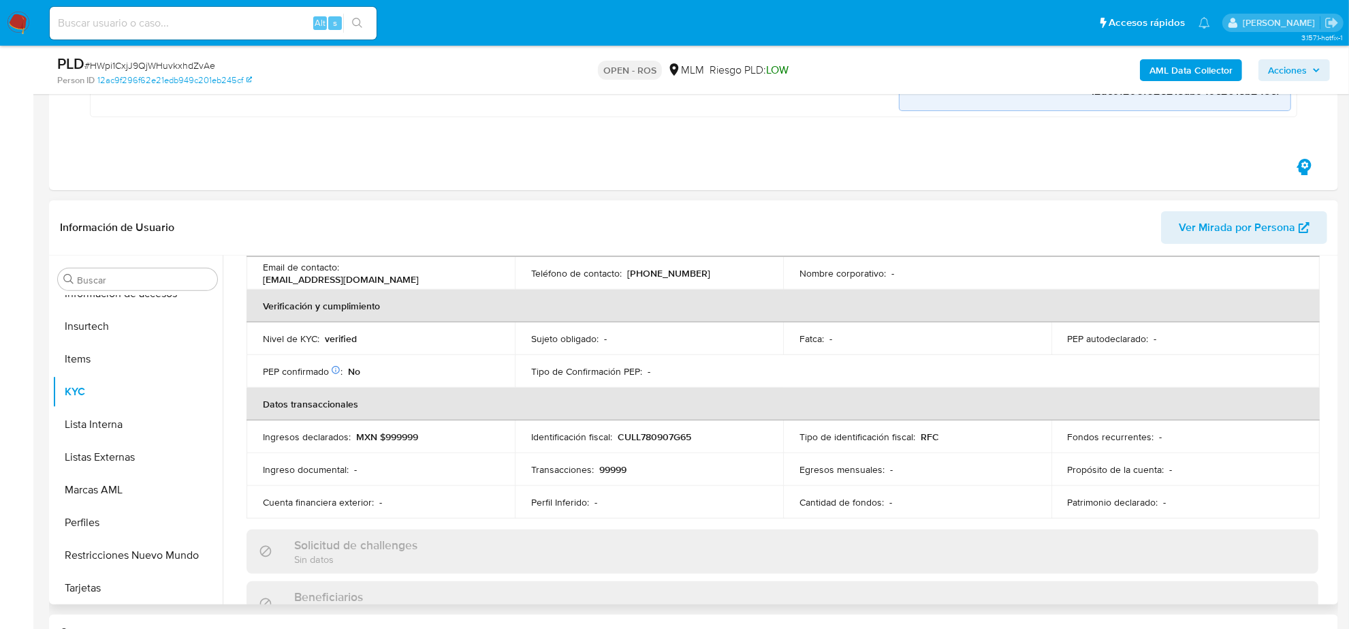
scroll to position [511, 0]
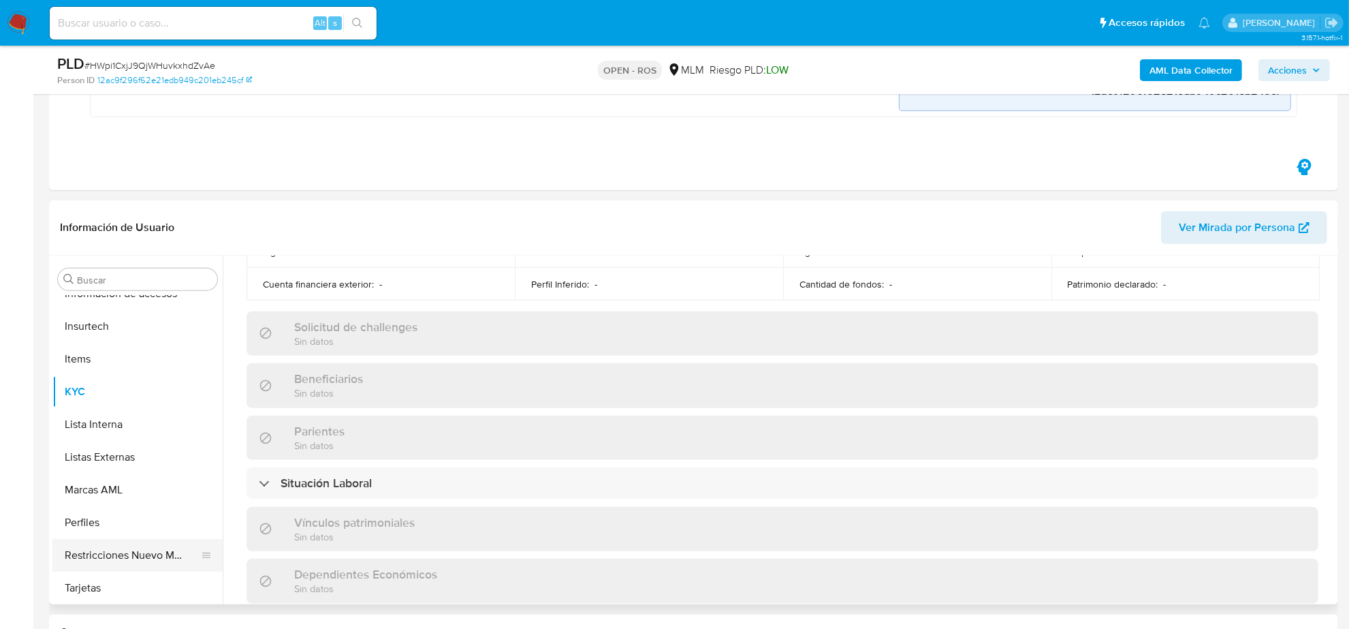
click at [164, 549] on button "Restricciones Nuevo Mundo" at bounding box center [131, 555] width 159 height 33
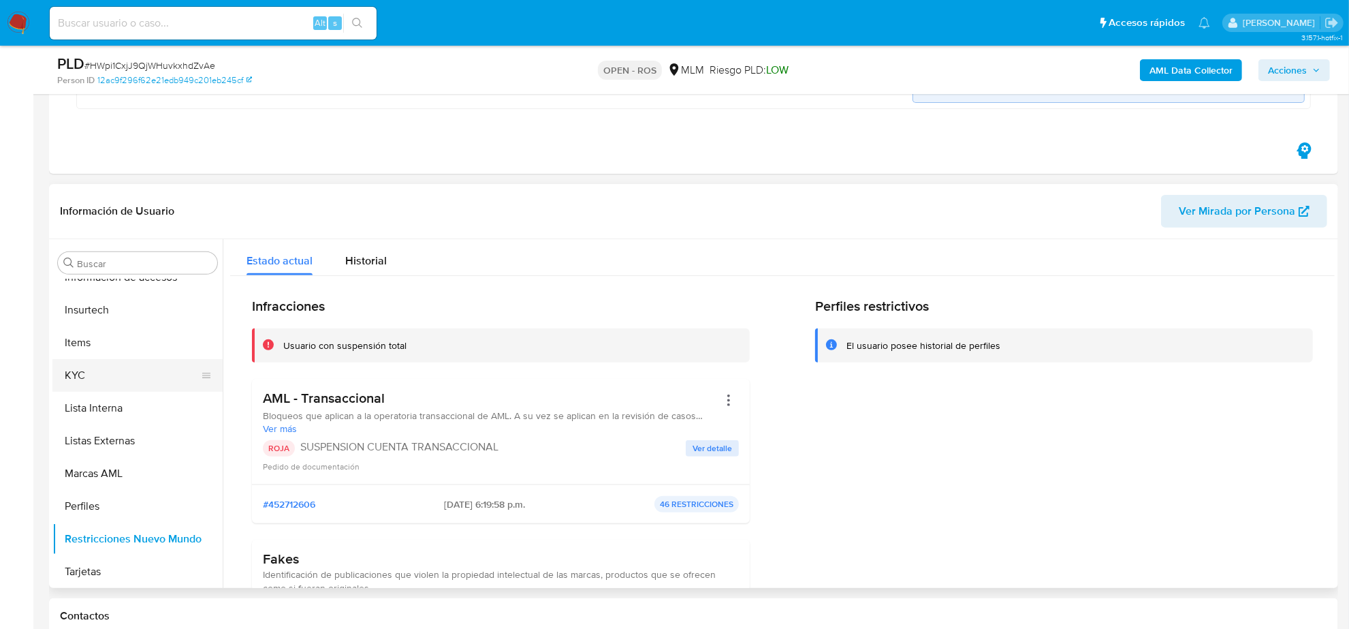
click at [121, 380] on button "KYC" at bounding box center [131, 375] width 159 height 33
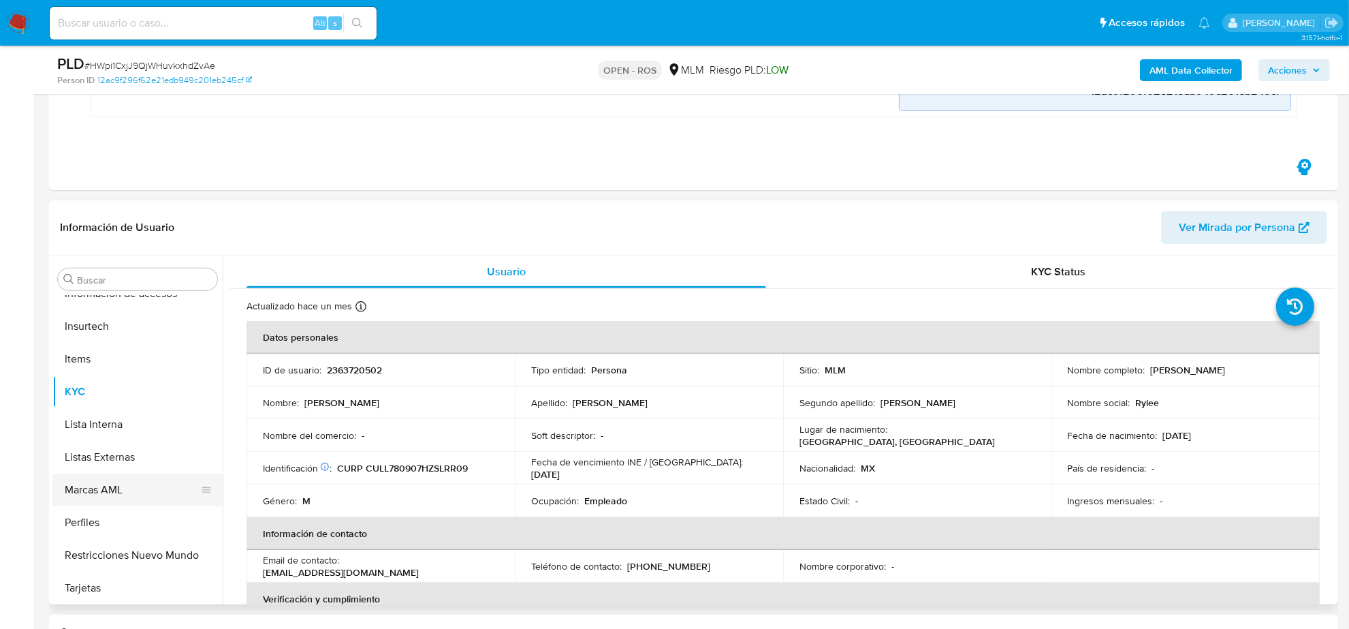
click at [130, 488] on button "Marcas AML" at bounding box center [131, 489] width 159 height 33
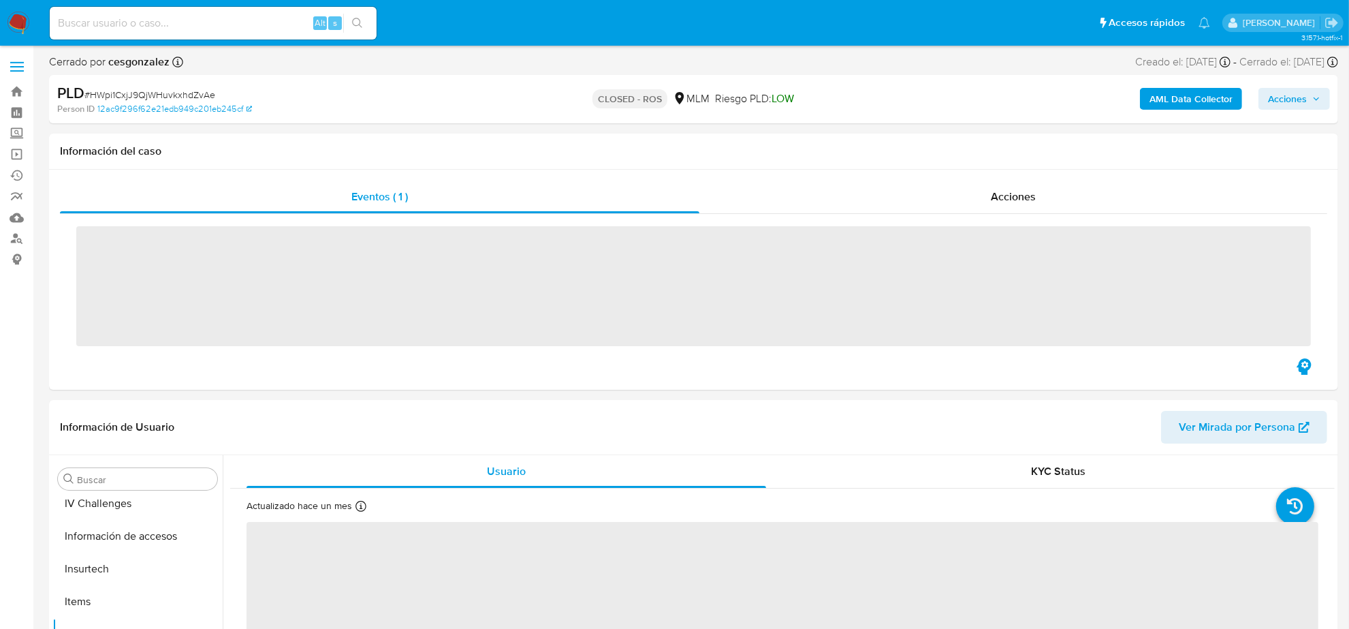
scroll to position [574, 0]
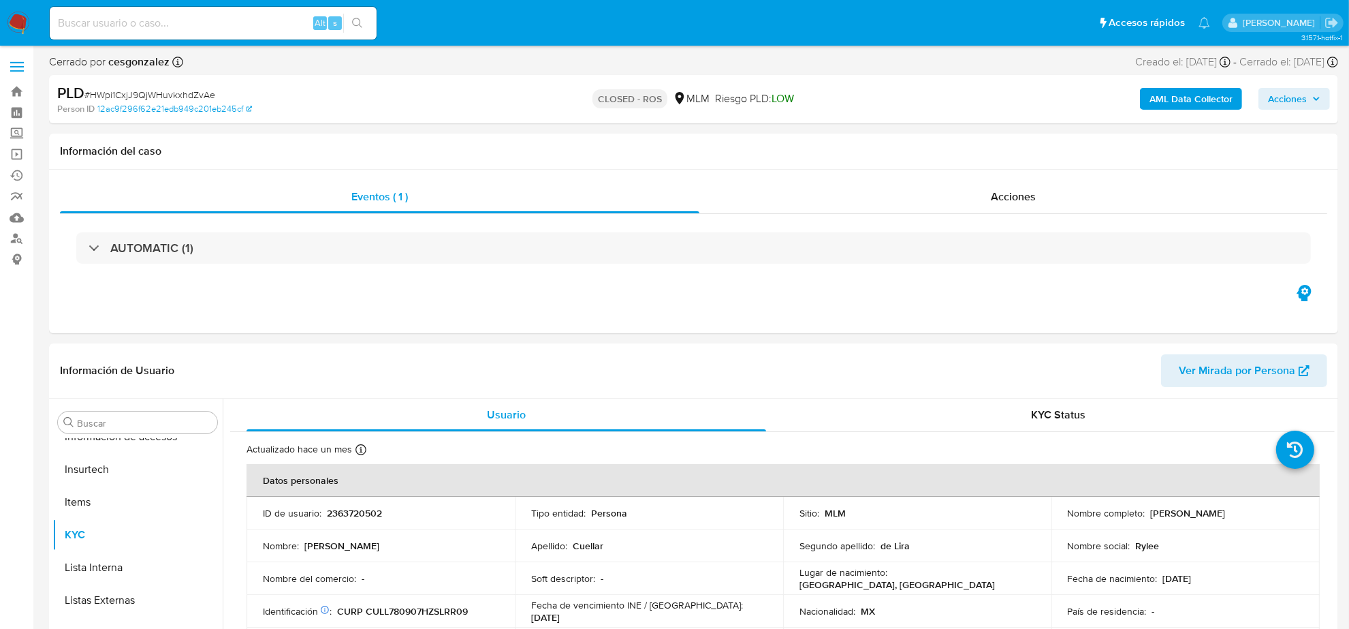
select select "10"
click at [16, 219] on link "Mulan" at bounding box center [81, 217] width 162 height 21
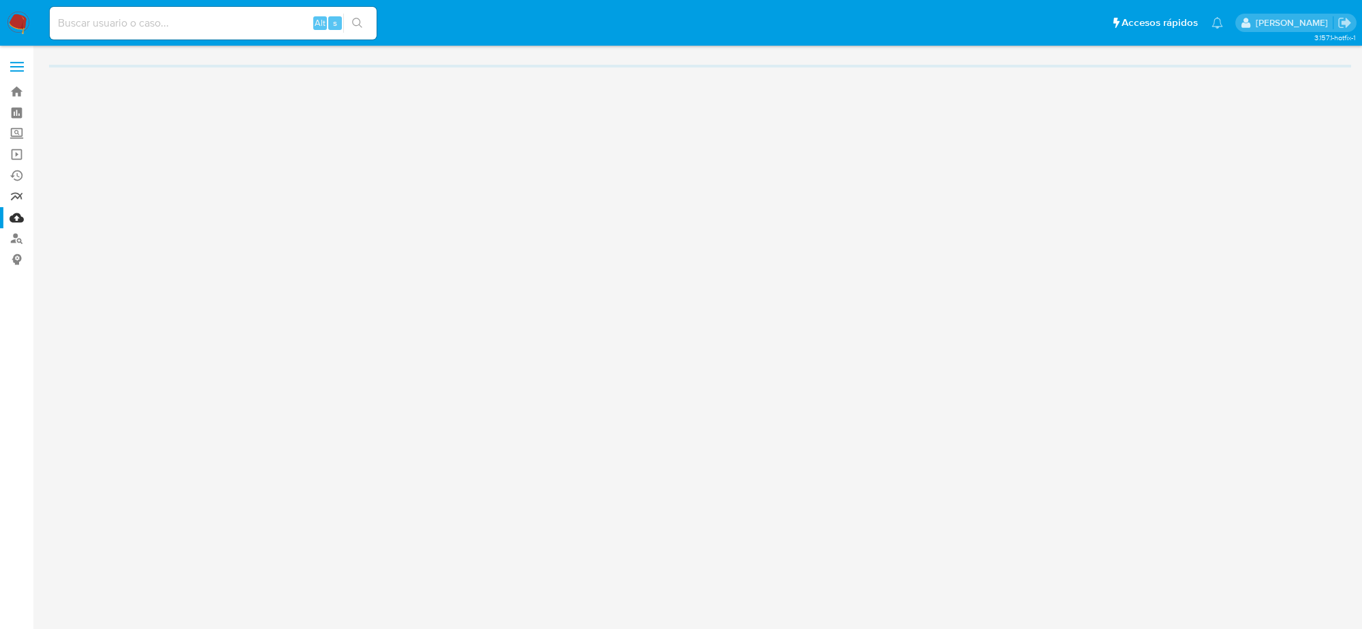
click at [17, 194] on link "Reportes" at bounding box center [81, 196] width 162 height 21
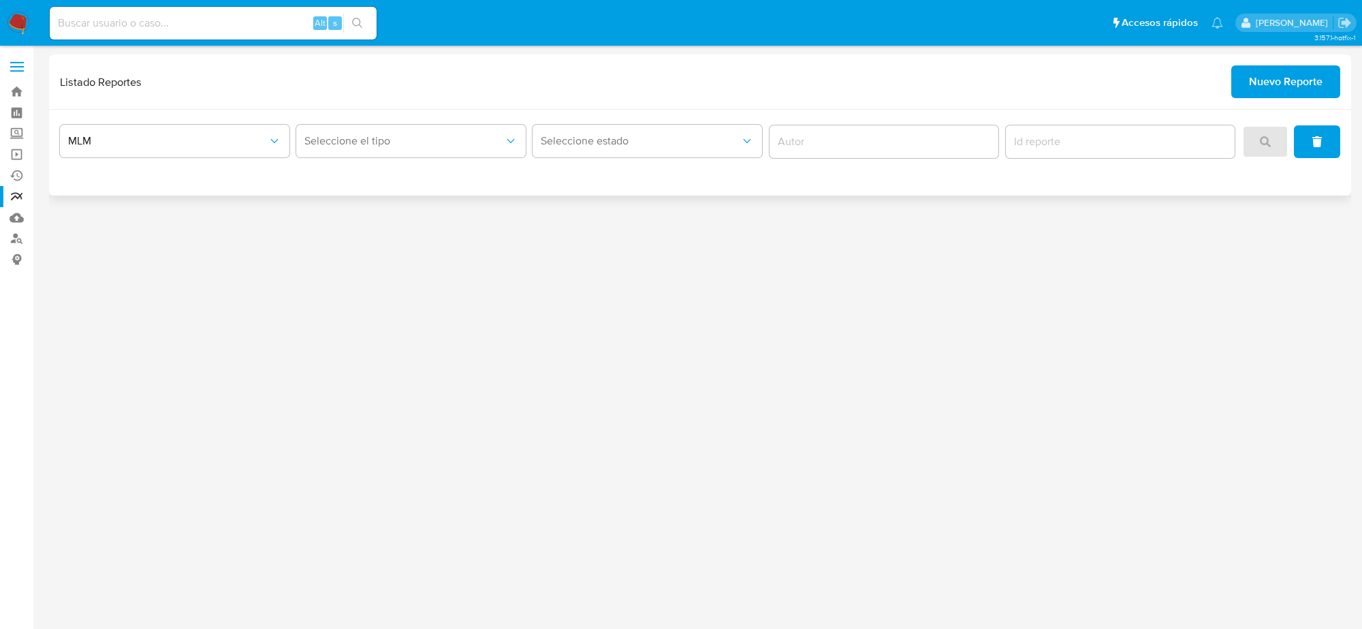
click at [1304, 87] on span "Nuevo Reporte" at bounding box center [1286, 82] width 74 height 30
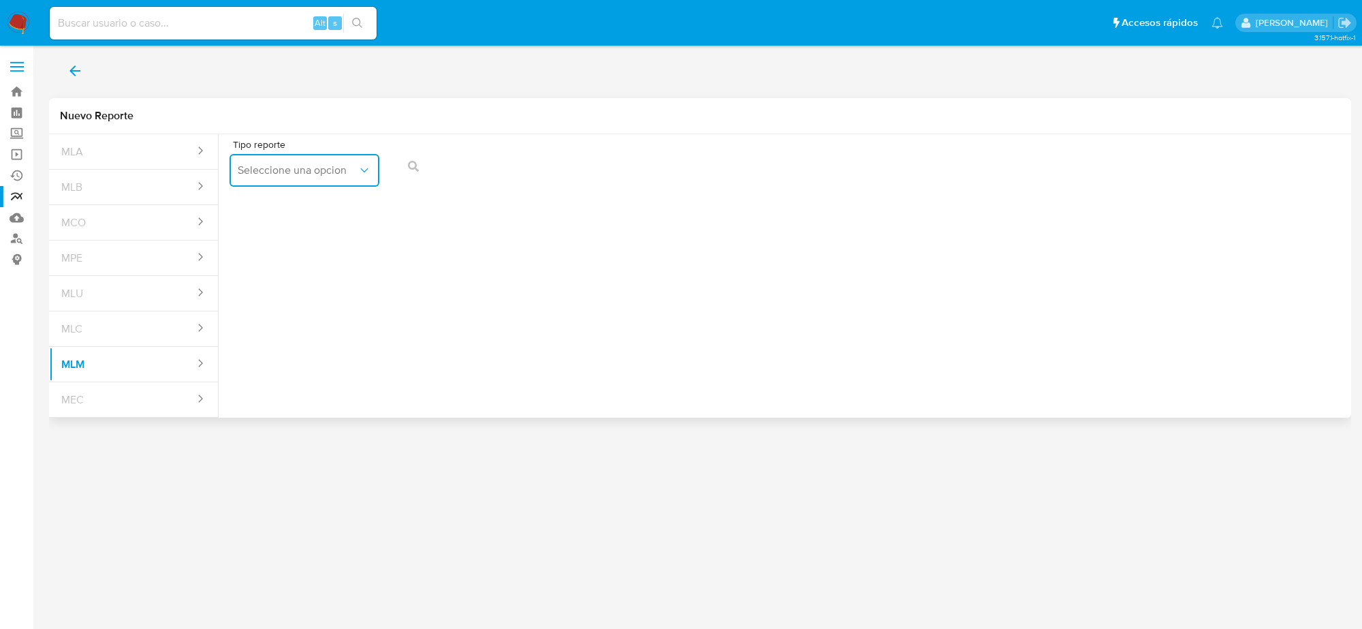
click at [349, 175] on span "Seleccione una opcion" at bounding box center [298, 170] width 120 height 14
click at [304, 210] on span "IFPE 24 HORAS" at bounding box center [275, 207] width 75 height 14
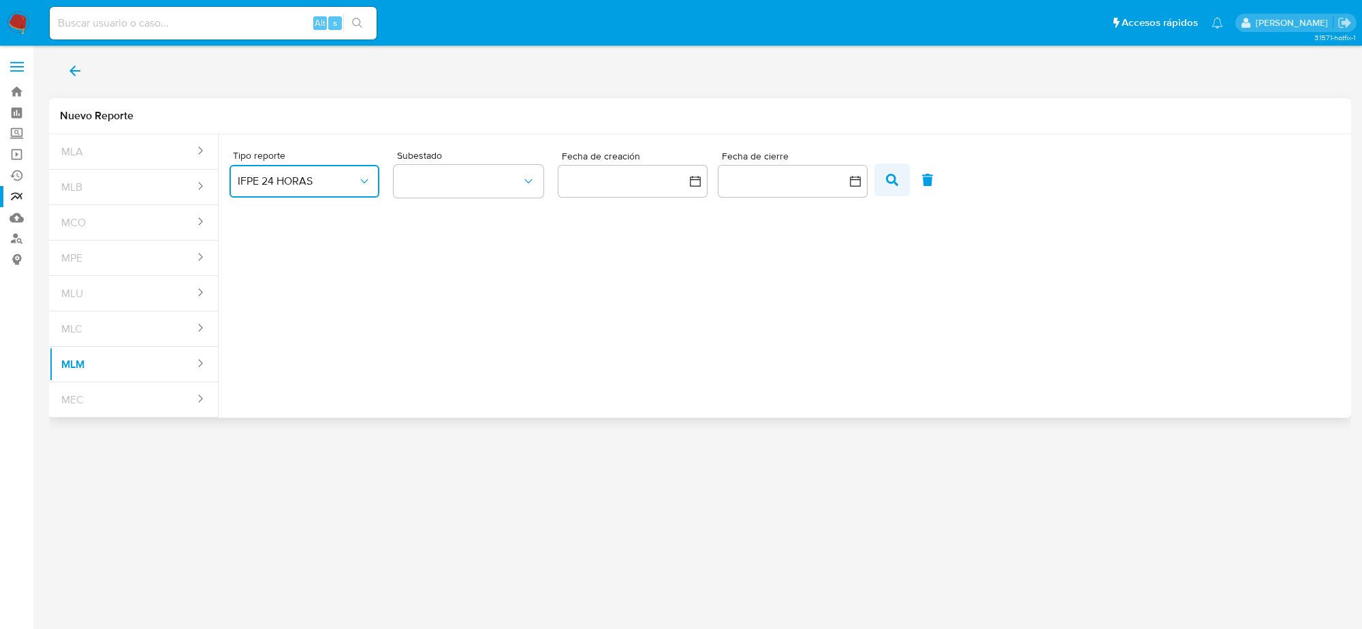
click at [890, 182] on icon "button" at bounding box center [892, 180] width 12 height 12
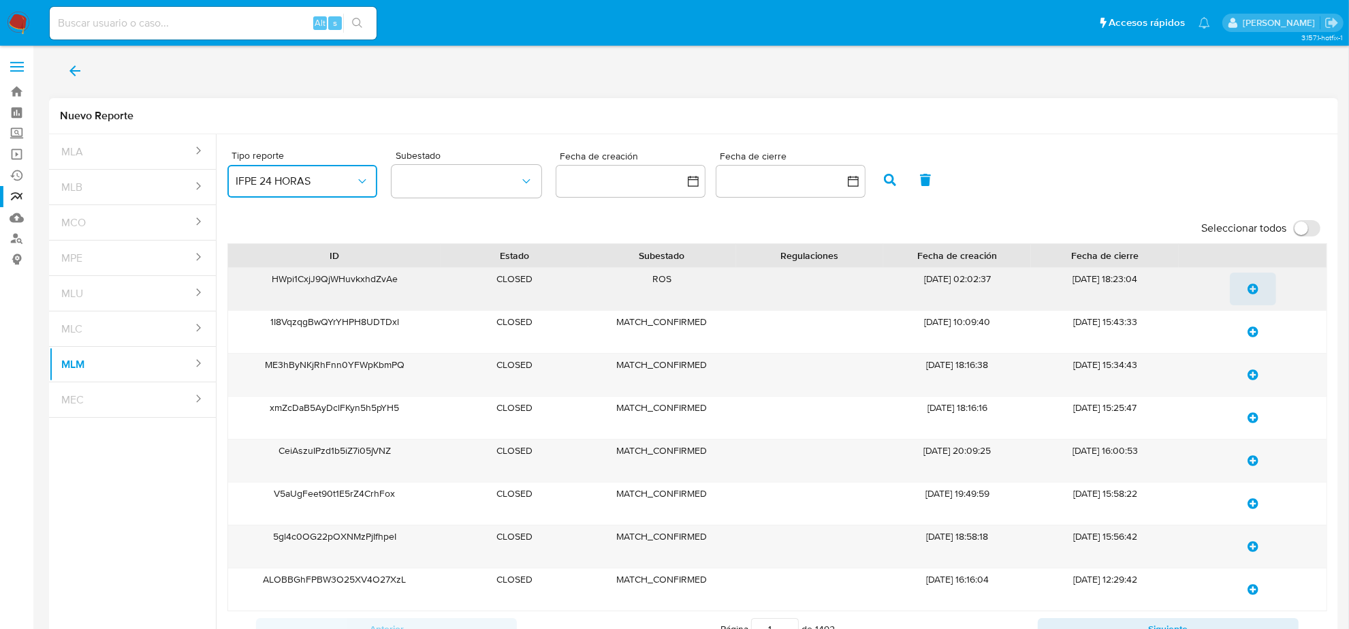
click at [1255, 289] on icon "update-list" at bounding box center [1253, 288] width 11 height 11
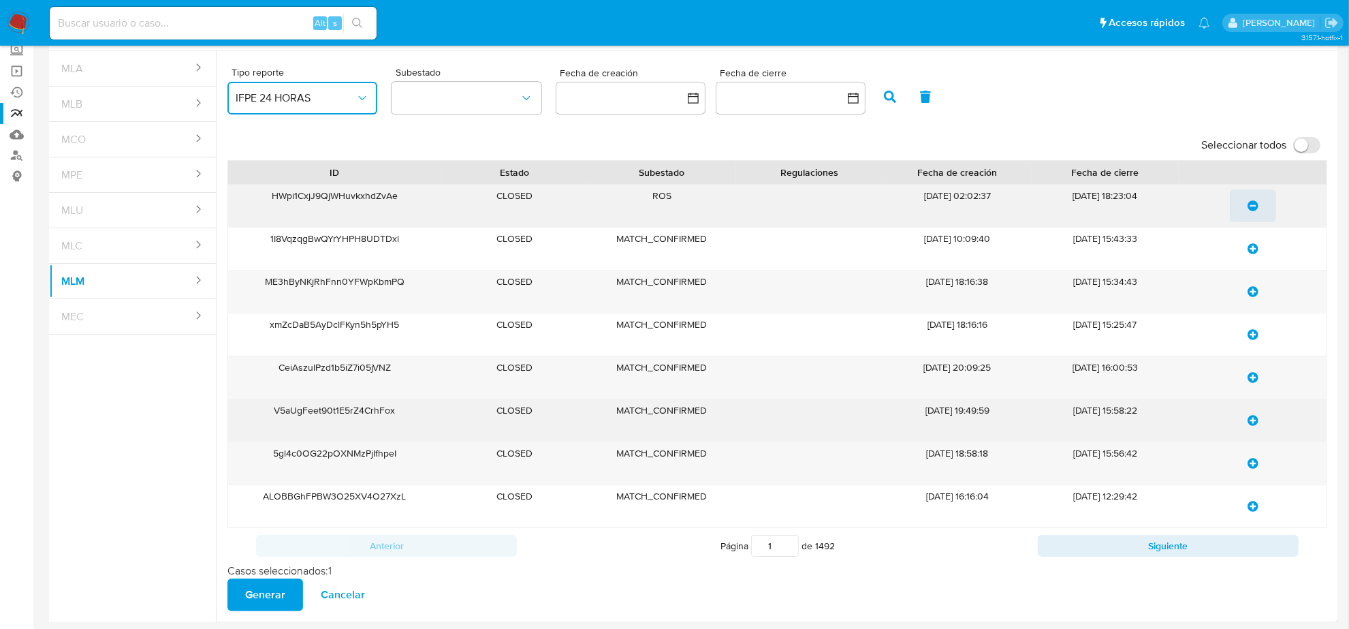
scroll to position [86, 0]
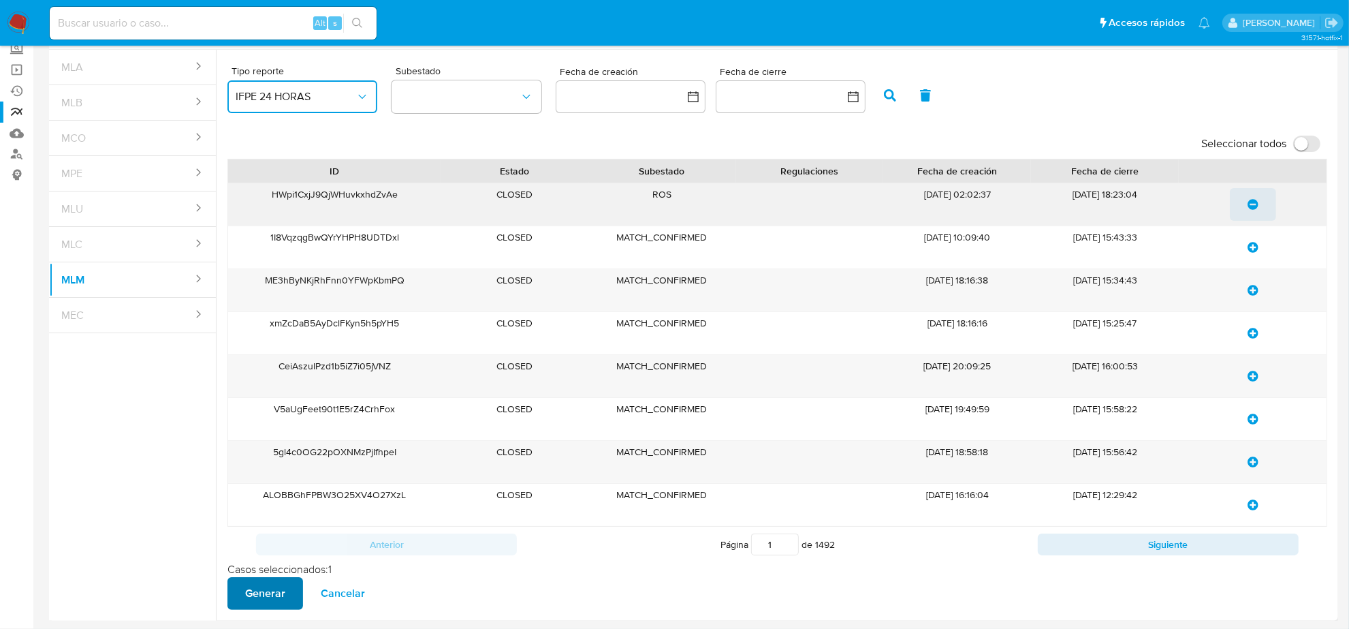
click at [255, 599] on span "Generar" at bounding box center [265, 593] width 40 height 30
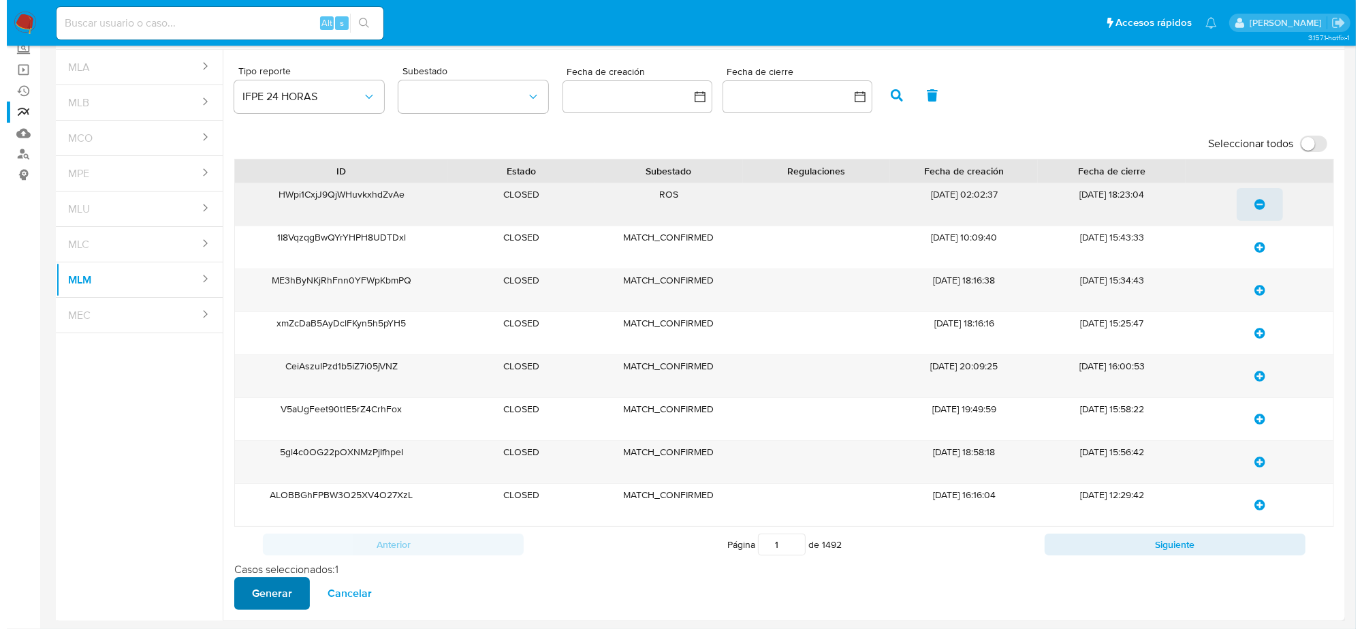
scroll to position [0, 0]
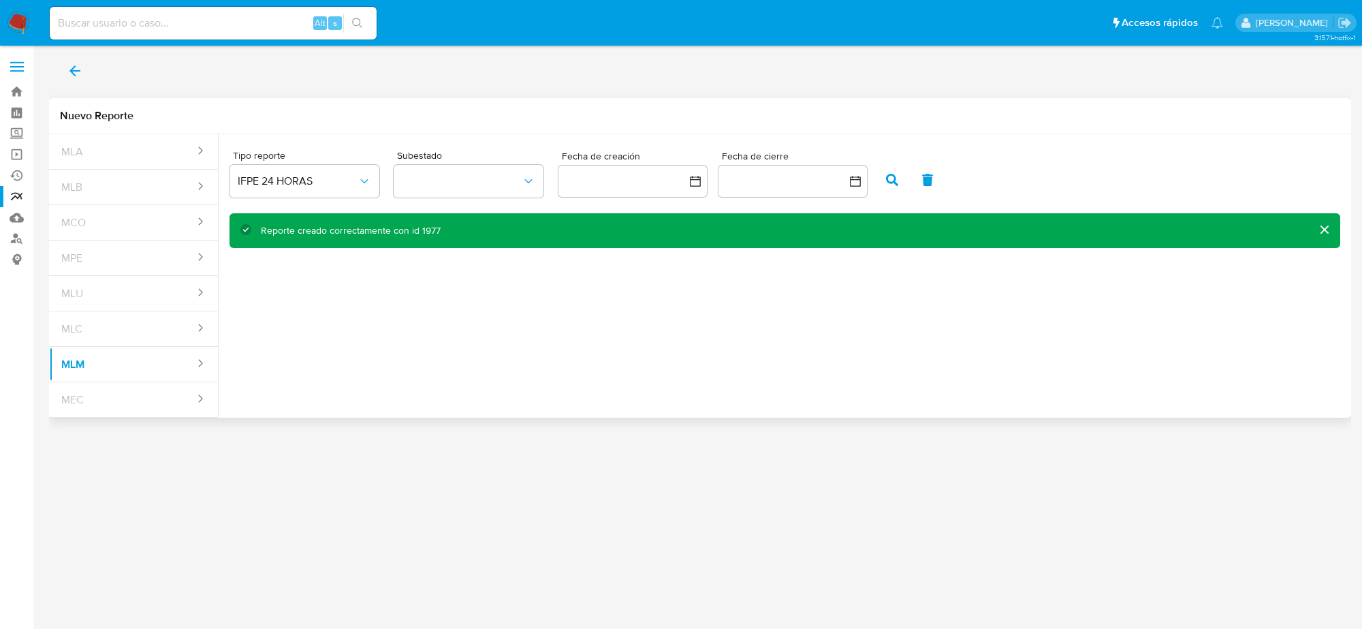
click at [76, 82] on span "back" at bounding box center [75, 71] width 16 height 30
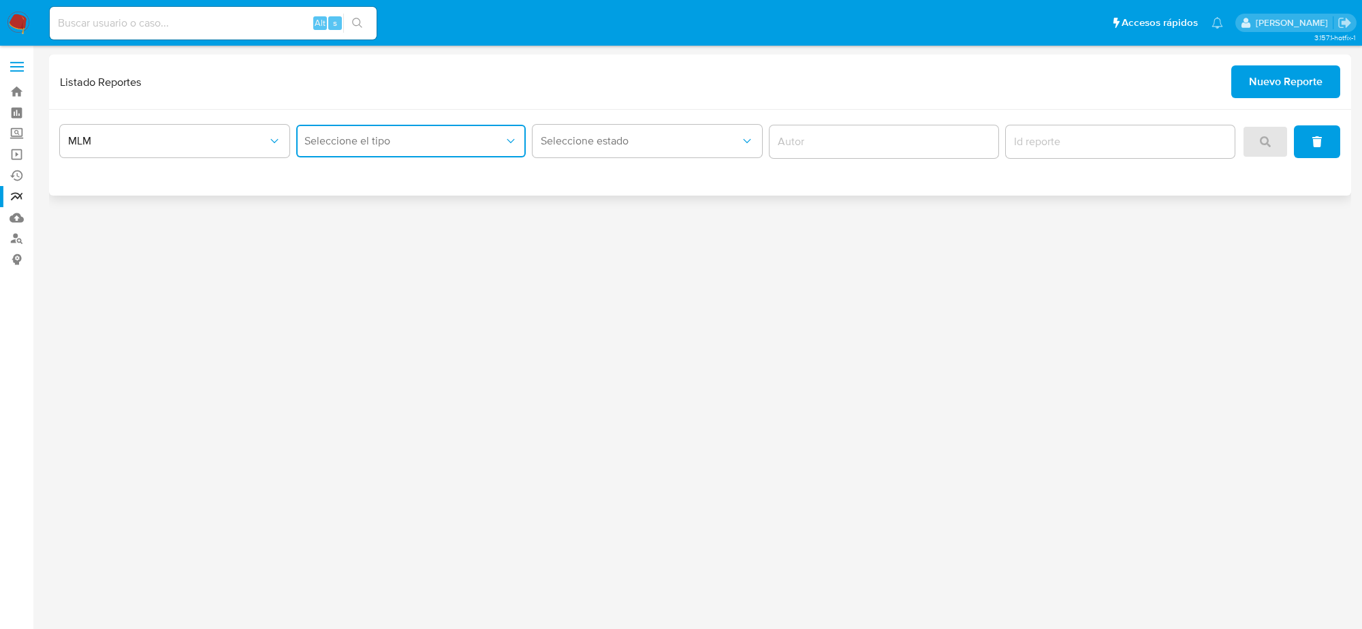
click at [489, 138] on span "Seleccione el tipo" at bounding box center [404, 141] width 200 height 14
click at [390, 172] on div "IFPE 24 HORAS" at bounding box center [406, 177] width 205 height 33
click at [1276, 138] on button "search" at bounding box center [1265, 141] width 46 height 33
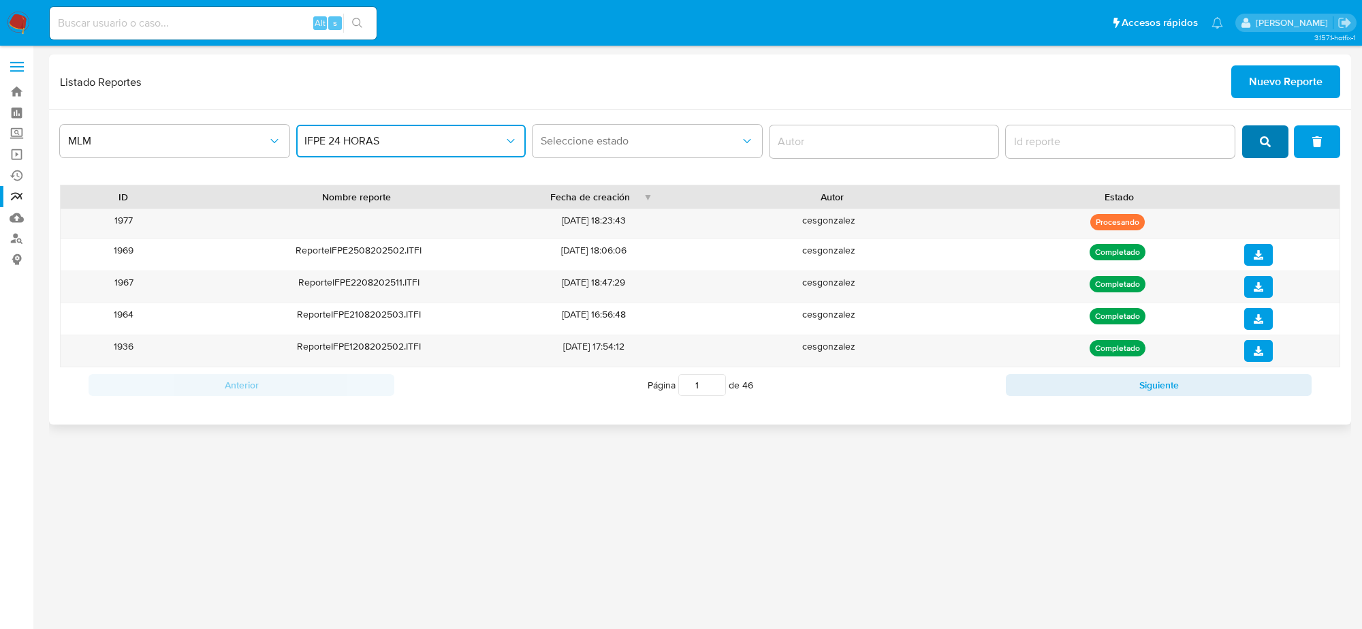
click at [1274, 134] on button "search" at bounding box center [1265, 141] width 46 height 33
click at [1274, 137] on button "search" at bounding box center [1265, 141] width 46 height 33
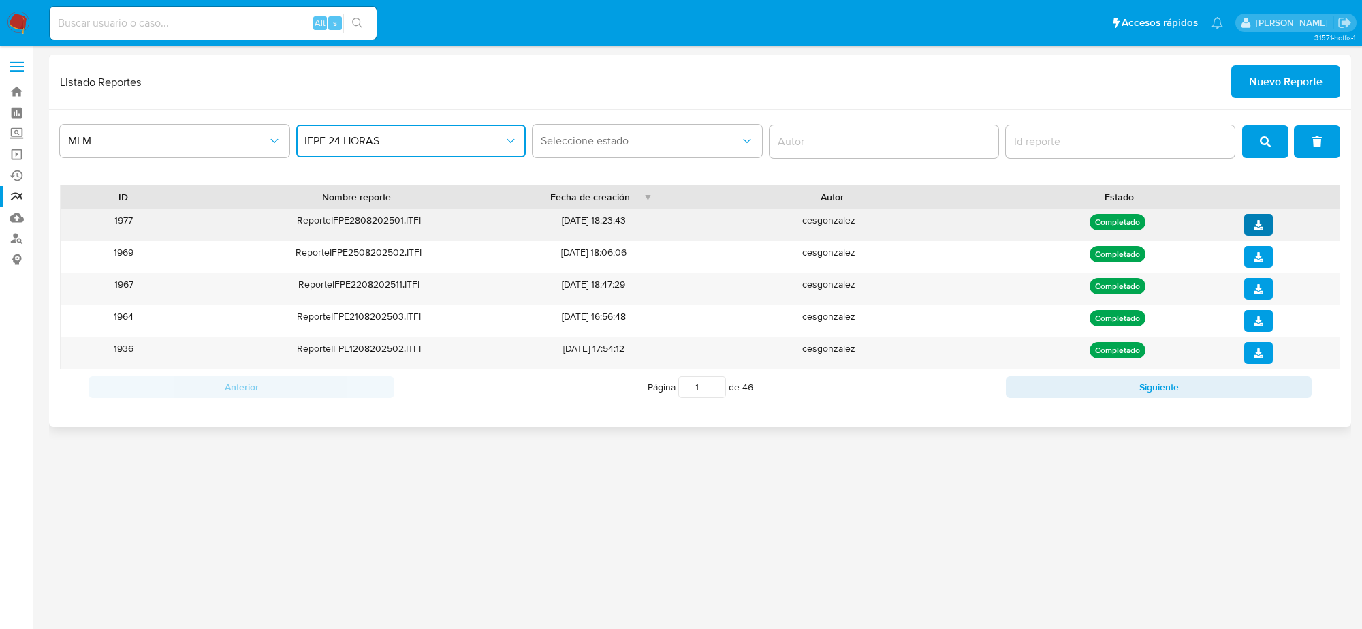
click at [1254, 229] on icon "download" at bounding box center [1259, 225] width 10 height 10
